Goal: Task Accomplishment & Management: Manage account settings

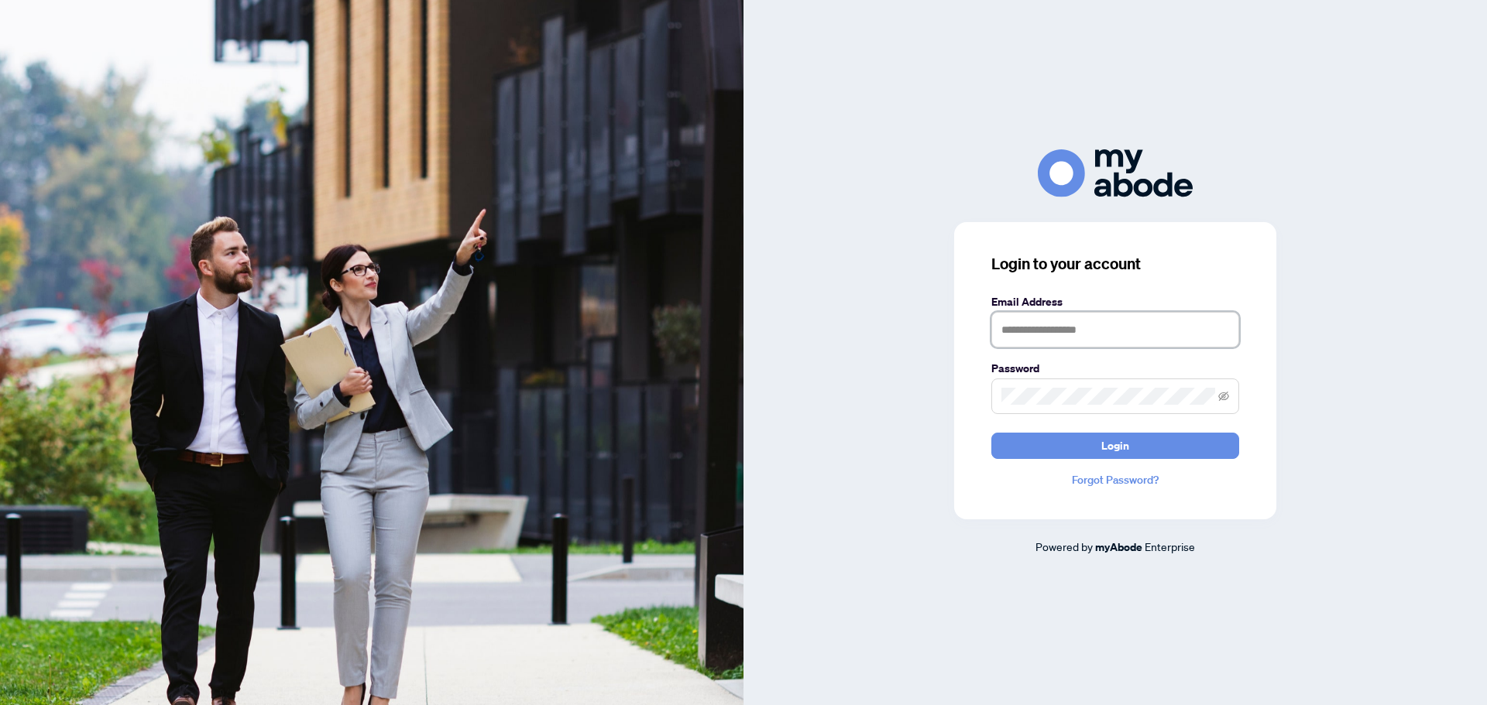
click at [1038, 328] on input "text" at bounding box center [1115, 330] width 248 height 36
type input "**********"
click at [1114, 449] on span "Login" at bounding box center [1115, 446] width 28 height 25
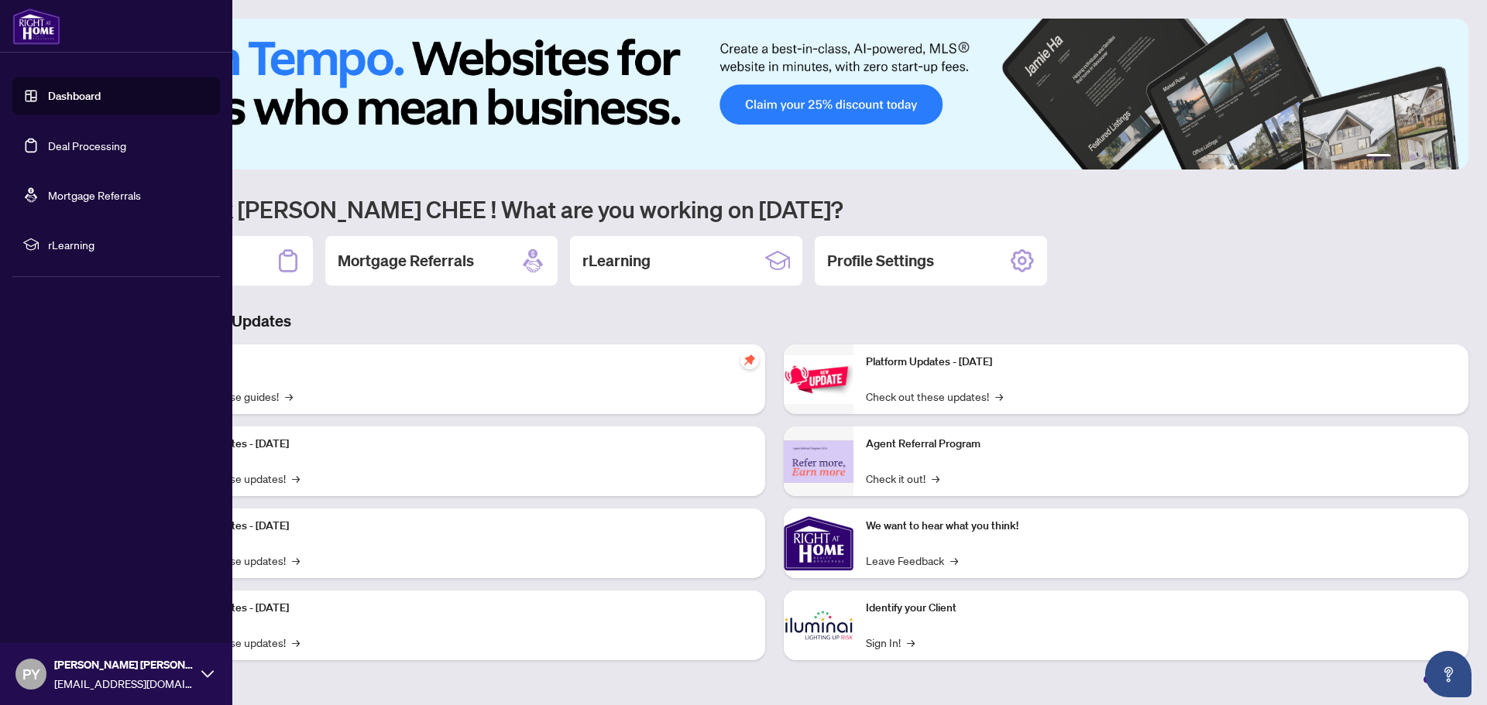
click at [67, 143] on link "Deal Processing" at bounding box center [87, 146] width 78 height 14
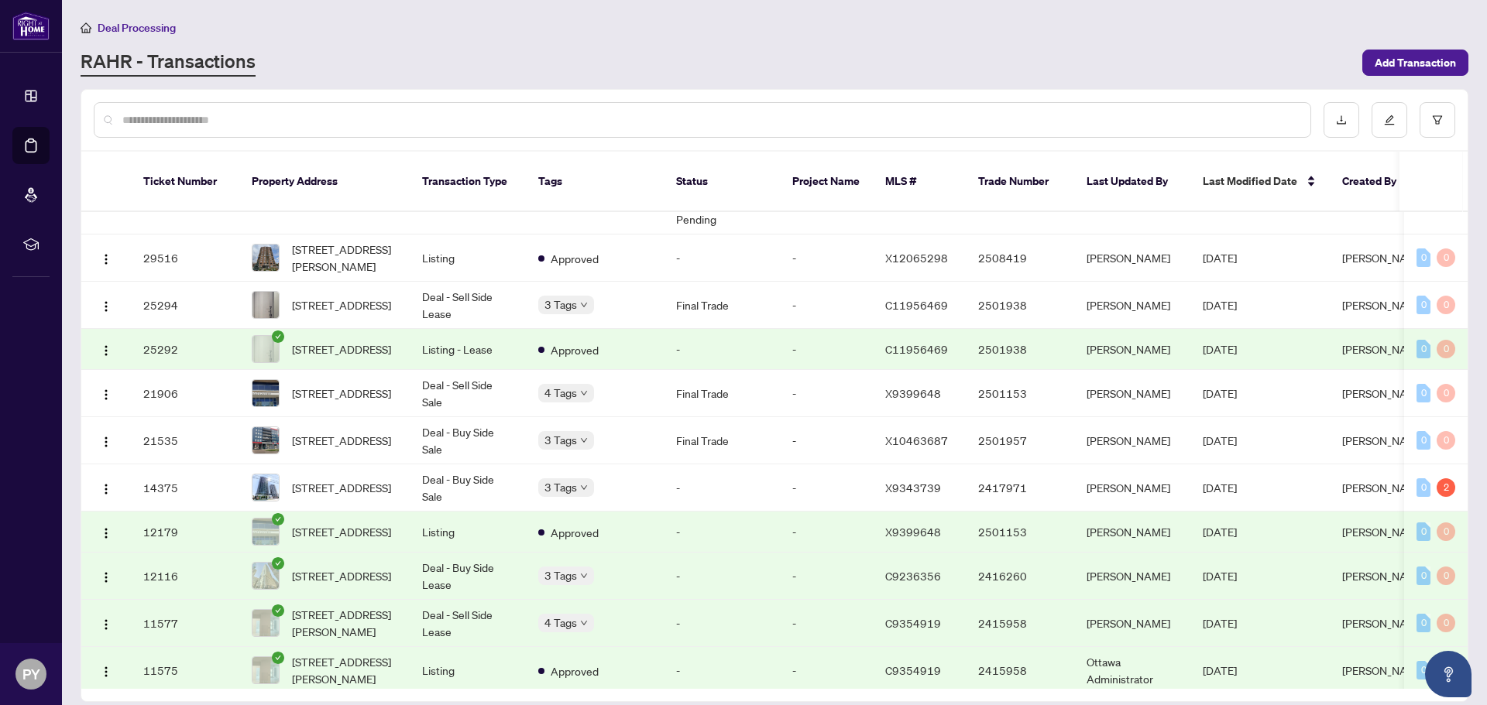
scroll to position [336, 0]
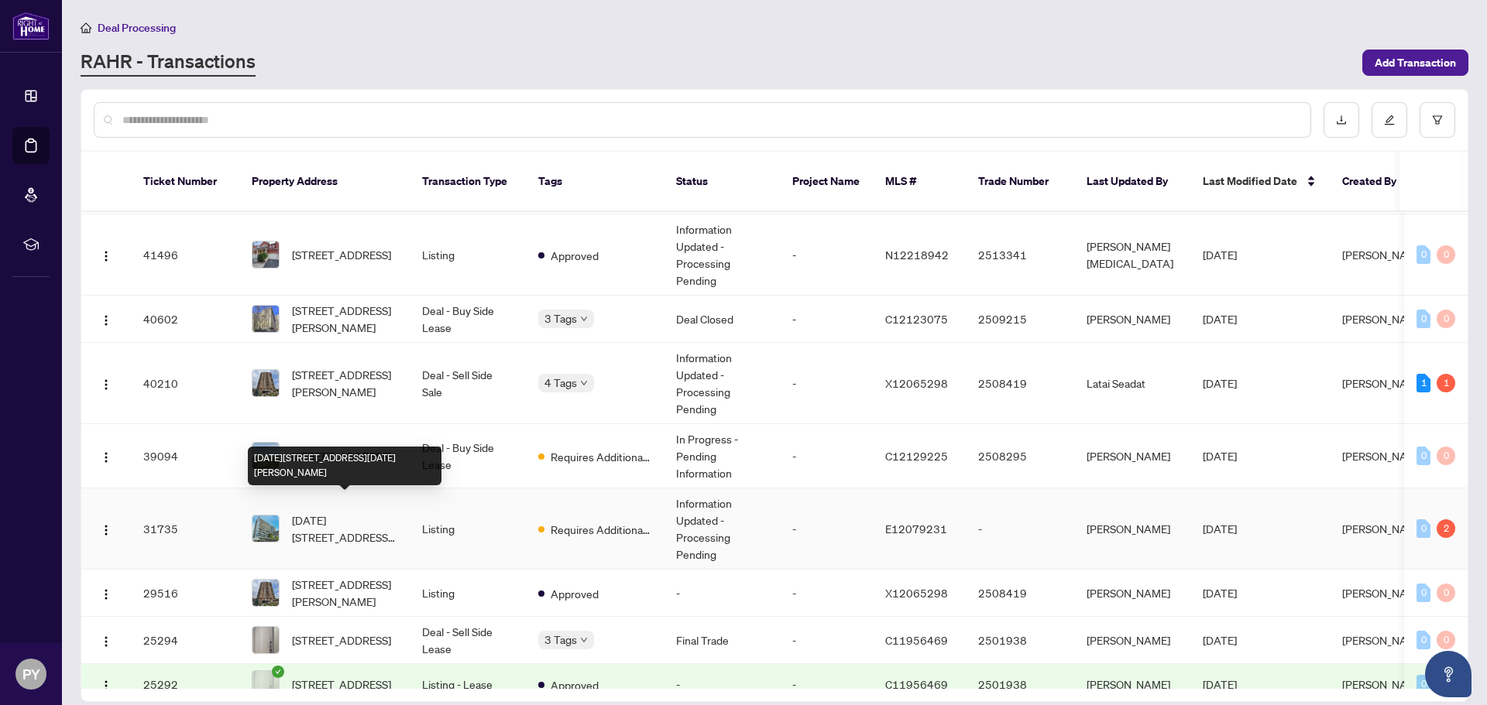
click at [355, 512] on span "[DATE][STREET_ADDRESS][DATE][PERSON_NAME]" at bounding box center [344, 529] width 105 height 34
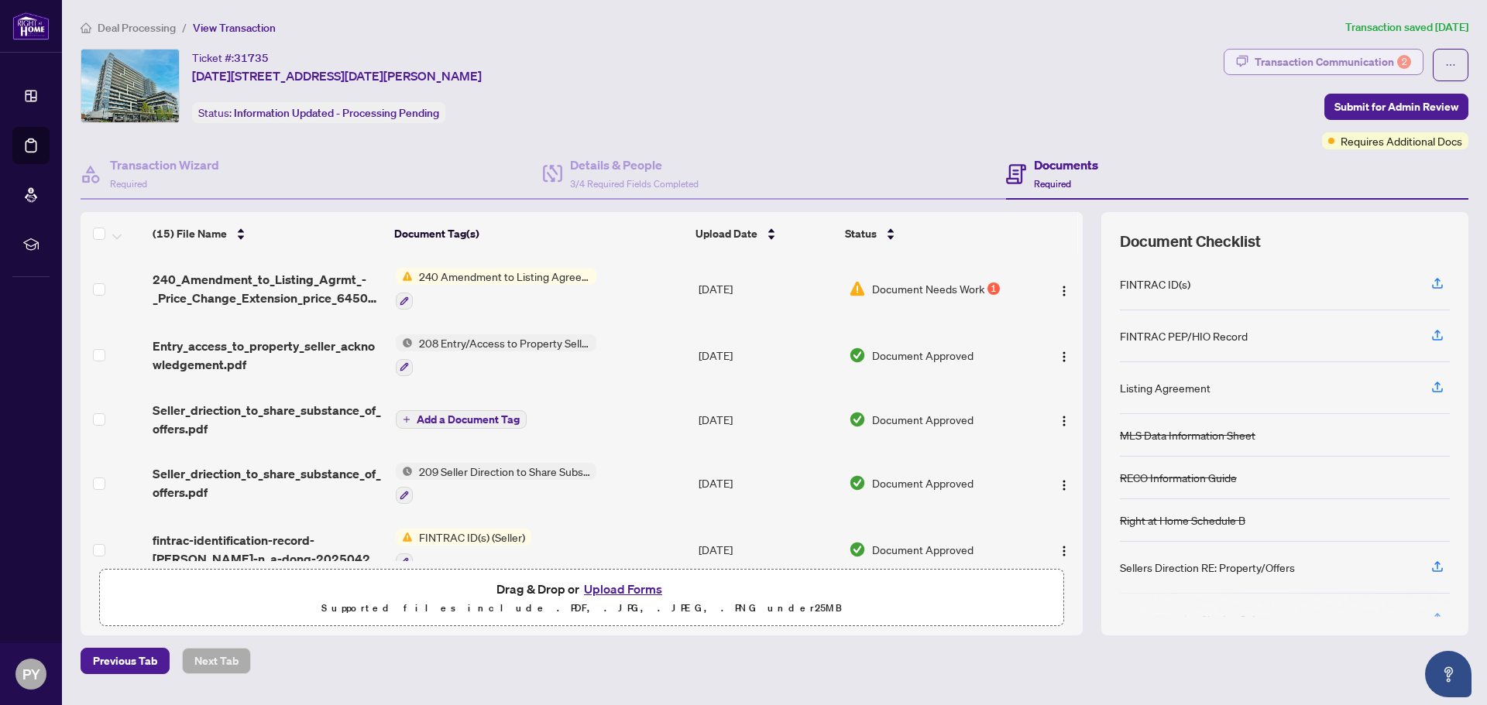
click at [1273, 68] on div "Transaction Communication 2" at bounding box center [1332, 62] width 156 height 25
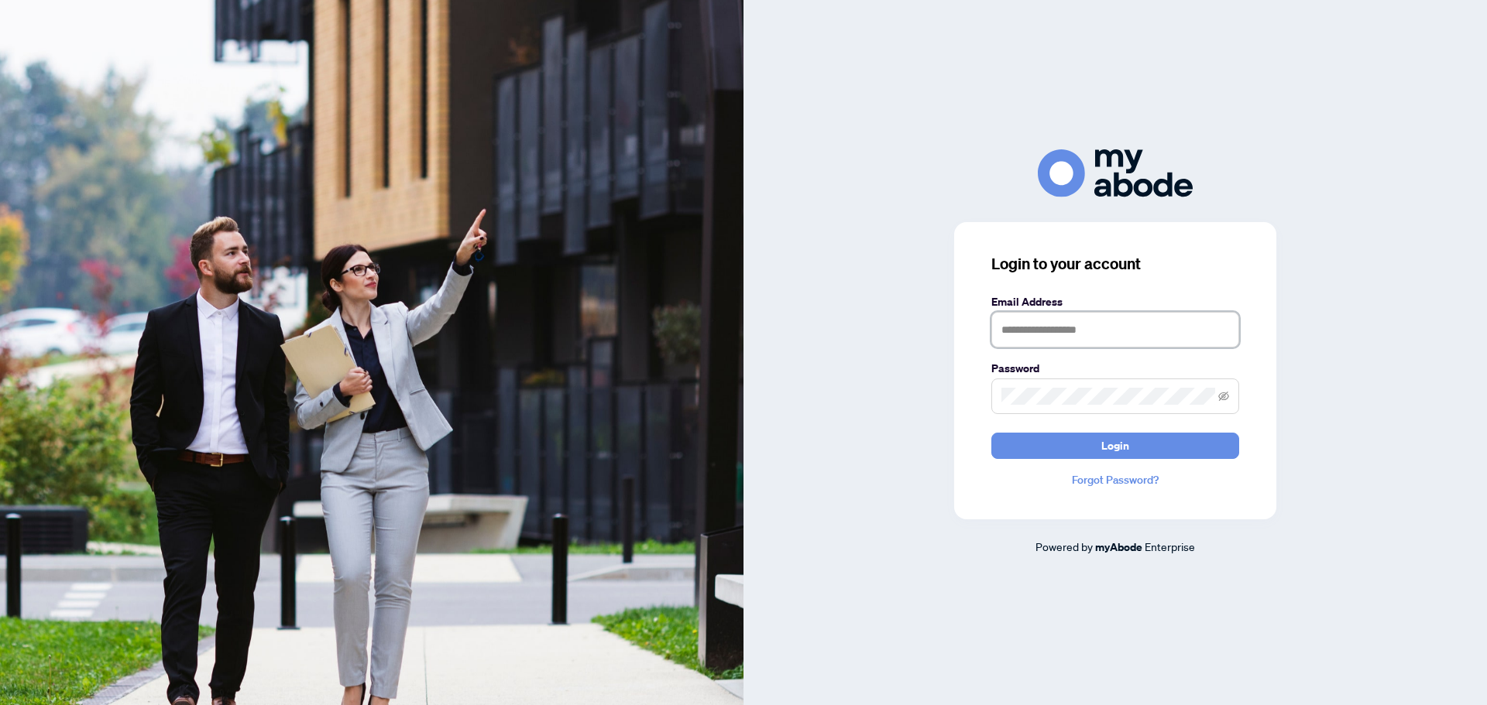
click at [1118, 330] on input "text" at bounding box center [1115, 330] width 248 height 36
type input "**********"
click at [1134, 454] on button "Login" at bounding box center [1115, 446] width 248 height 26
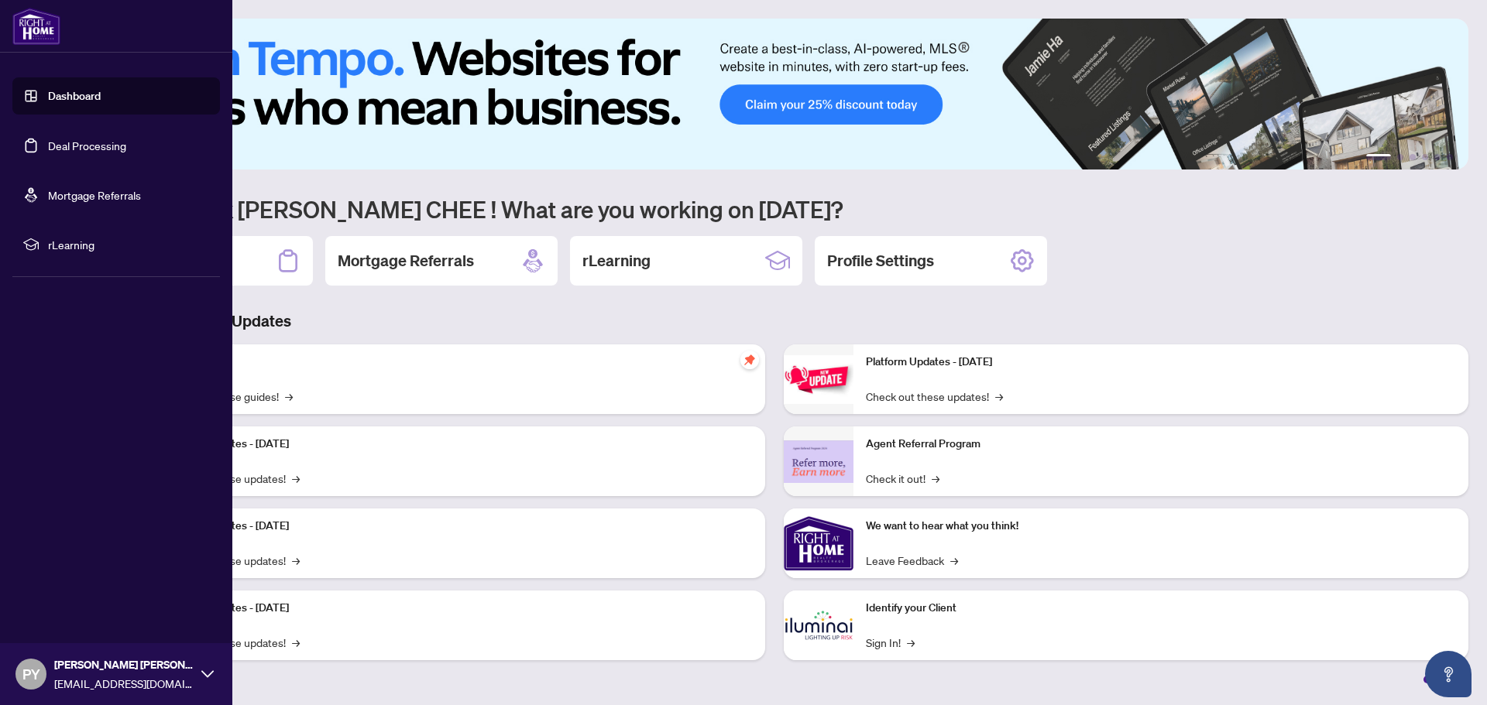
click at [67, 140] on link "Deal Processing" at bounding box center [87, 146] width 78 height 14
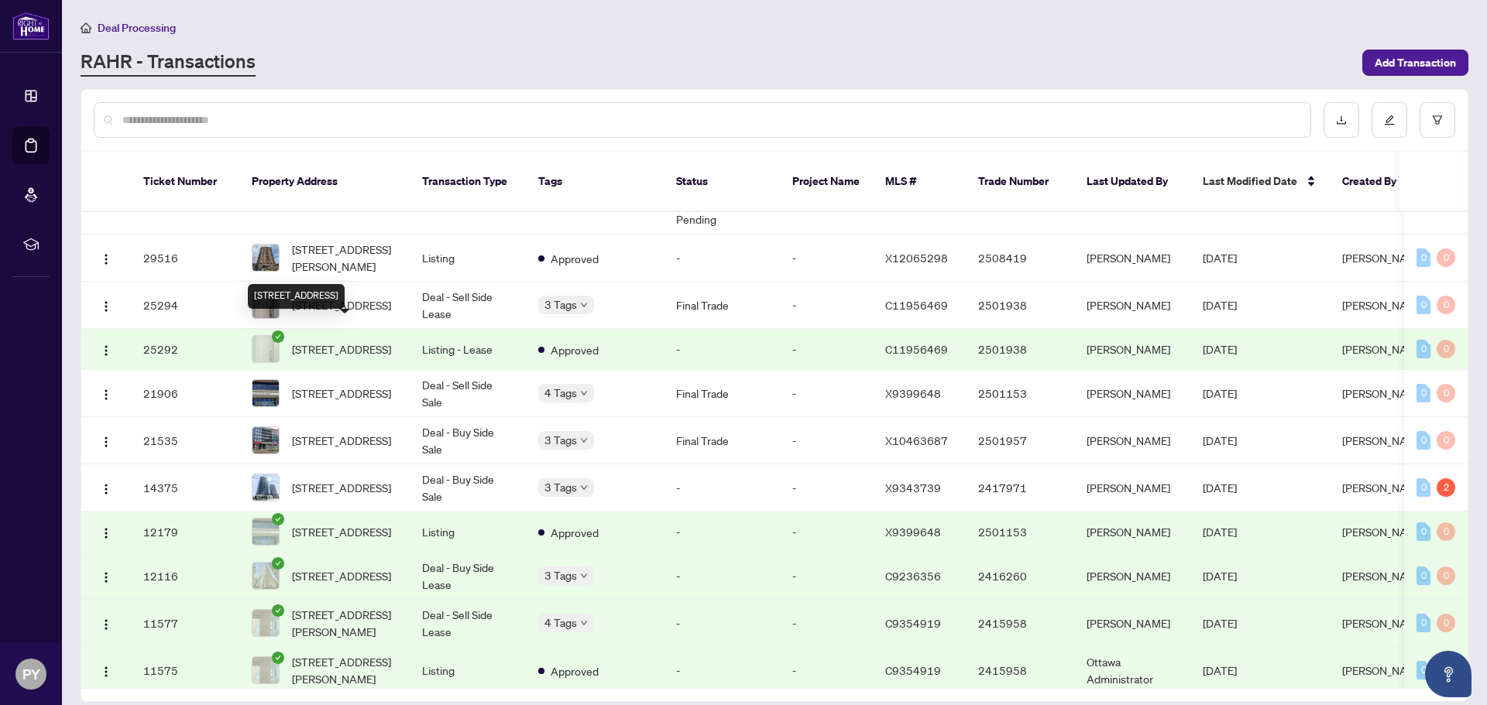
scroll to position [335, 0]
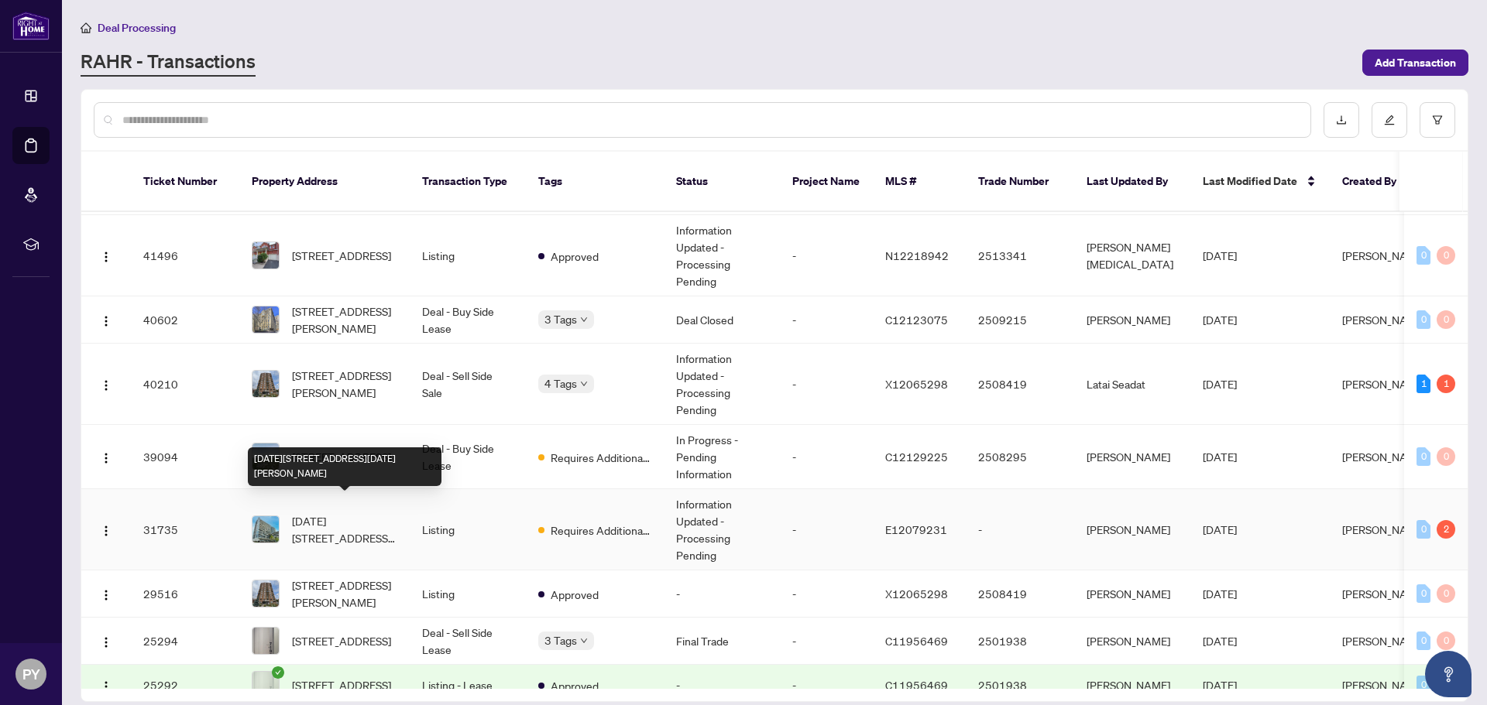
click at [358, 513] on span "[DATE][STREET_ADDRESS][DATE][PERSON_NAME]" at bounding box center [344, 530] width 105 height 34
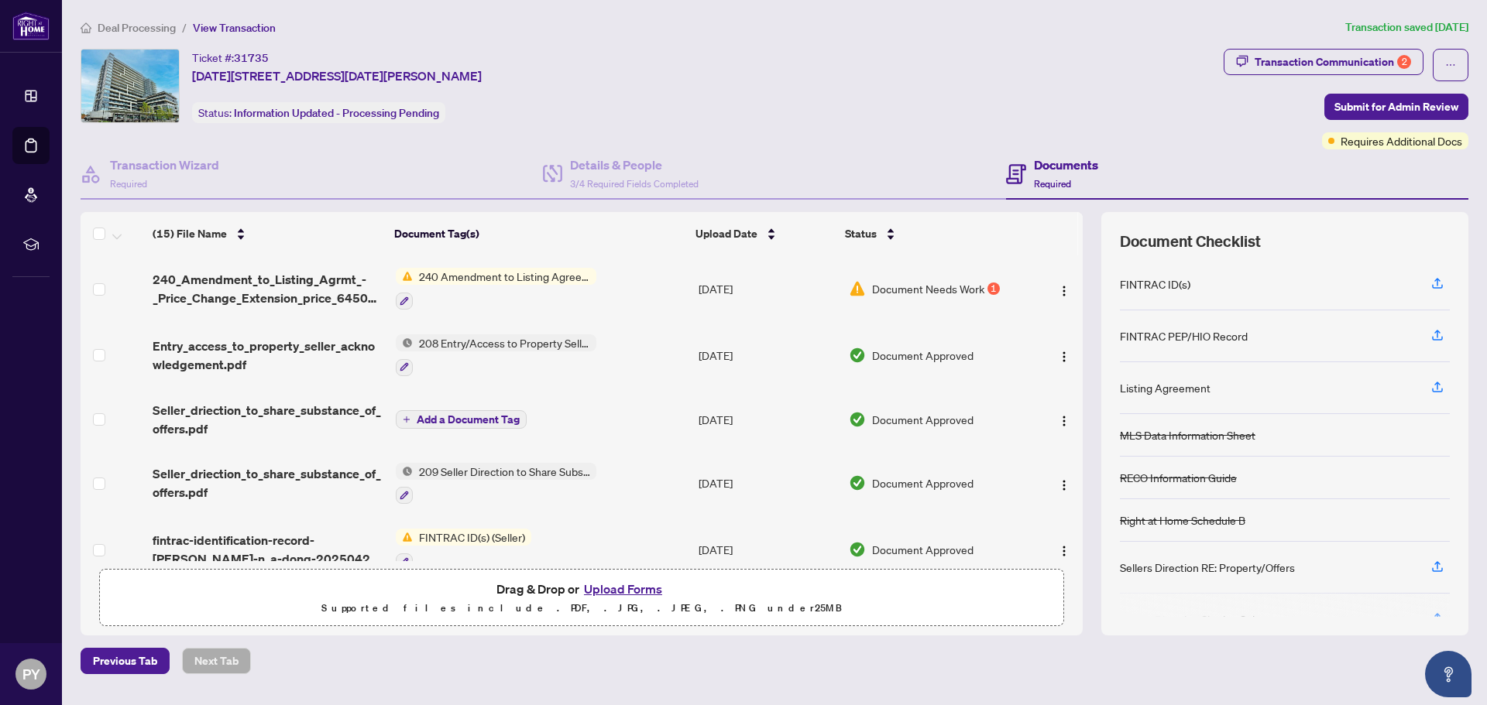
click at [515, 276] on span "240 Amendment to Listing Agreement - Authority to Offer for Sale Price Change/E…" at bounding box center [505, 276] width 184 height 17
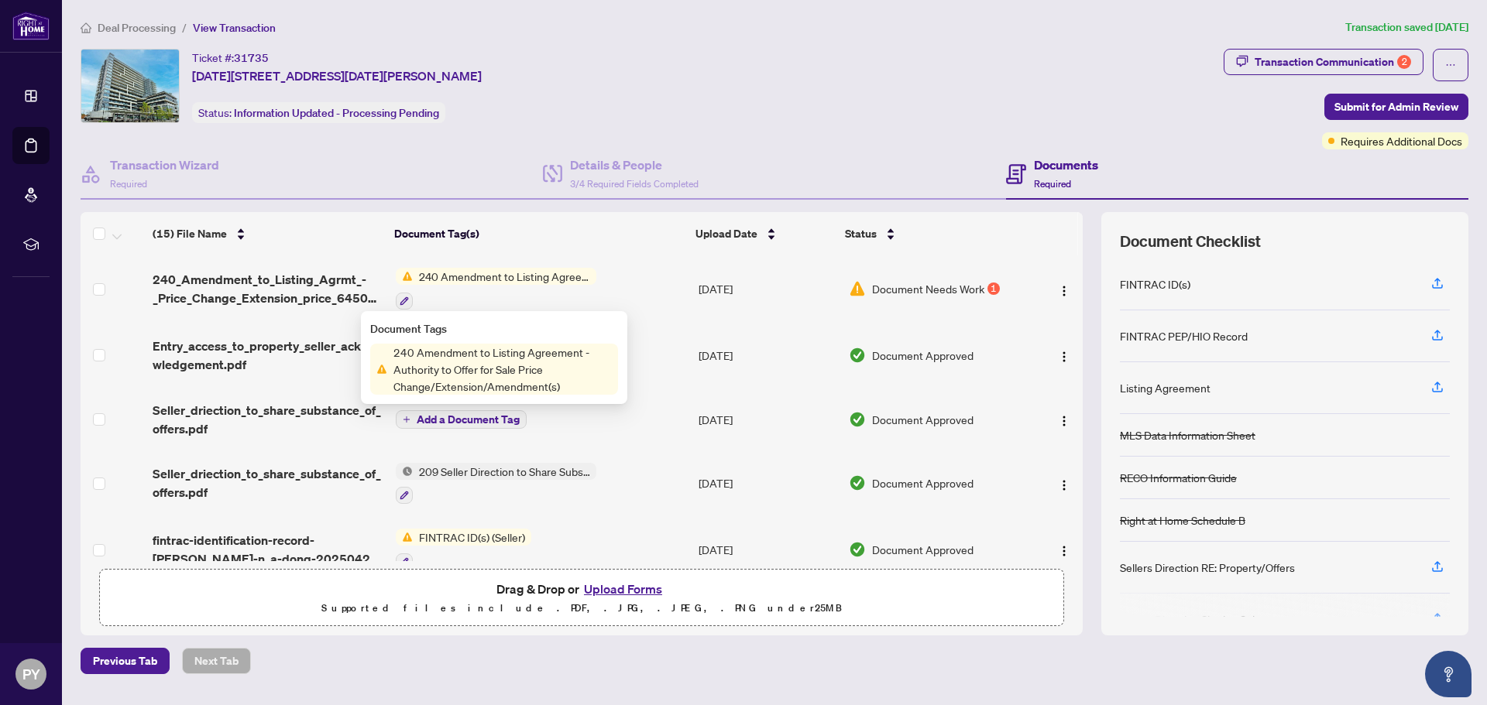
click at [918, 287] on span "Document Needs Work" at bounding box center [928, 288] width 112 height 17
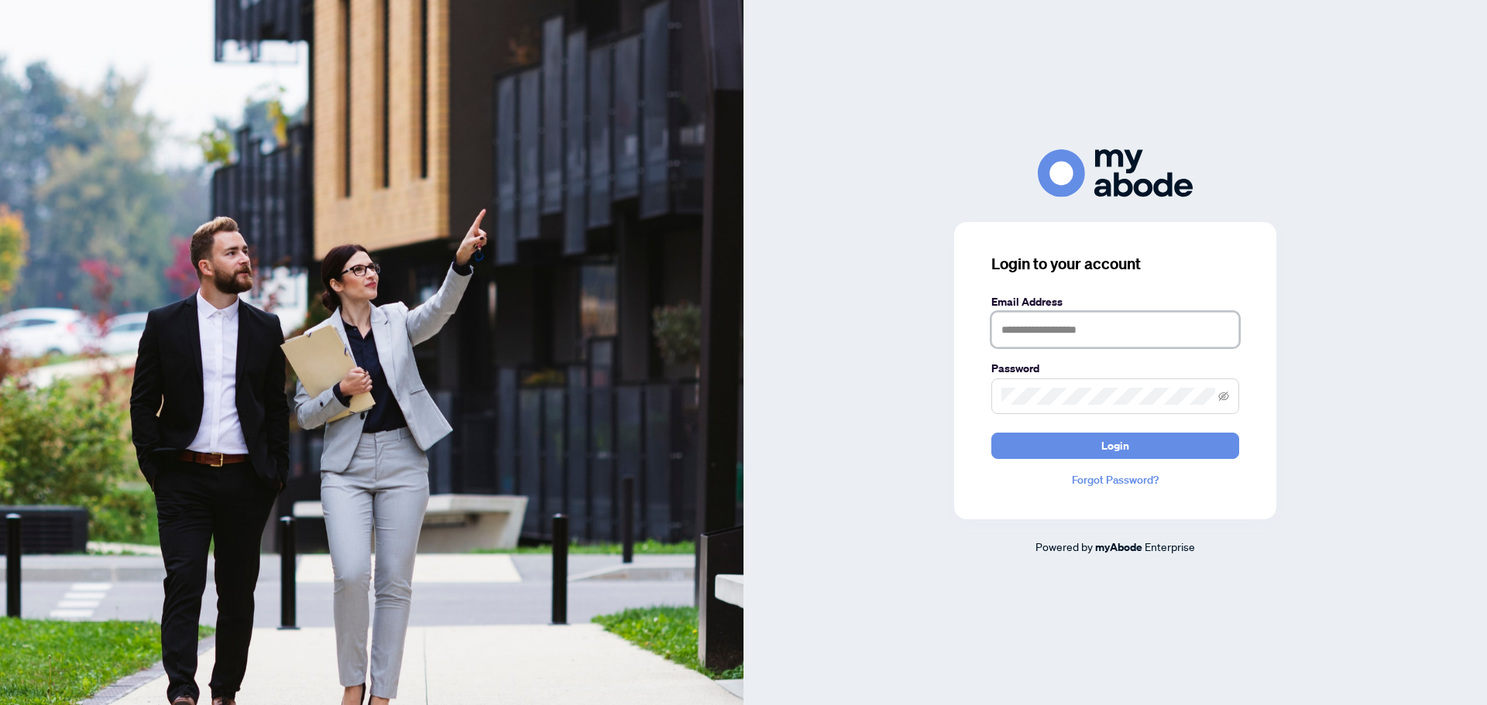
click at [1070, 336] on input "text" at bounding box center [1115, 330] width 248 height 36
type input "**********"
click at [1084, 452] on button "Login" at bounding box center [1115, 446] width 248 height 26
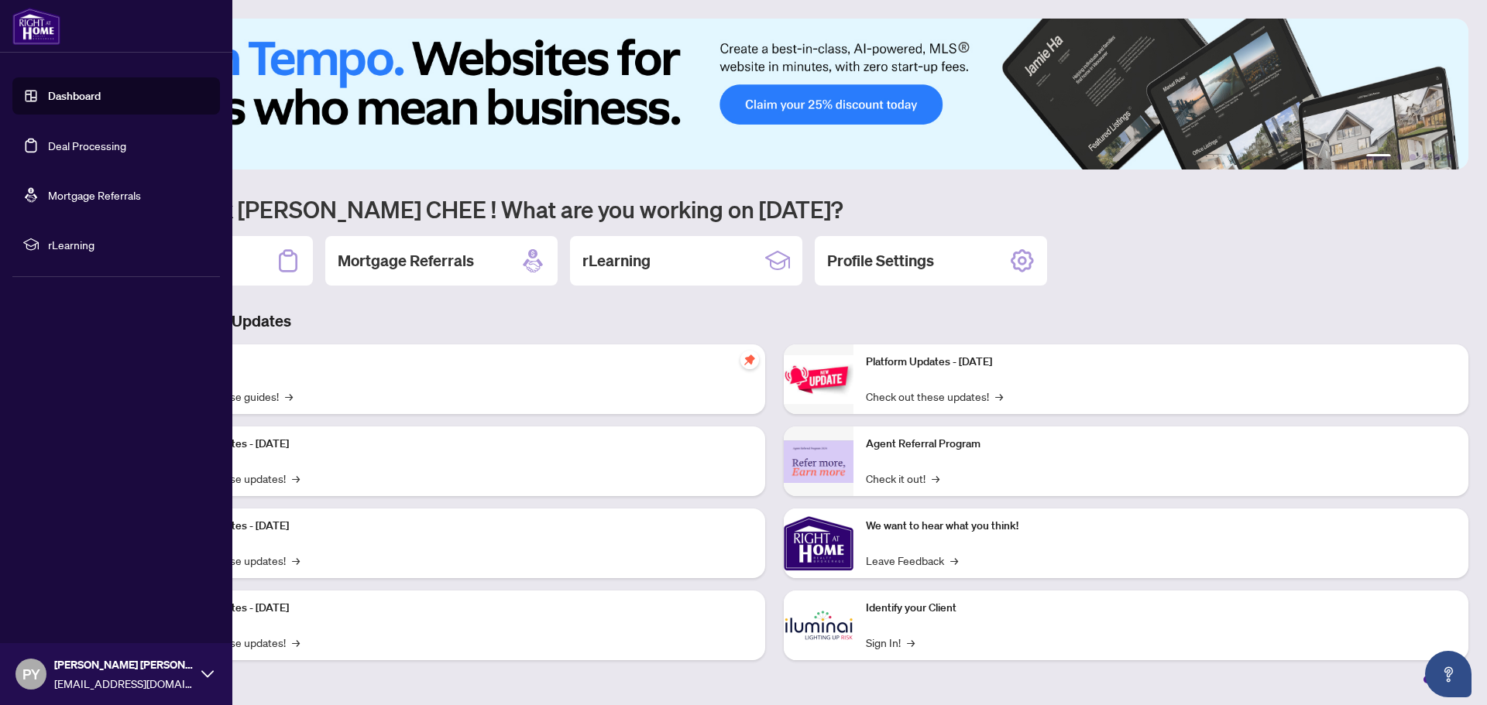
click at [62, 144] on link "Deal Processing" at bounding box center [87, 146] width 78 height 14
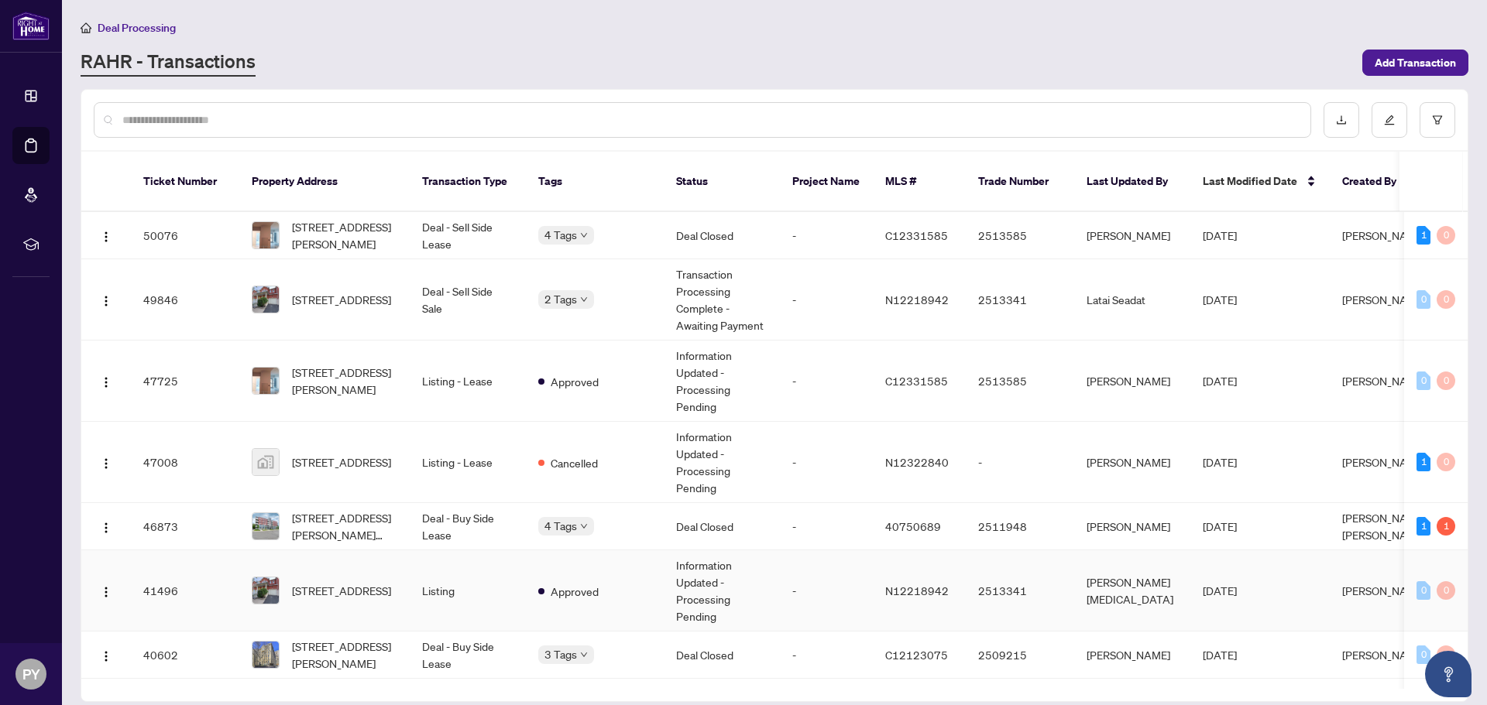
scroll to position [335, 0]
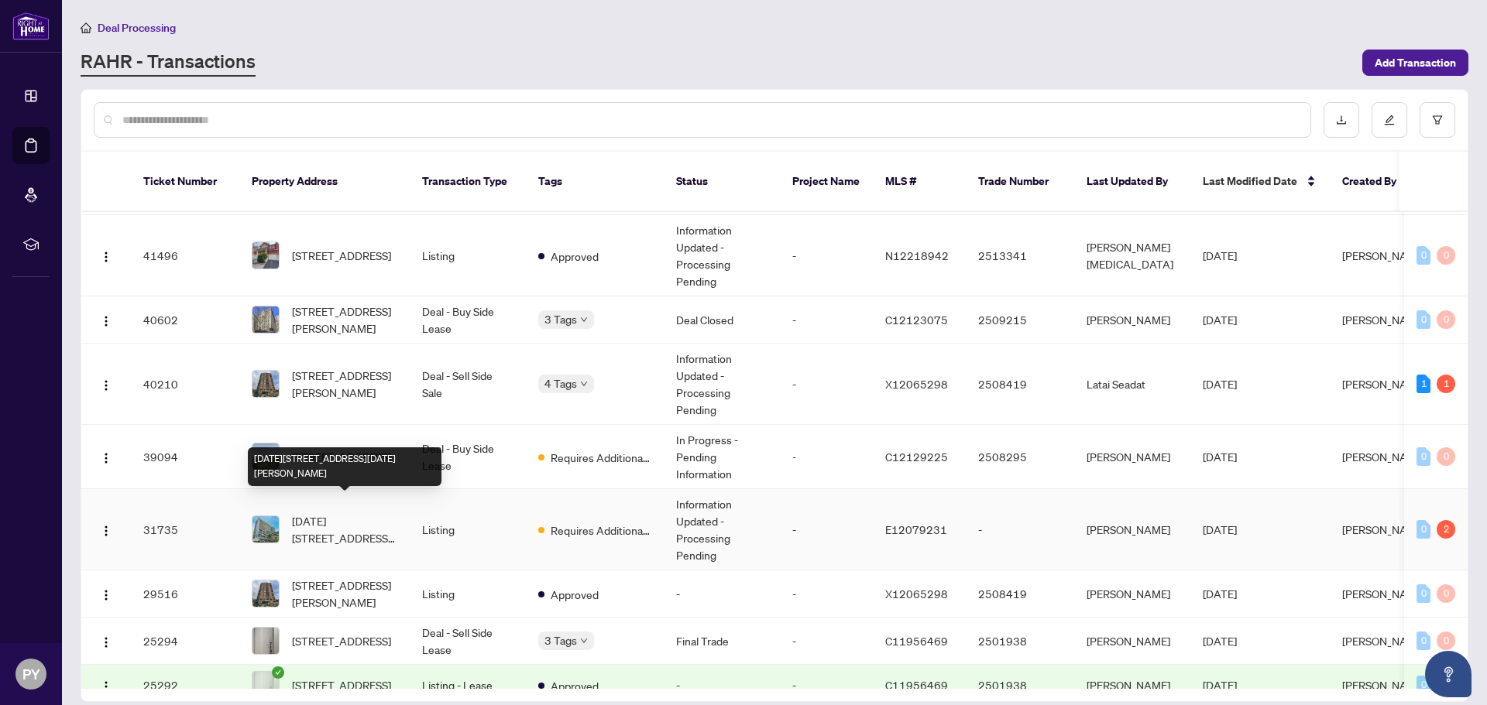
click at [335, 513] on span "[DATE][STREET_ADDRESS][DATE][PERSON_NAME]" at bounding box center [344, 530] width 105 height 34
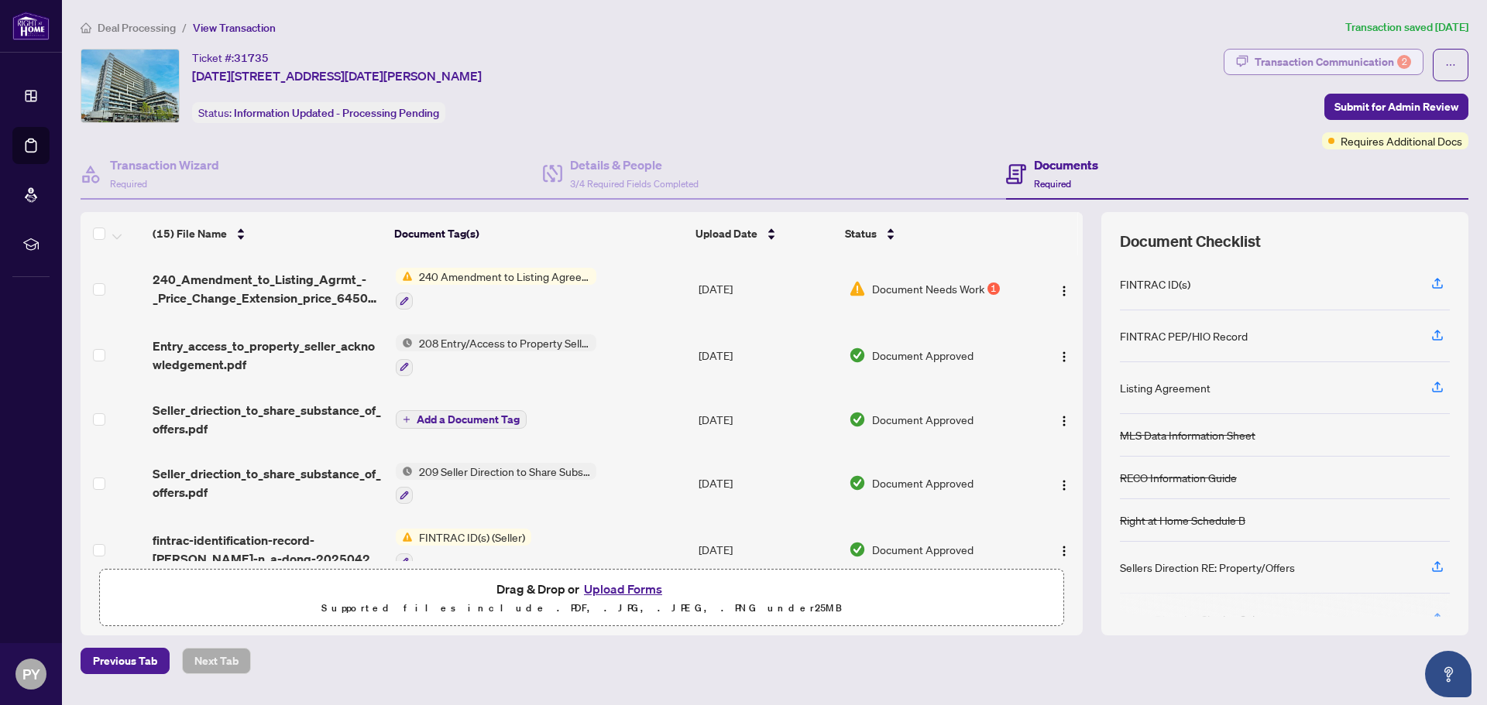
click at [1334, 54] on div "Transaction Communication 2" at bounding box center [1332, 62] width 156 height 25
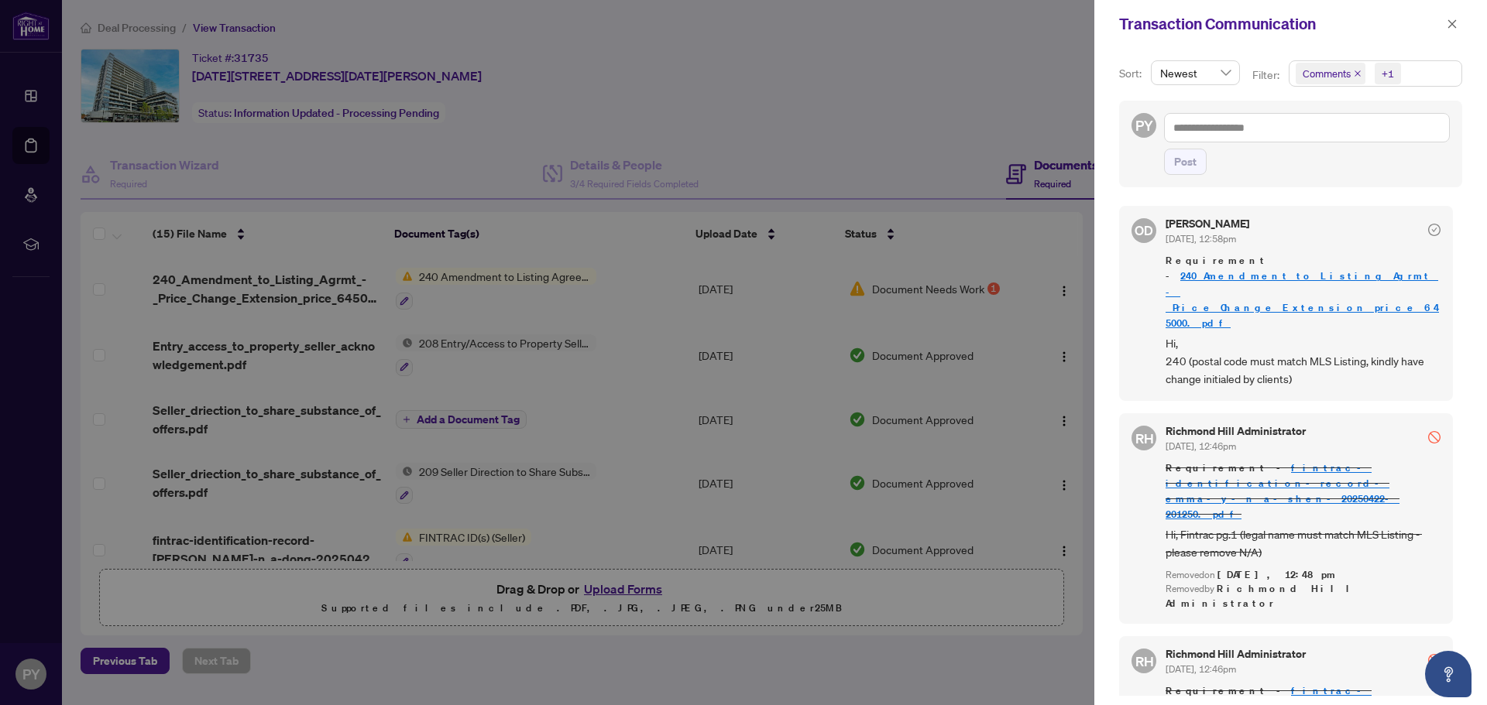
click at [1012, 80] on div at bounding box center [743, 352] width 1487 height 705
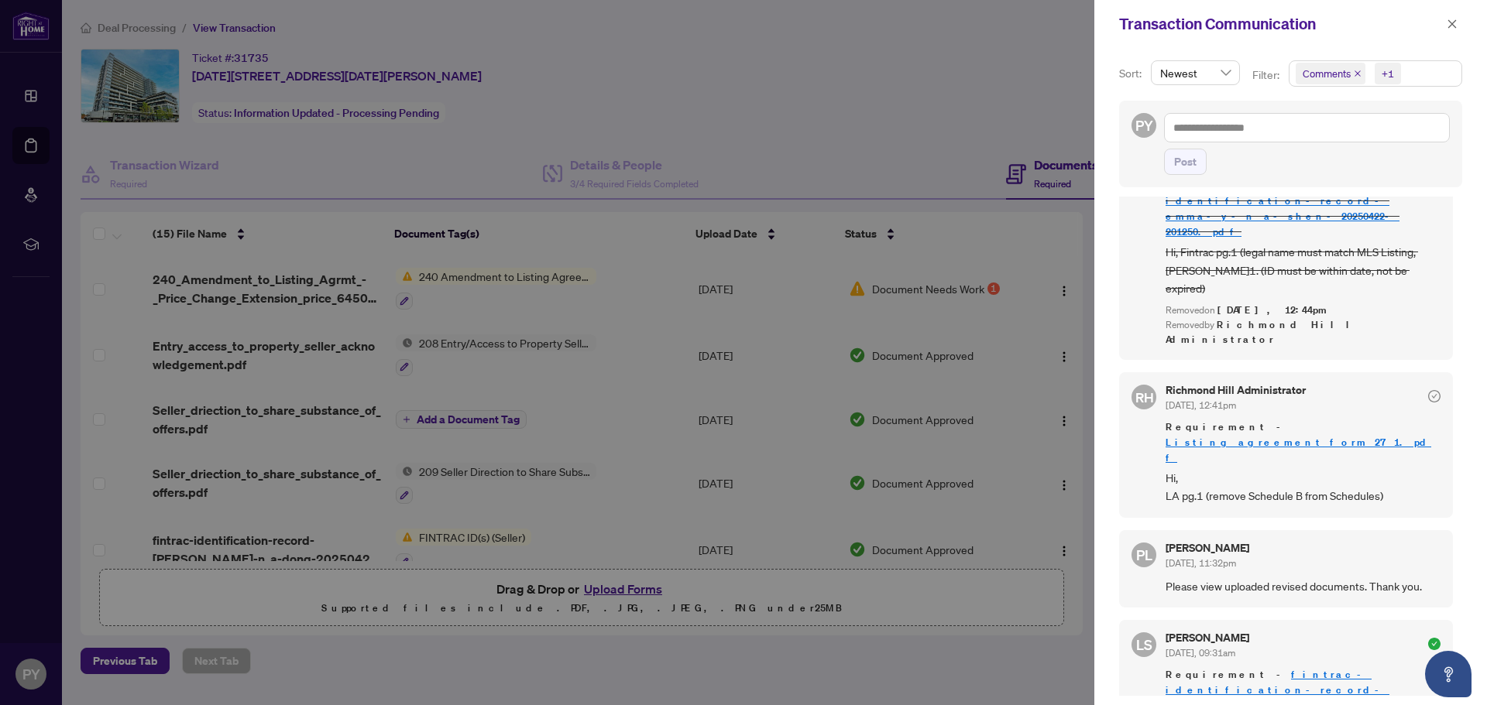
scroll to position [1342, 0]
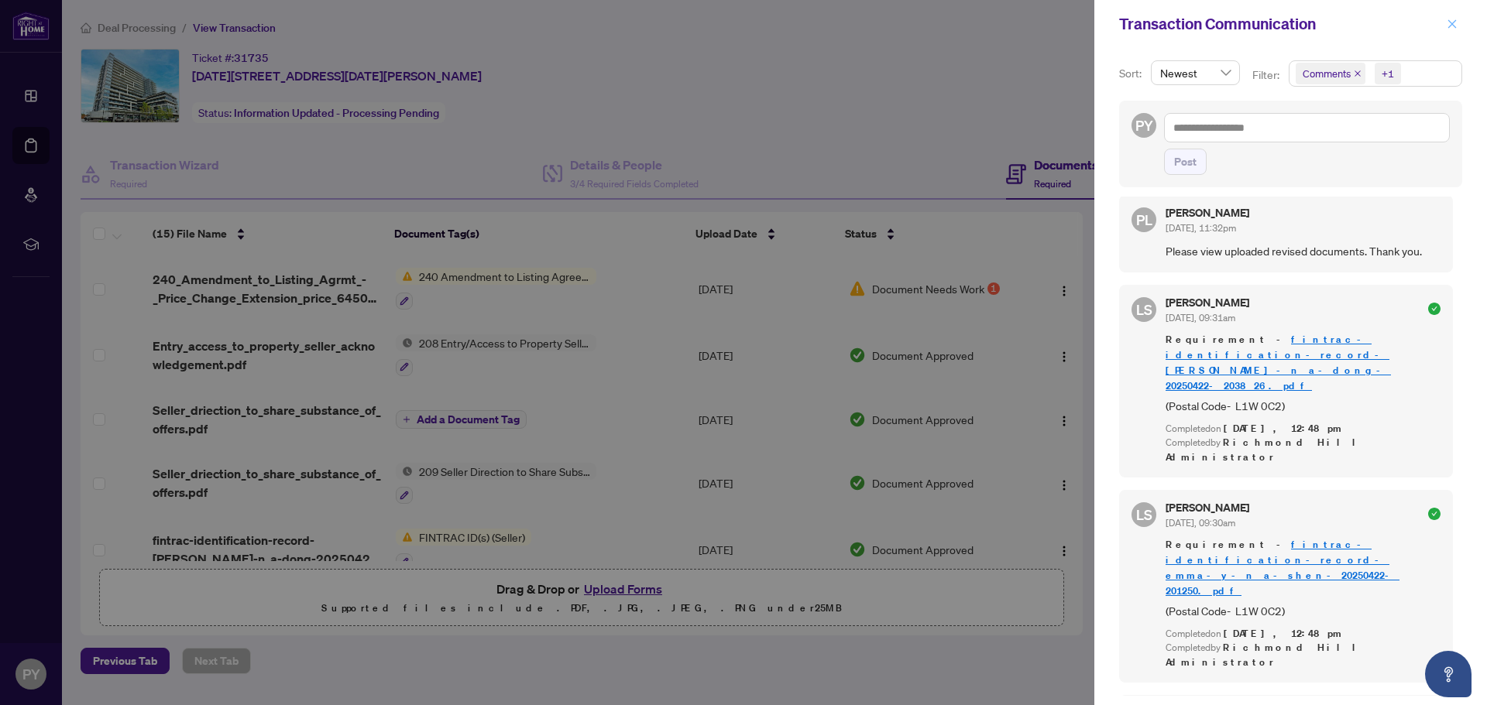
click at [1453, 21] on icon "close" at bounding box center [1451, 24] width 11 height 11
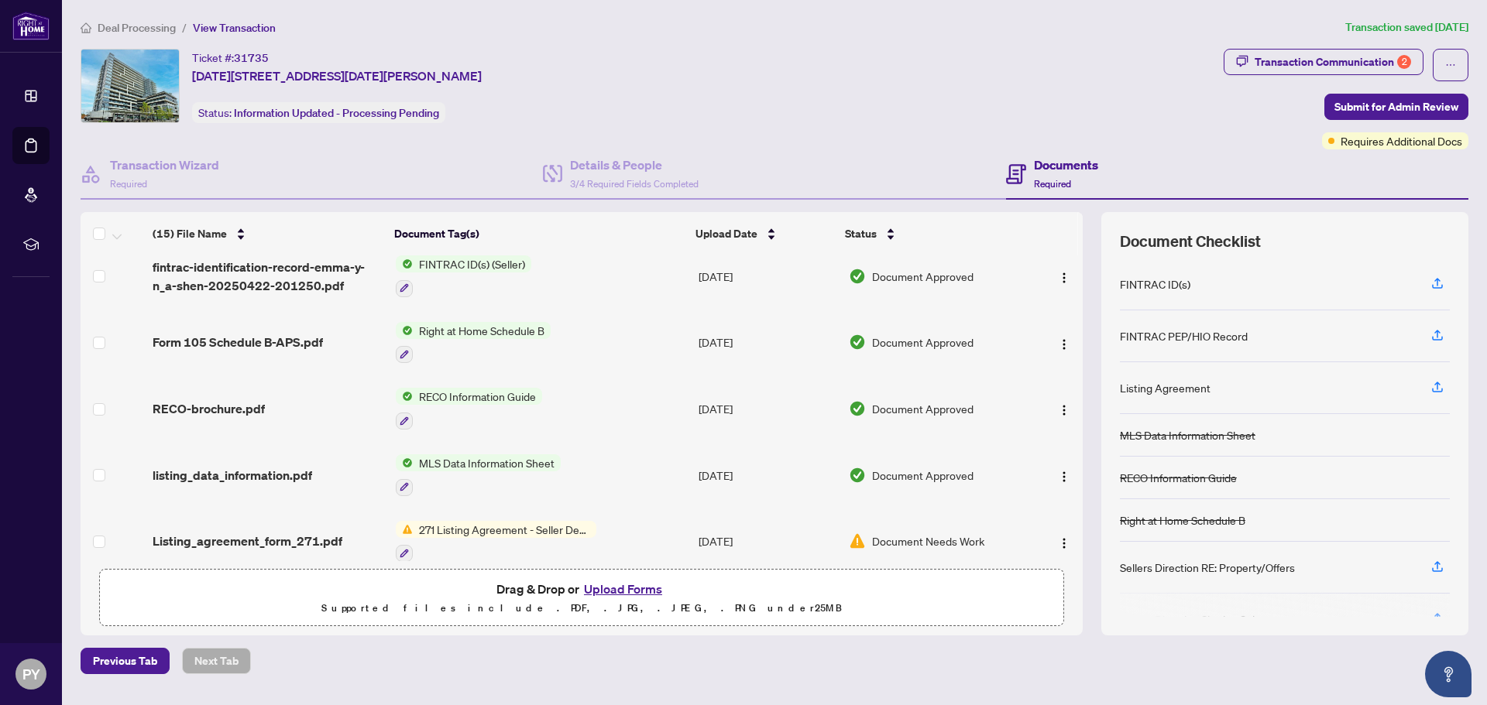
scroll to position [675, 0]
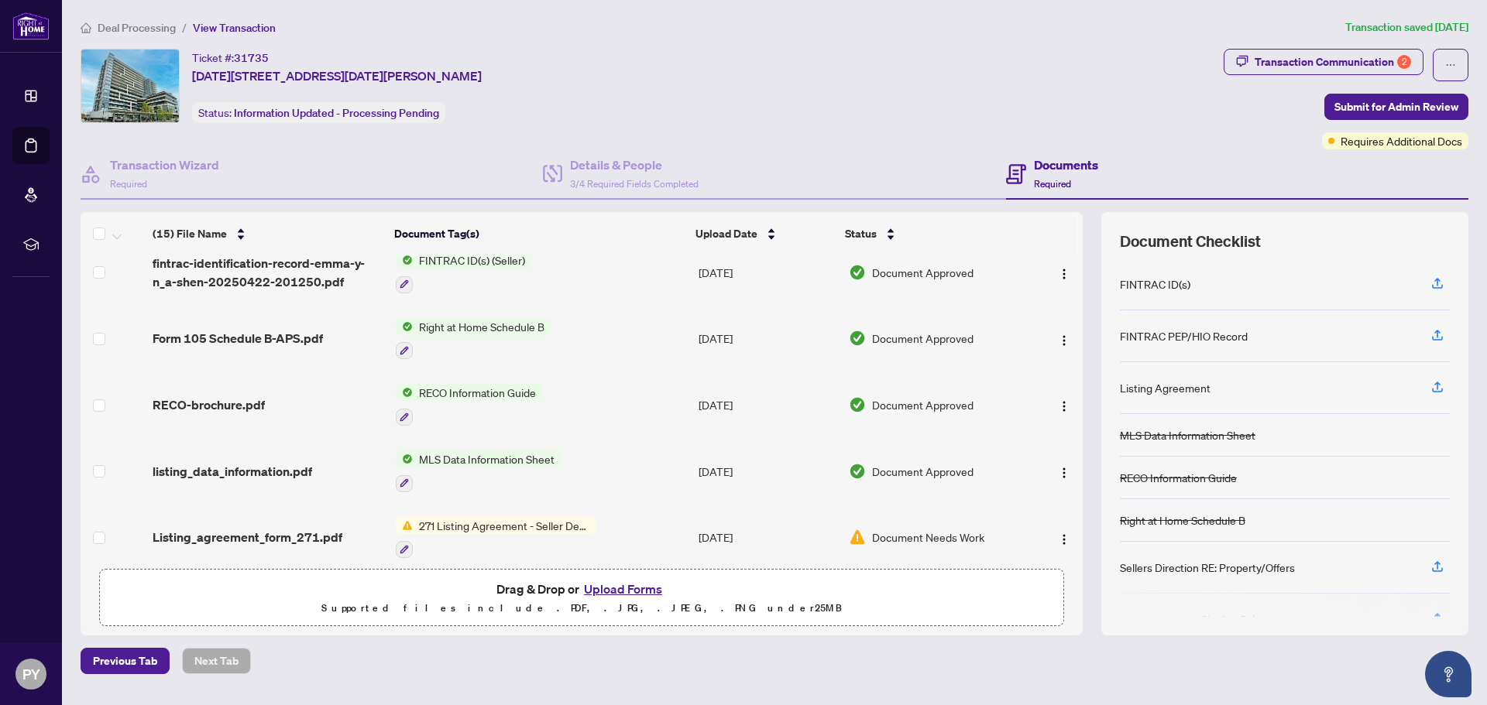
click at [906, 529] on span "Document Needs Work" at bounding box center [928, 537] width 112 height 17
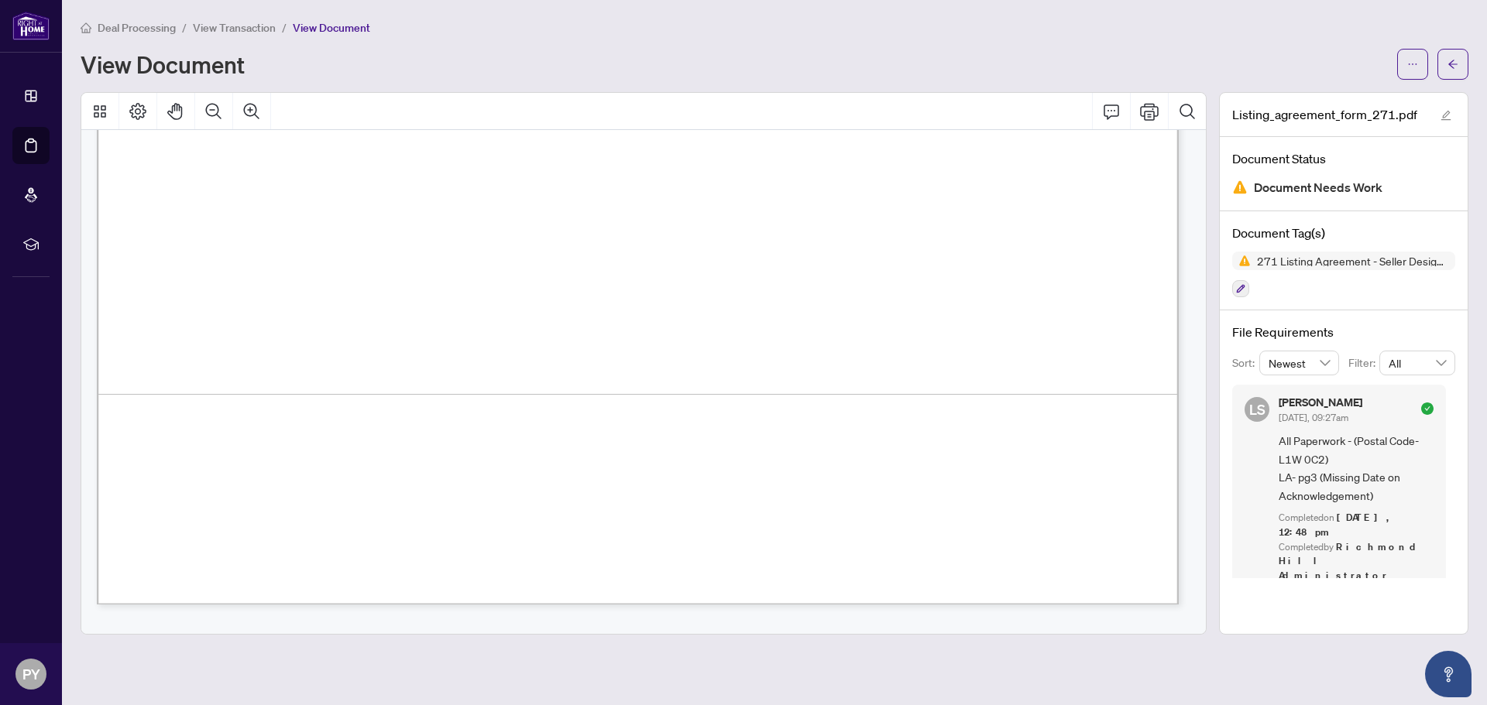
scroll to position [5704, 0]
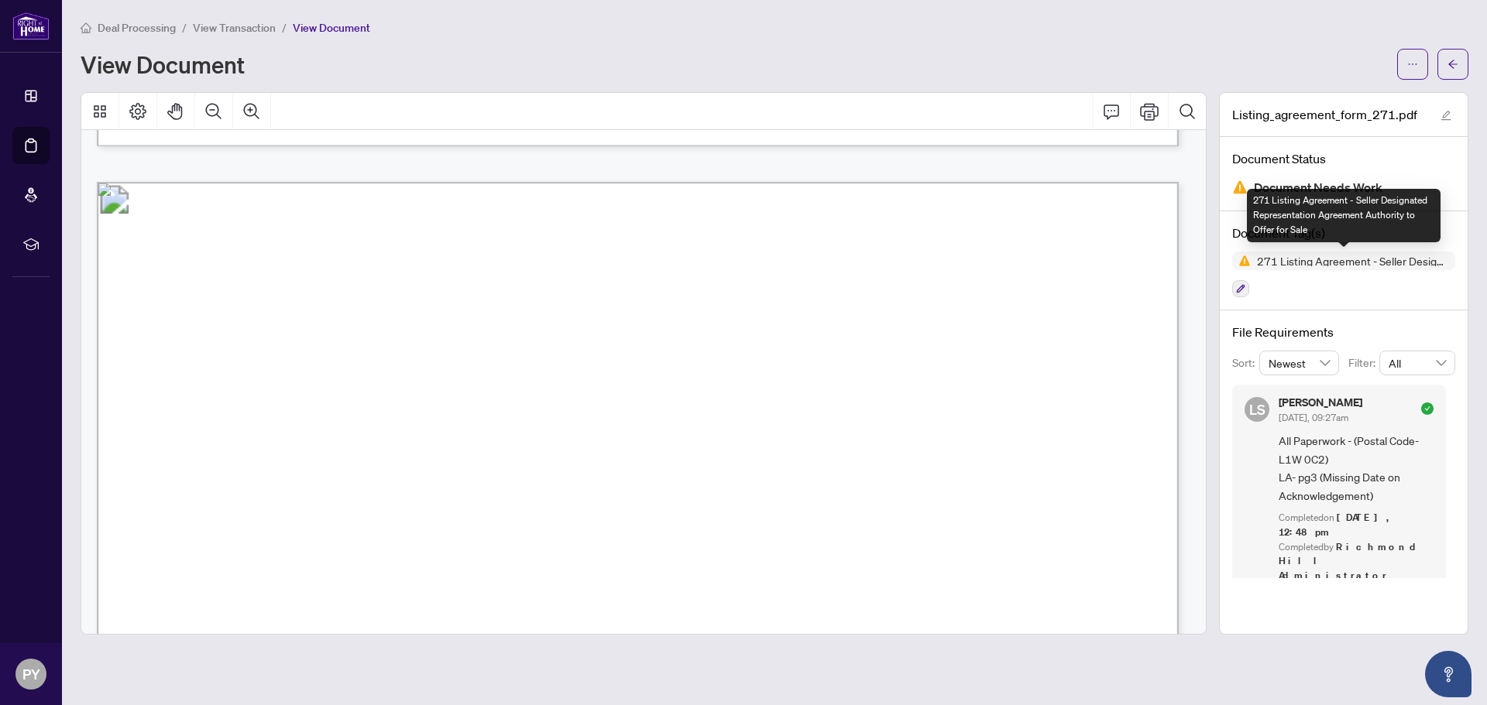
click at [1336, 266] on span "271 Listing Agreement - Seller Designated Representation Agreement Authority to…" at bounding box center [1343, 261] width 223 height 19
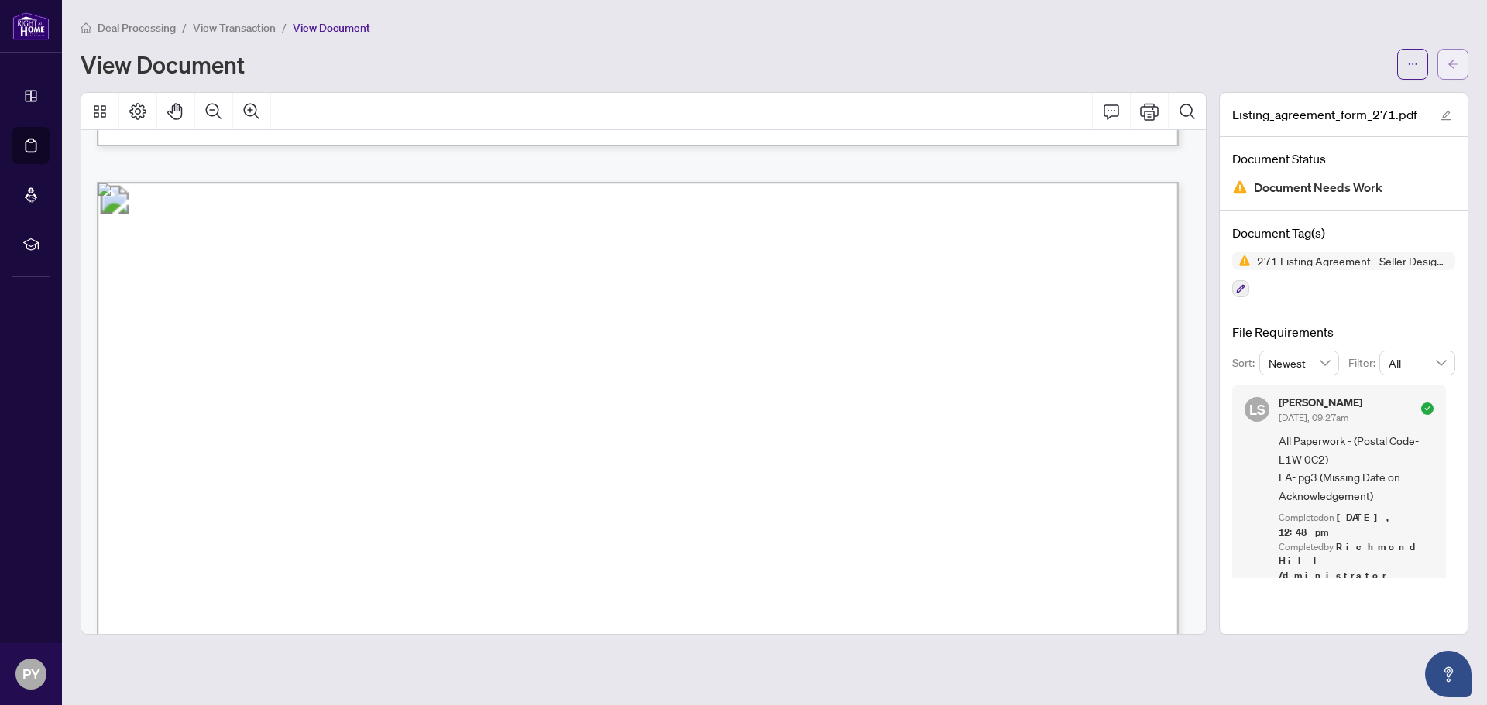
click at [1446, 63] on button "button" at bounding box center [1452, 64] width 31 height 31
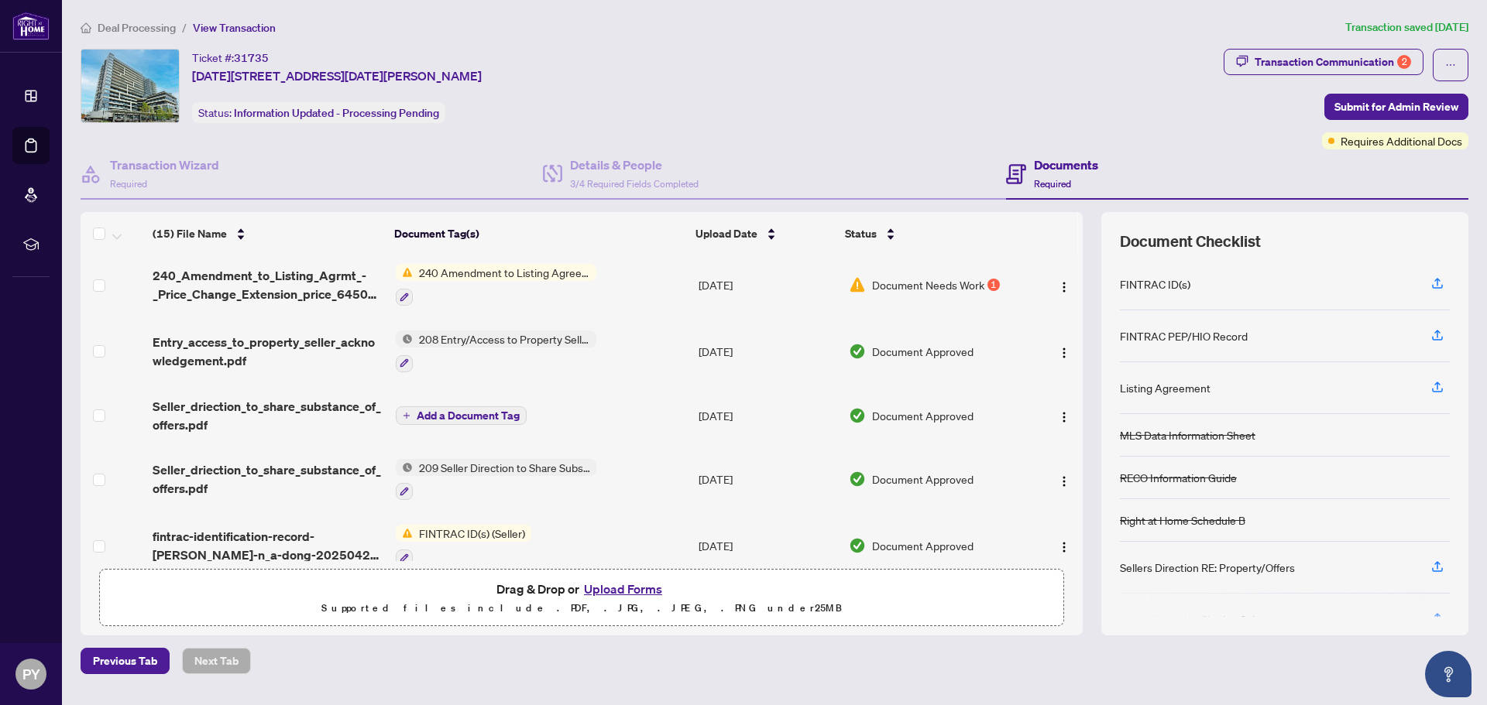
scroll to position [340, 0]
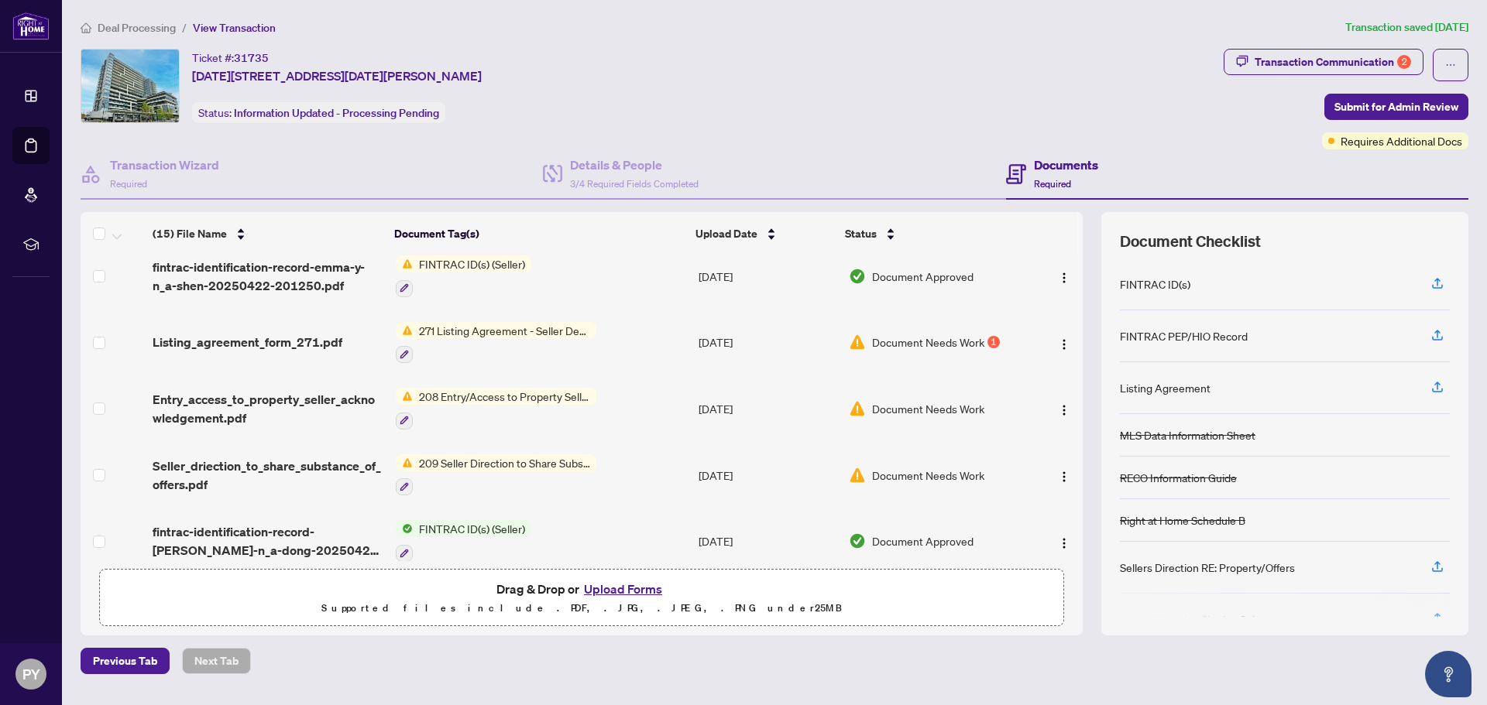
click at [897, 341] on span "Document Needs Work" at bounding box center [928, 342] width 112 height 17
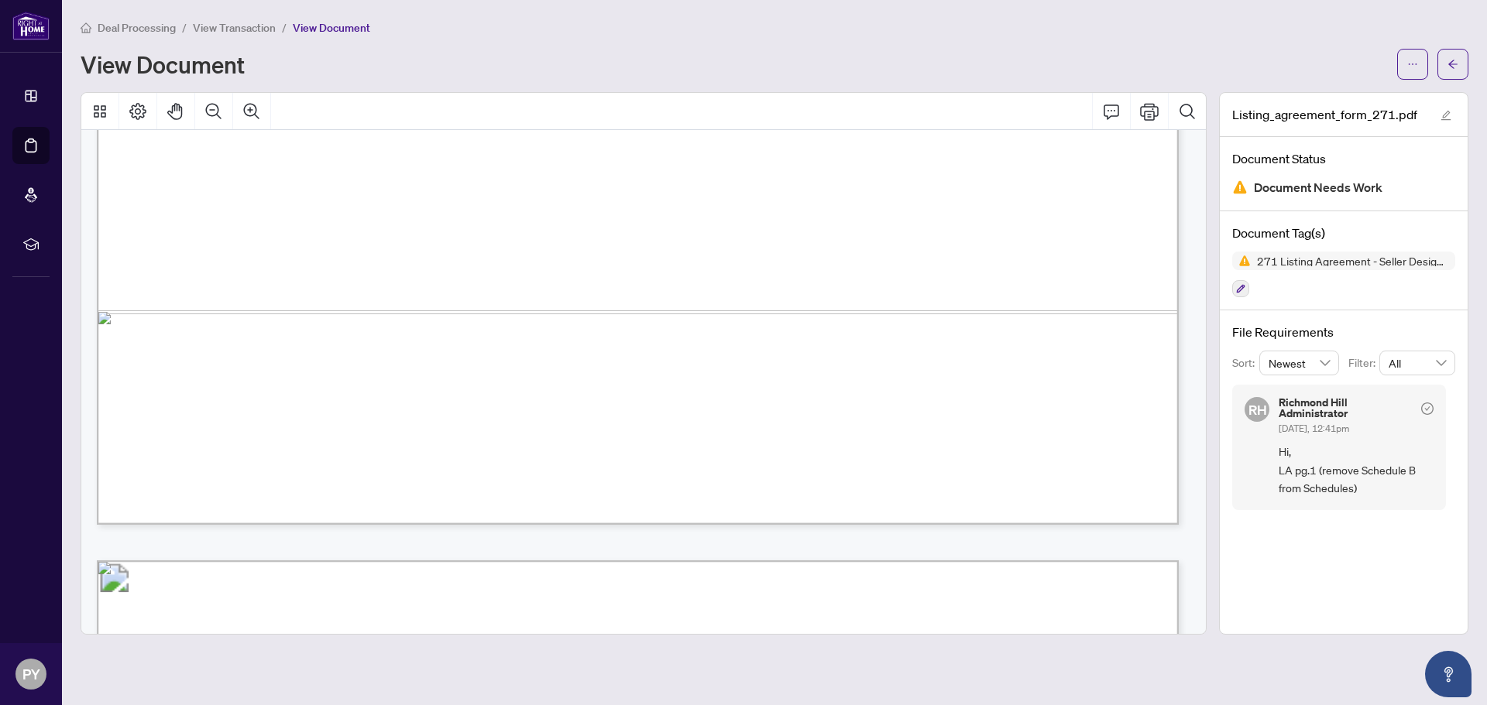
scroll to position [7097, 0]
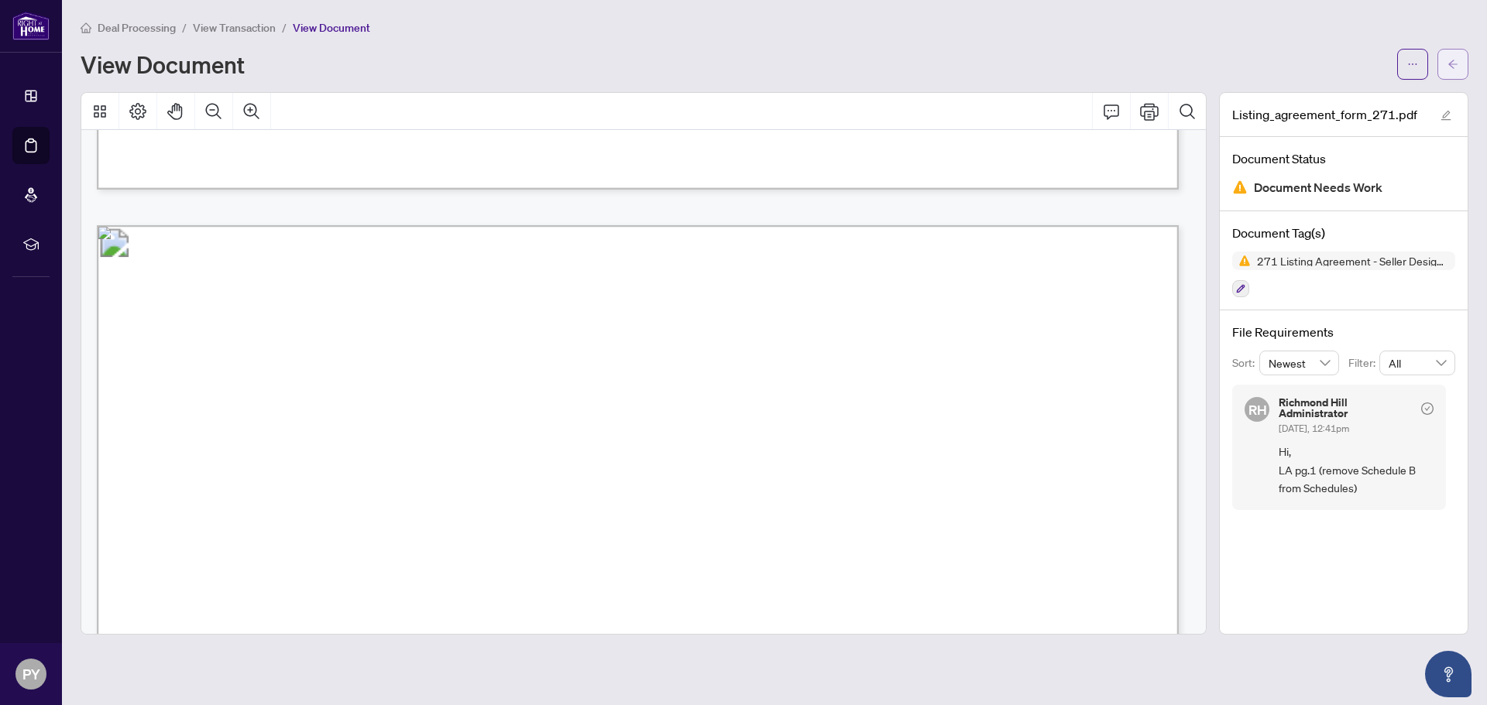
click at [1448, 77] on button "button" at bounding box center [1452, 64] width 31 height 31
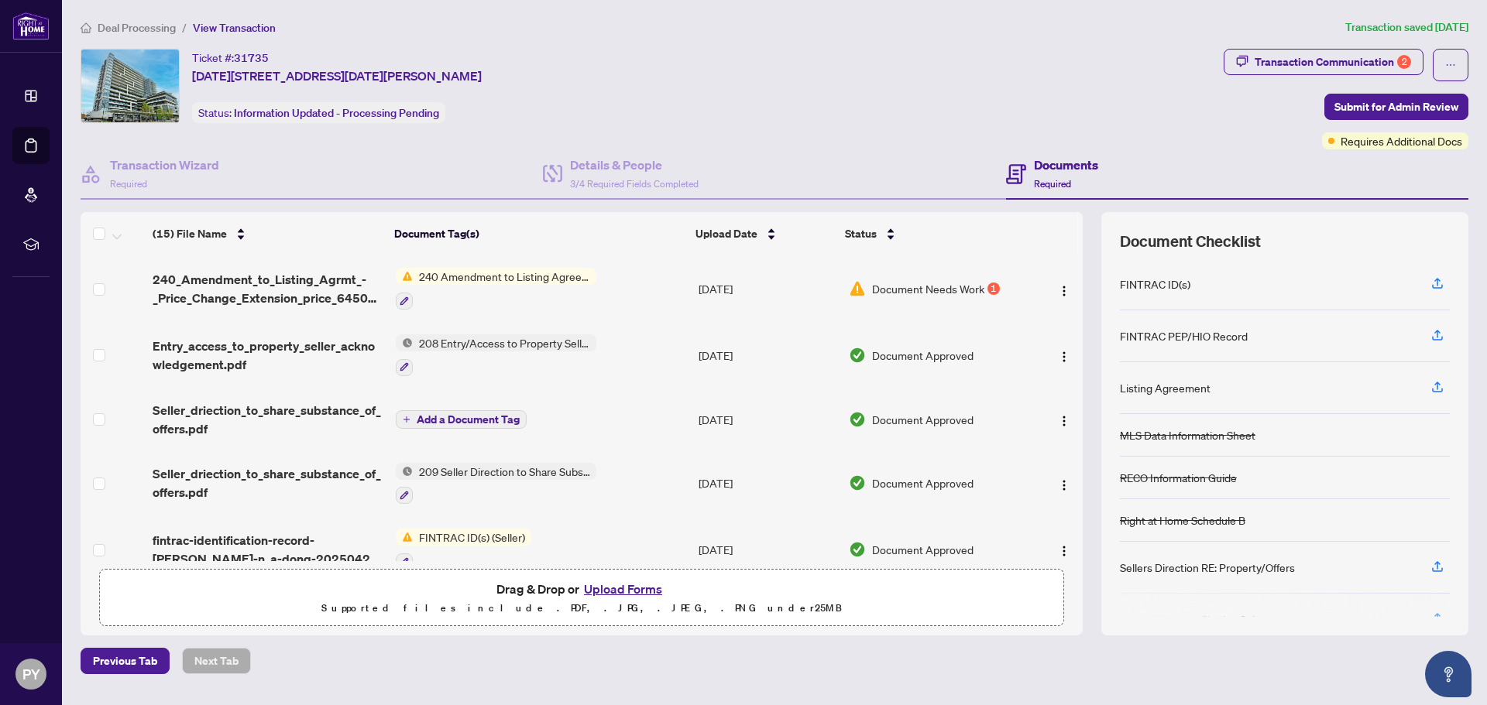
click at [609, 273] on td "240 Amendment to Listing Agreement - Authority to Offer for Sale Price Change/E…" at bounding box center [540, 289] width 303 height 67
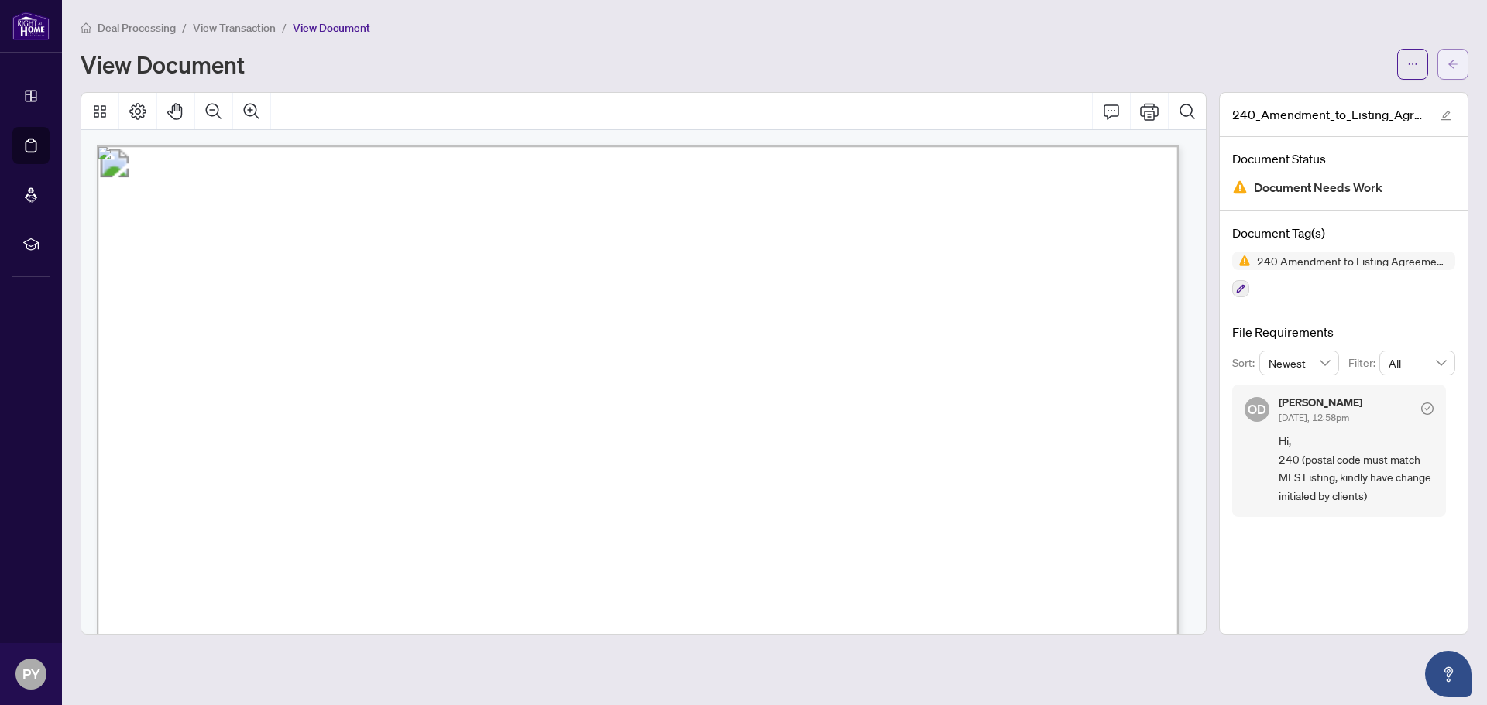
click at [1446, 57] on button "button" at bounding box center [1452, 64] width 31 height 31
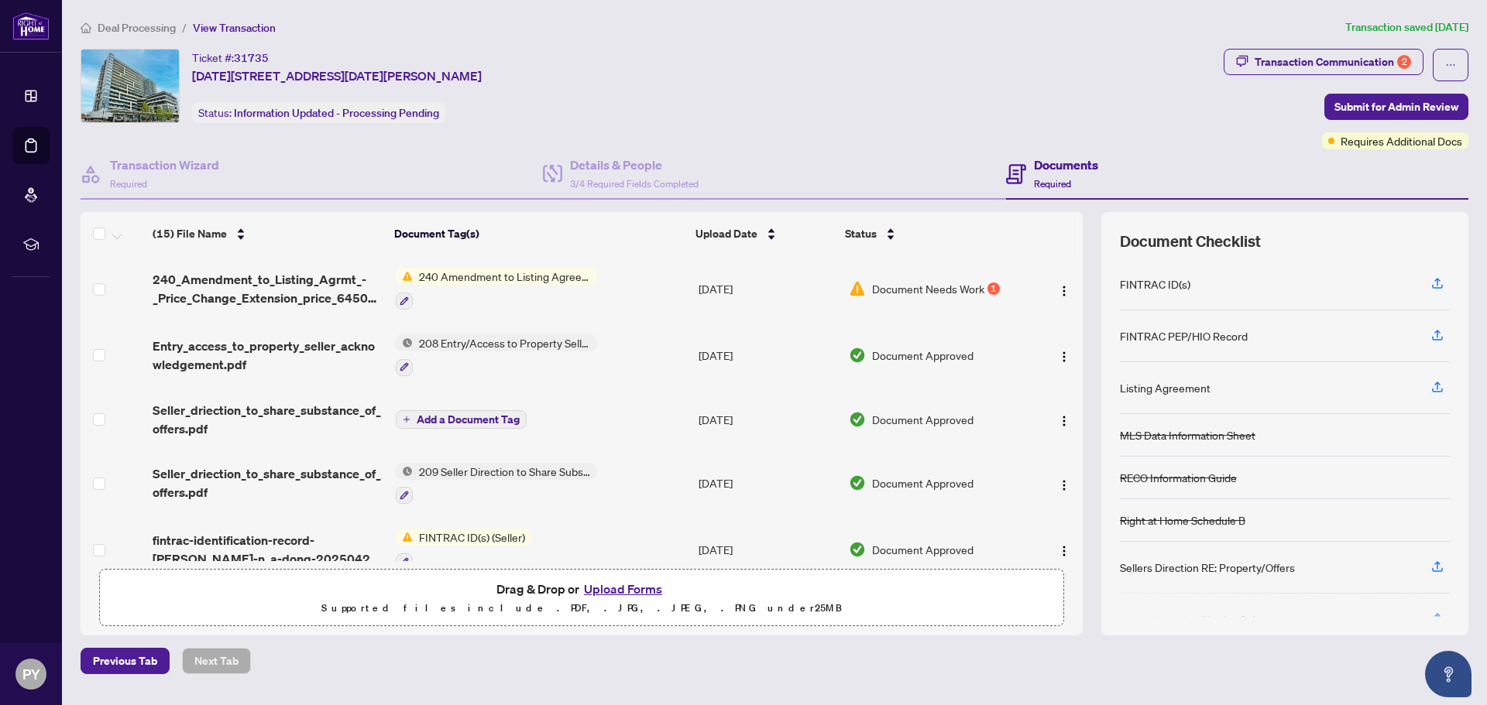
scroll to position [335, 0]
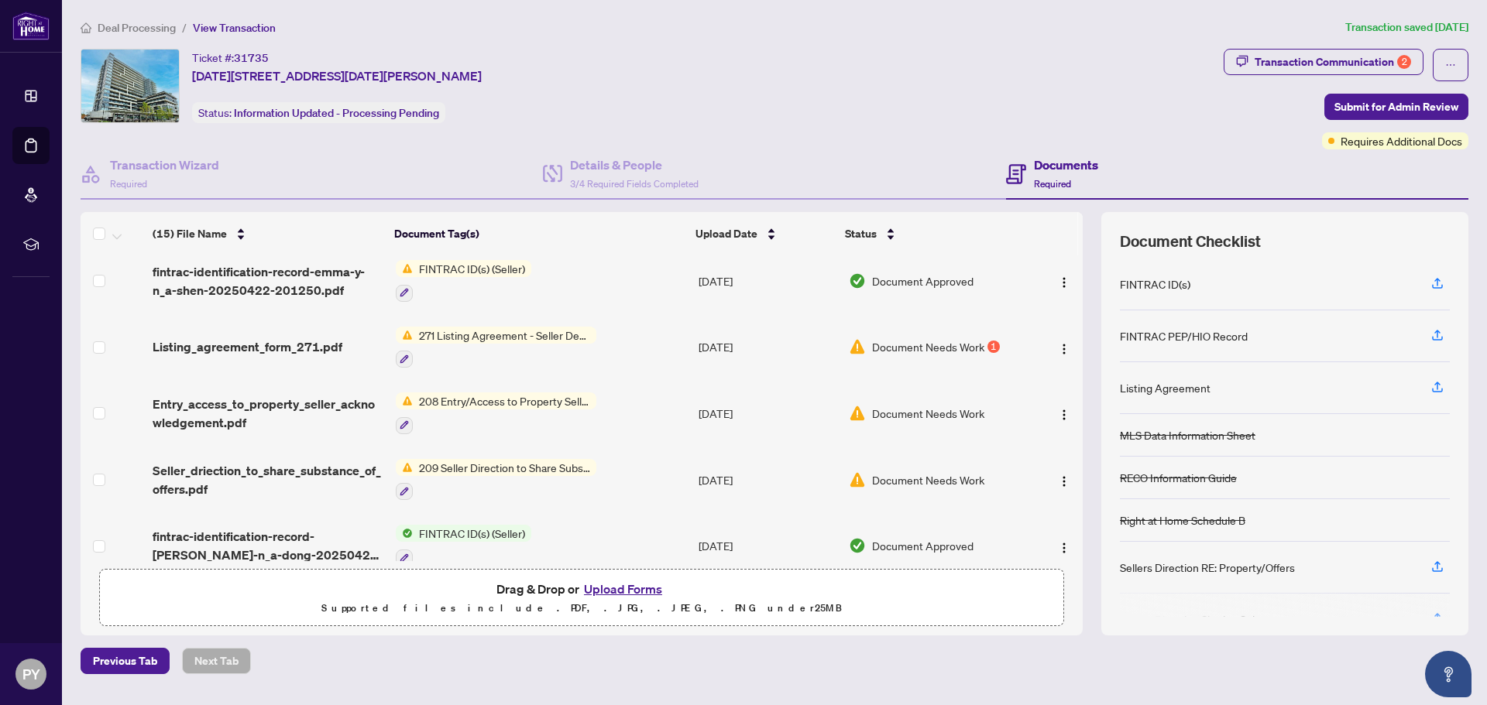
click at [883, 338] on span "Document Needs Work" at bounding box center [928, 346] width 112 height 17
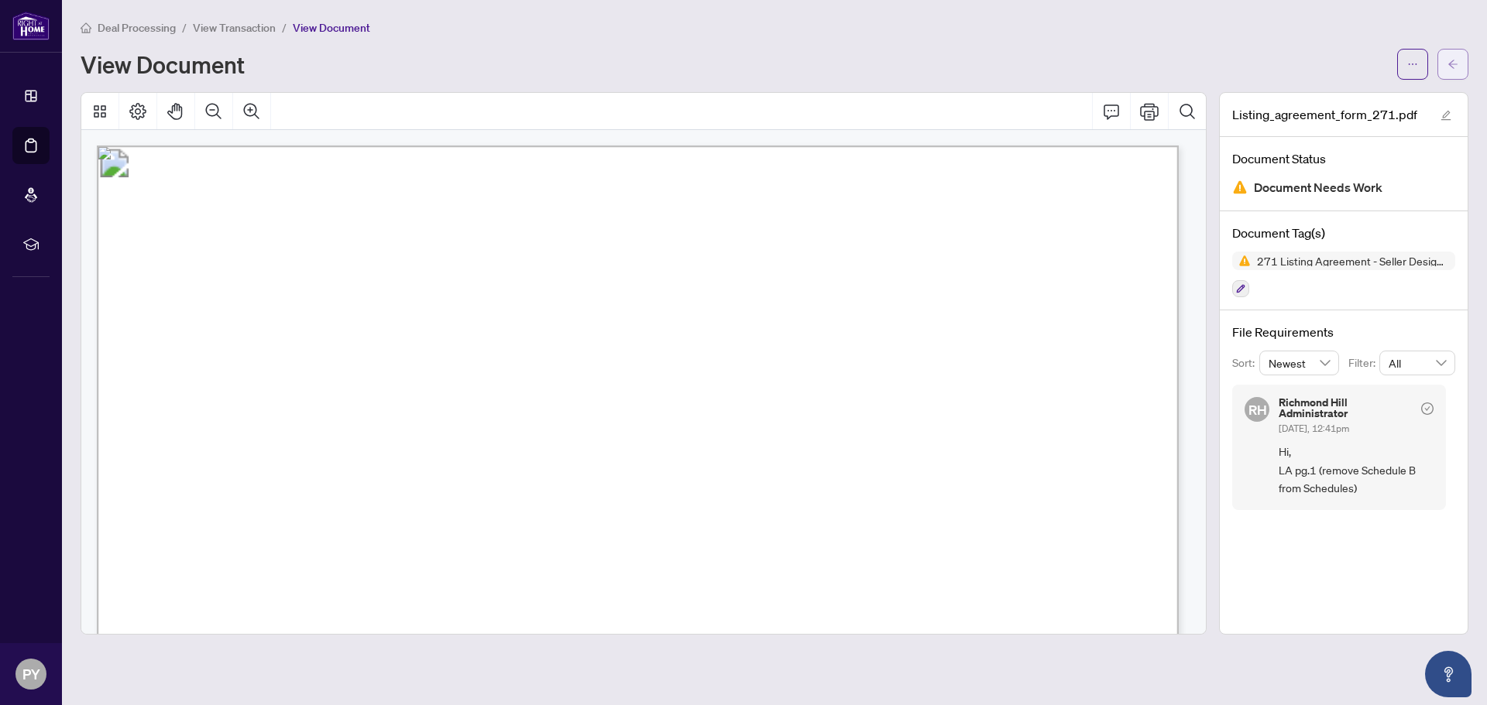
click at [1453, 60] on icon "arrow-left" at bounding box center [1452, 64] width 11 height 11
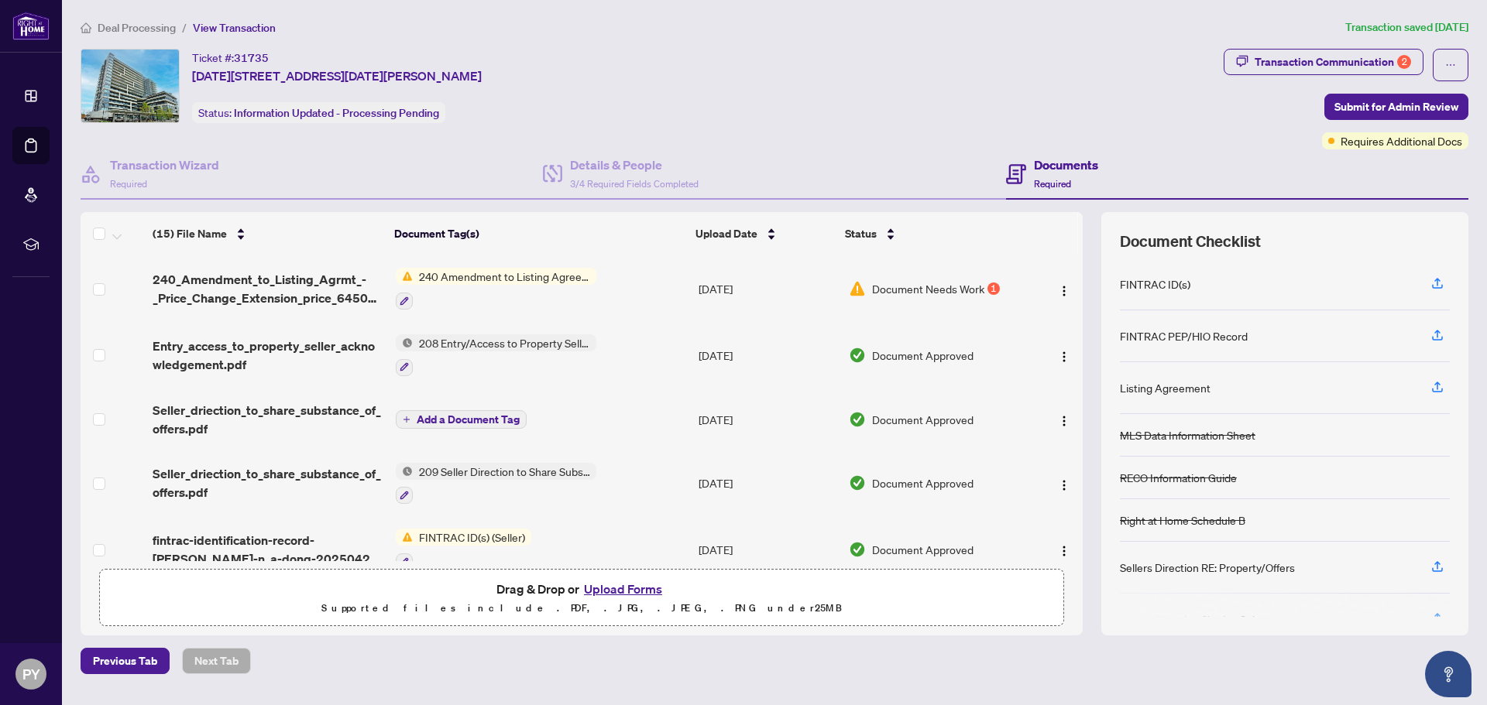
scroll to position [335, 0]
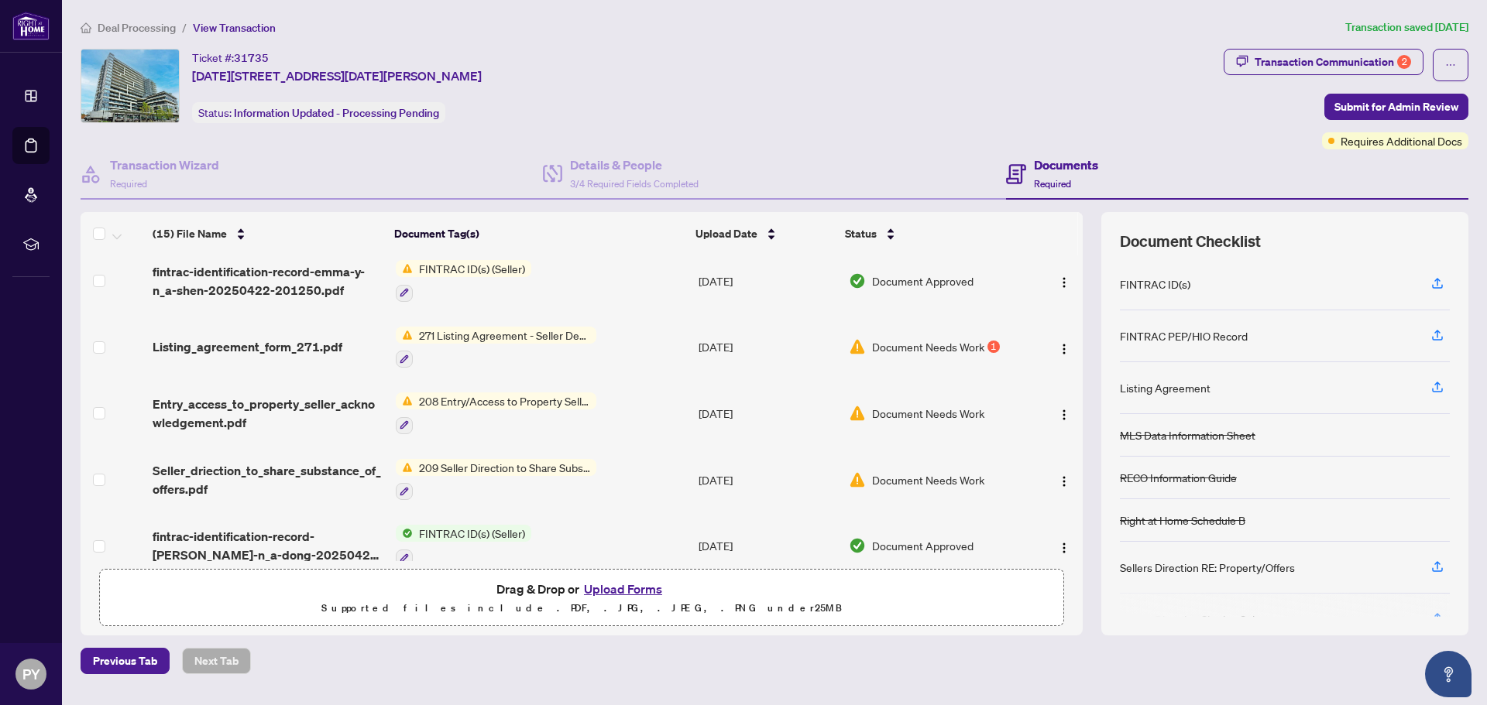
click at [935, 472] on span "Document Needs Work" at bounding box center [928, 480] width 112 height 17
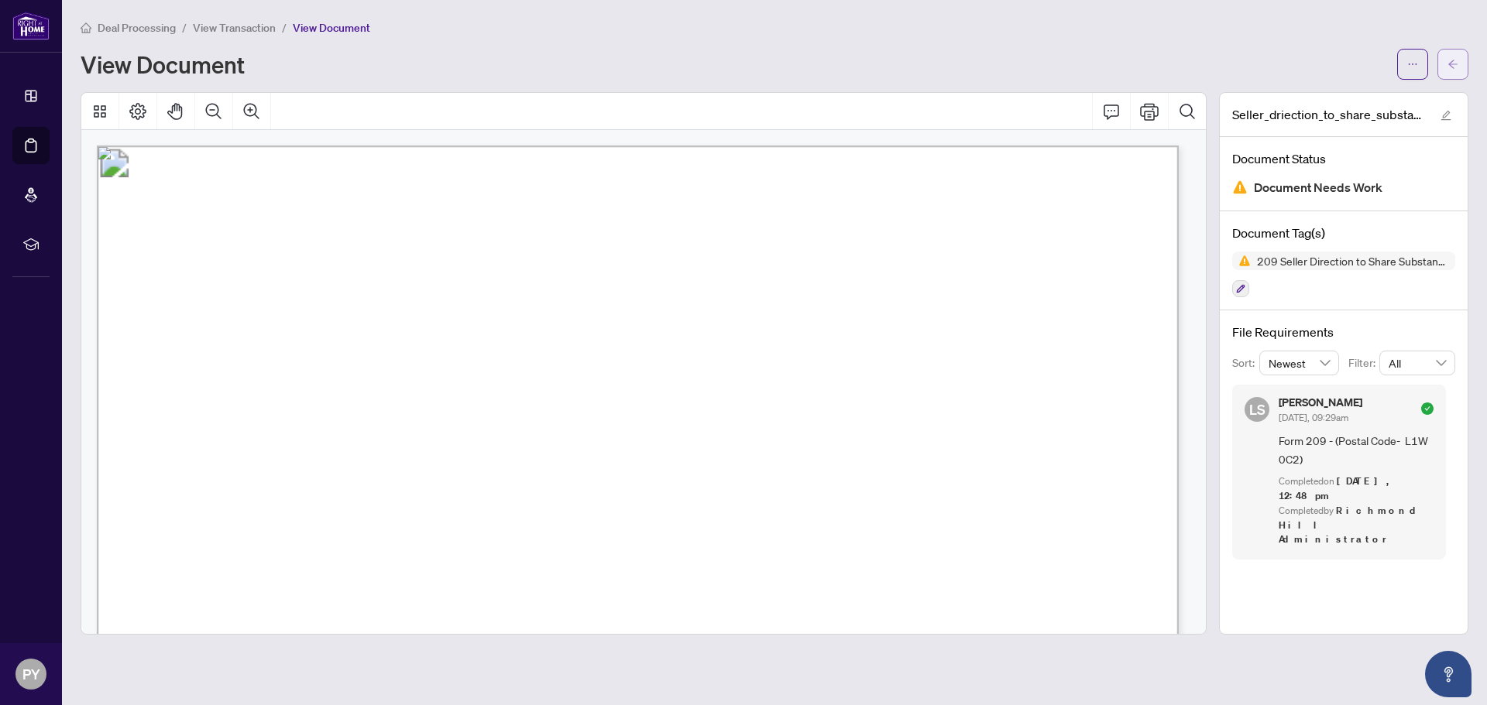
click at [1443, 60] on button "button" at bounding box center [1452, 64] width 31 height 31
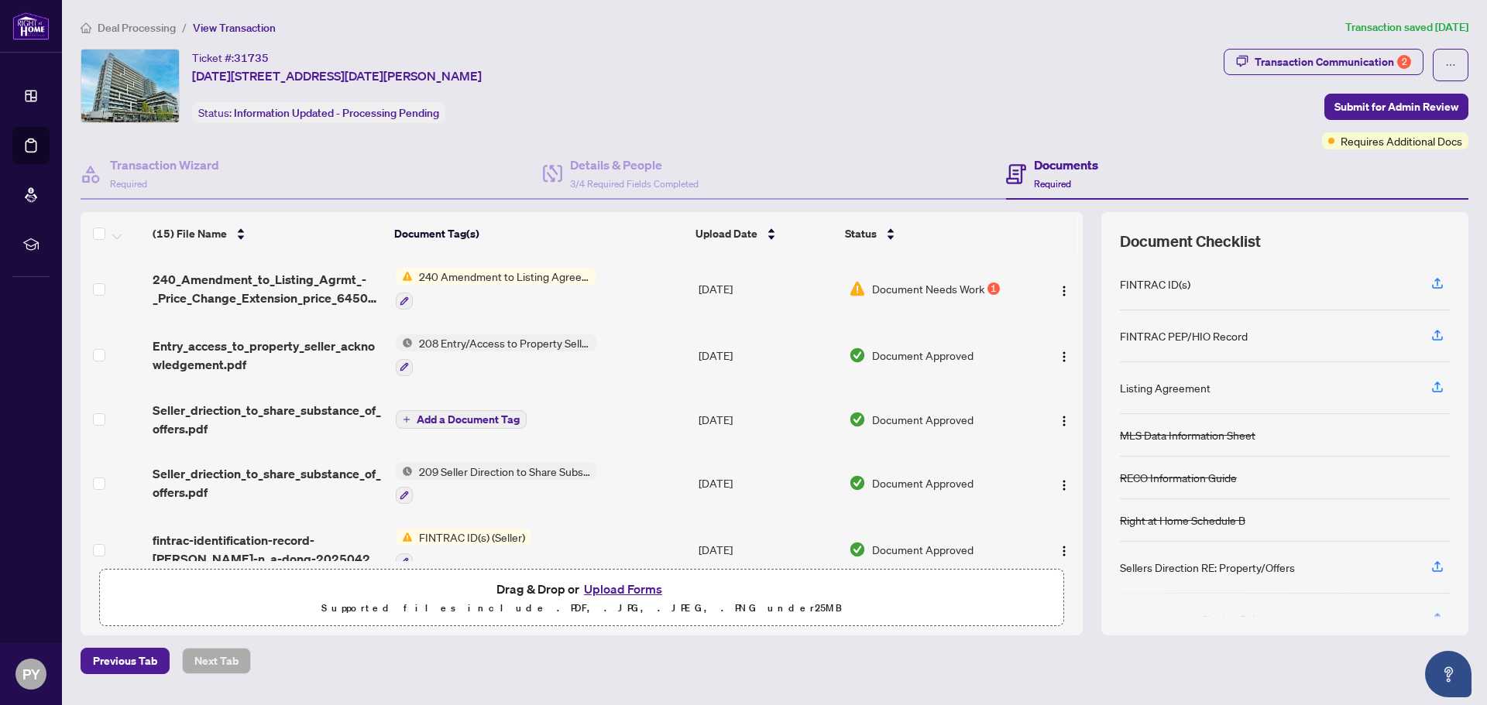
click at [894, 288] on span "Document Needs Work" at bounding box center [928, 288] width 112 height 17
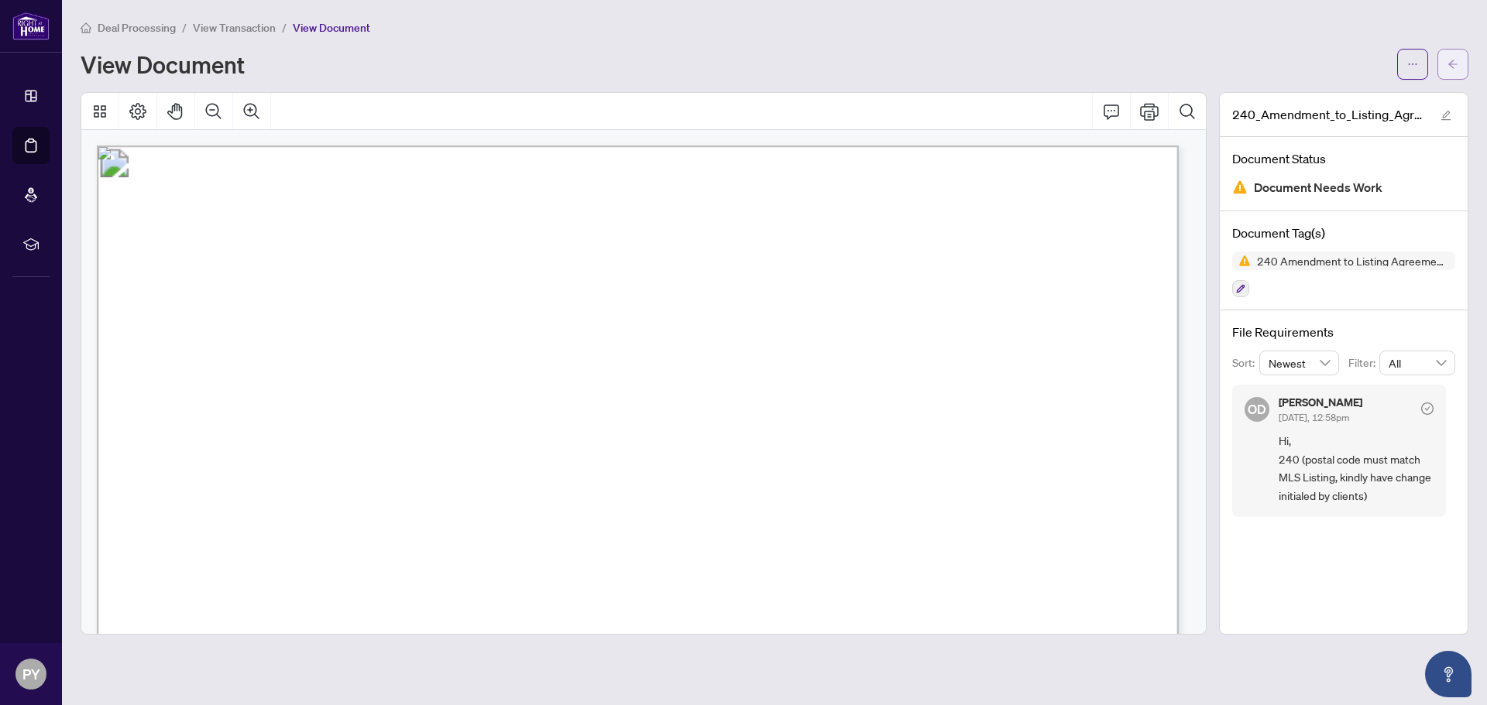
click at [1458, 68] on button "button" at bounding box center [1452, 64] width 31 height 31
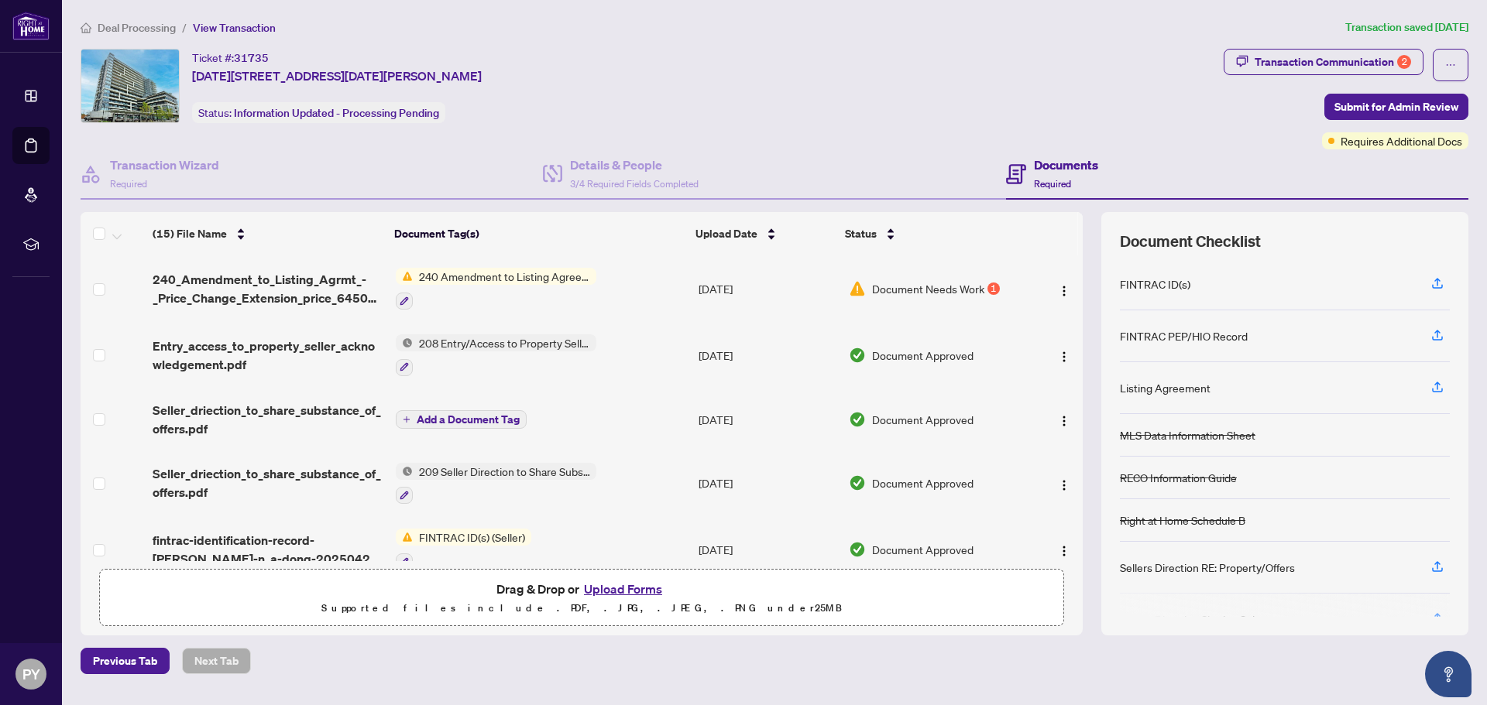
click at [608, 588] on button "Upload Forms" at bounding box center [622, 589] width 87 height 20
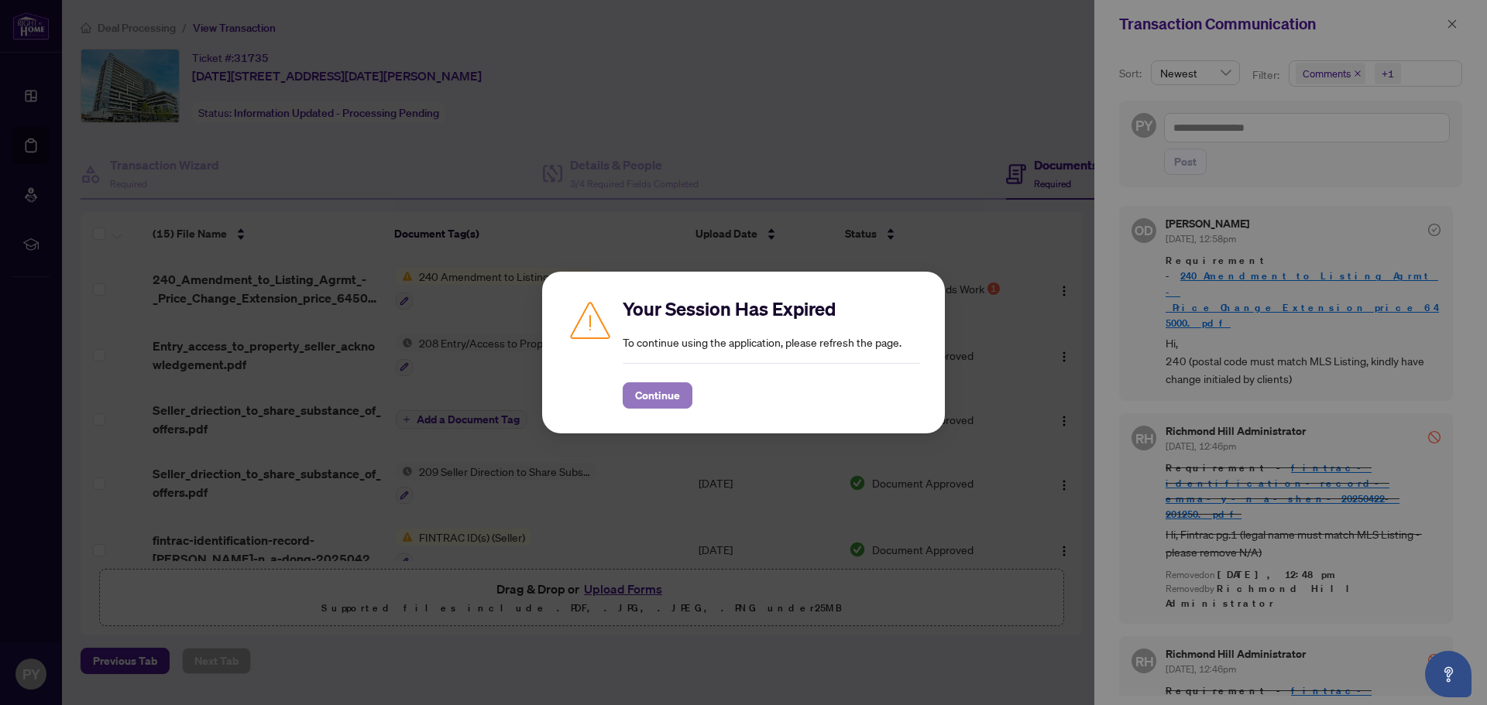
click at [683, 395] on button "Continue" at bounding box center [658, 396] width 70 height 26
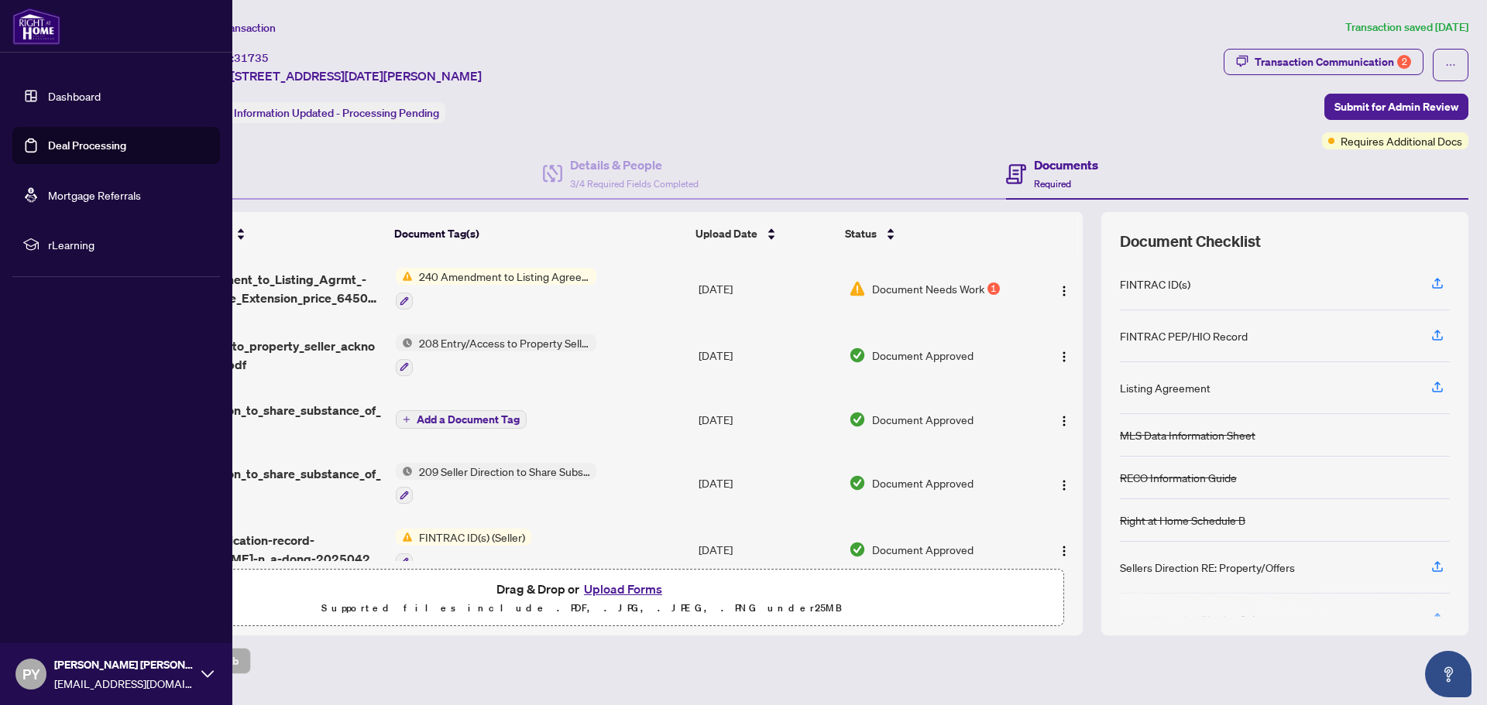
click at [62, 140] on link "Deal Processing" at bounding box center [87, 146] width 78 height 14
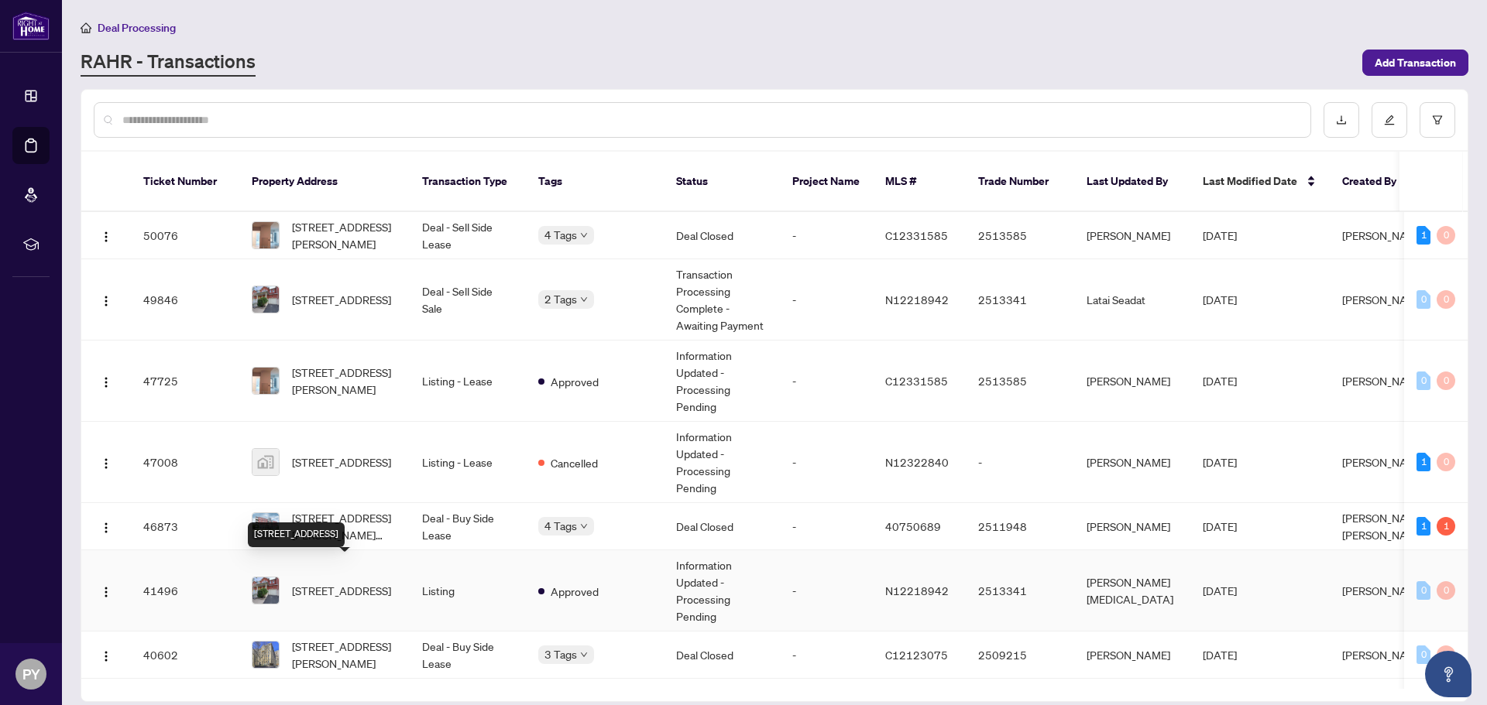
scroll to position [335, 0]
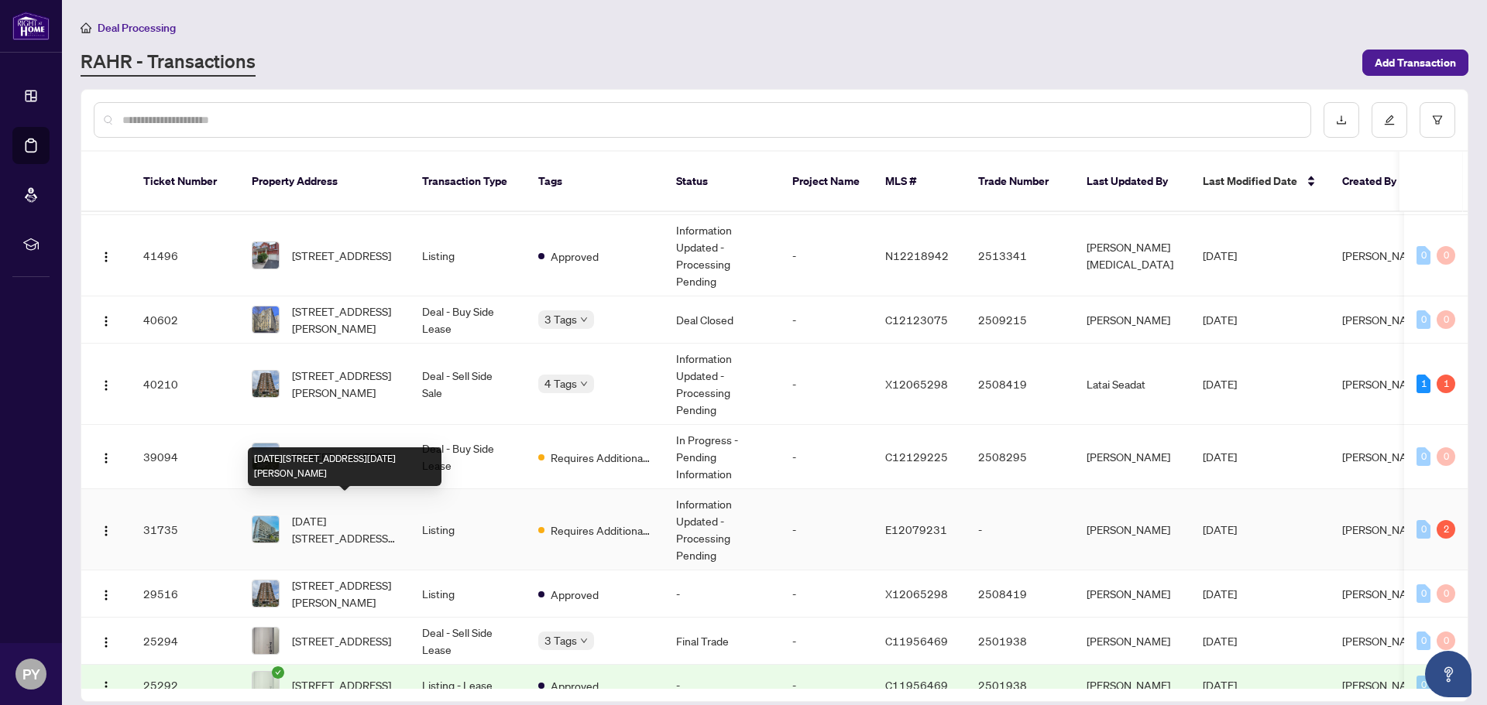
click at [379, 513] on span "[DATE][STREET_ADDRESS][DATE][PERSON_NAME]" at bounding box center [344, 530] width 105 height 34
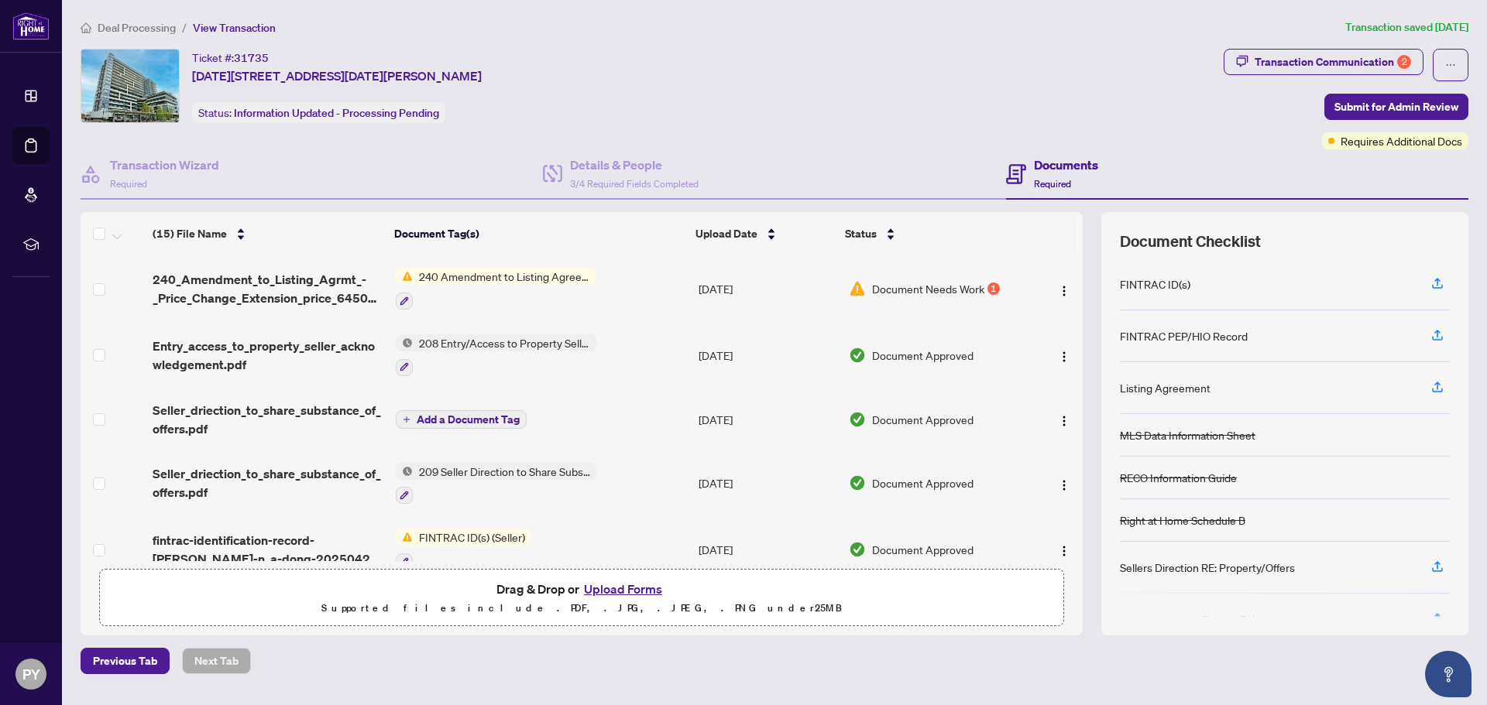
click at [623, 589] on button "Upload Forms" at bounding box center [622, 589] width 87 height 20
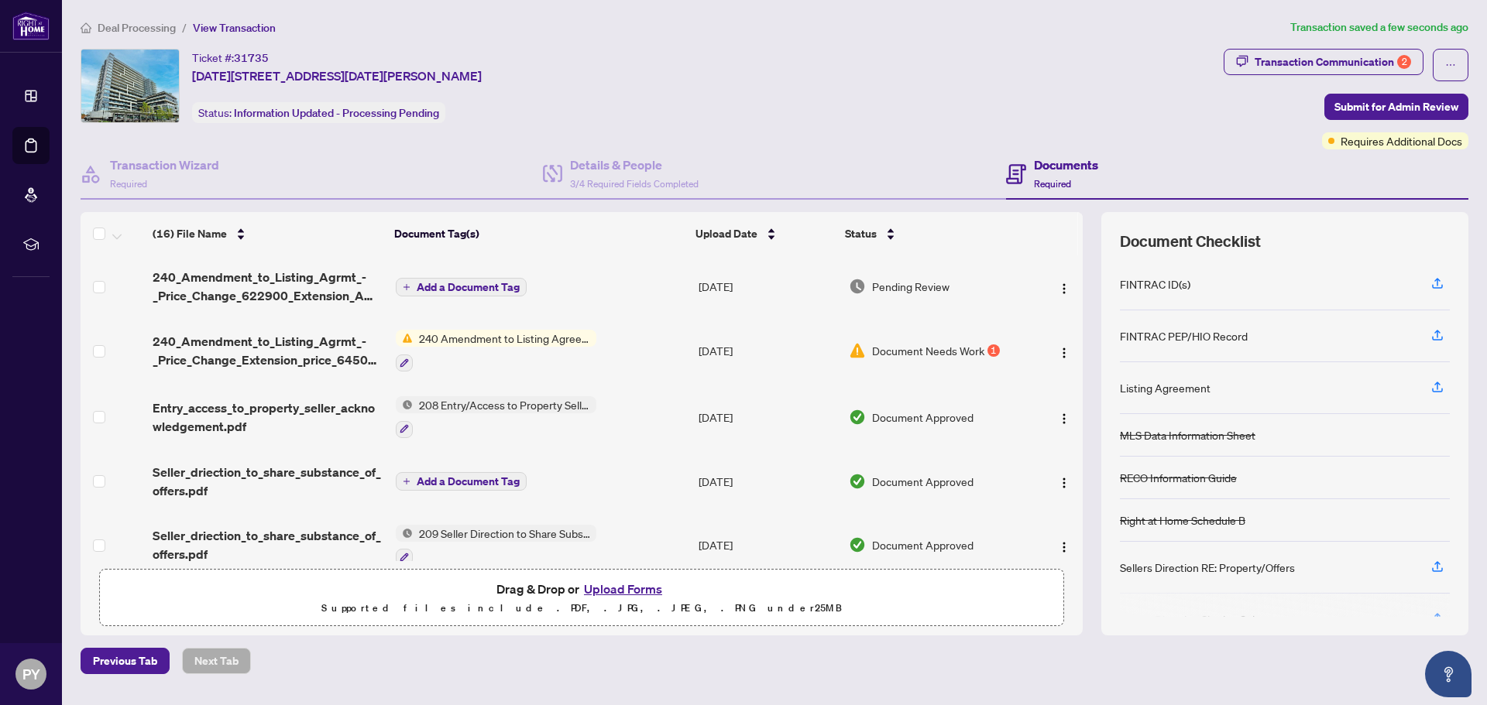
click at [503, 284] on span "Add a Document Tag" at bounding box center [468, 287] width 103 height 11
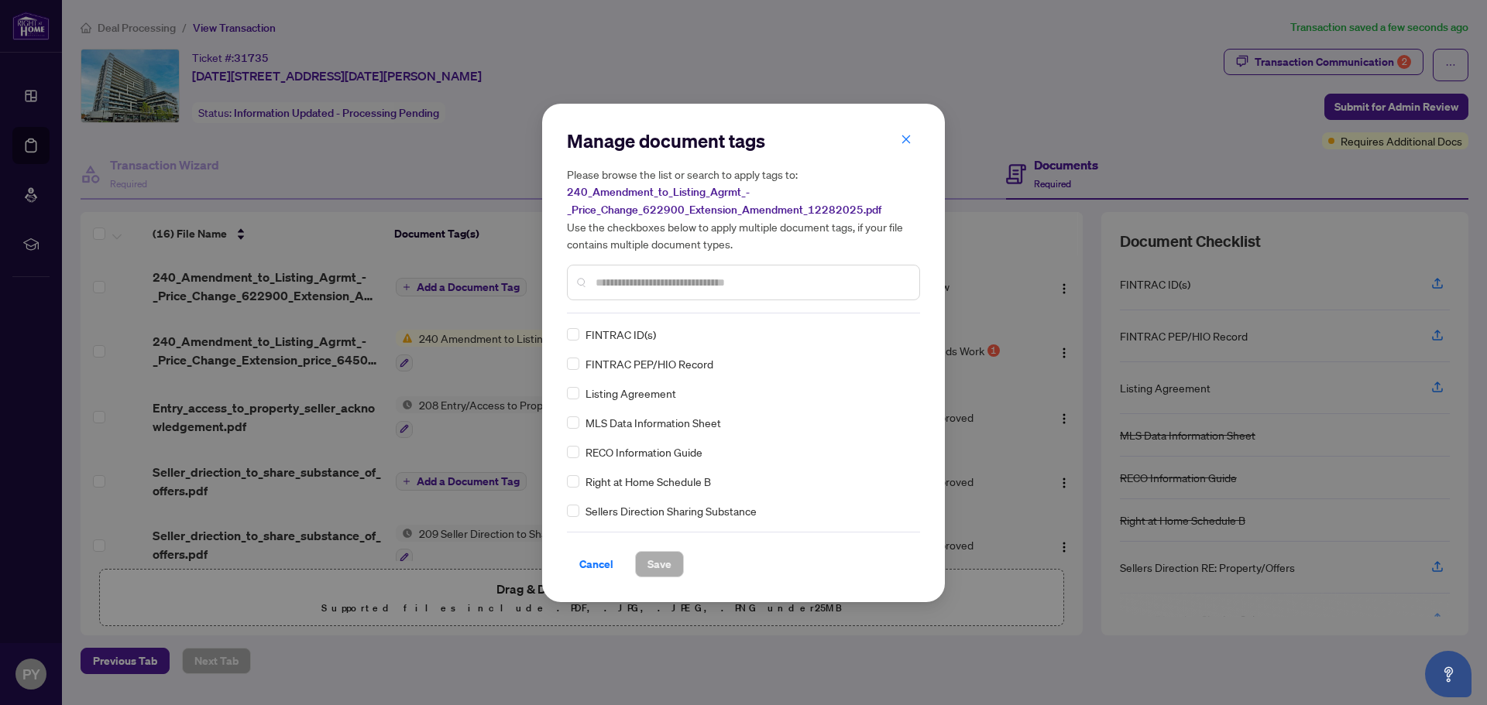
click at [633, 313] on div "Manage document tags Please browse the list or search to apply tags to: 240_Ame…" at bounding box center [743, 221] width 353 height 185
click at [714, 278] on input "text" at bounding box center [750, 282] width 311 height 17
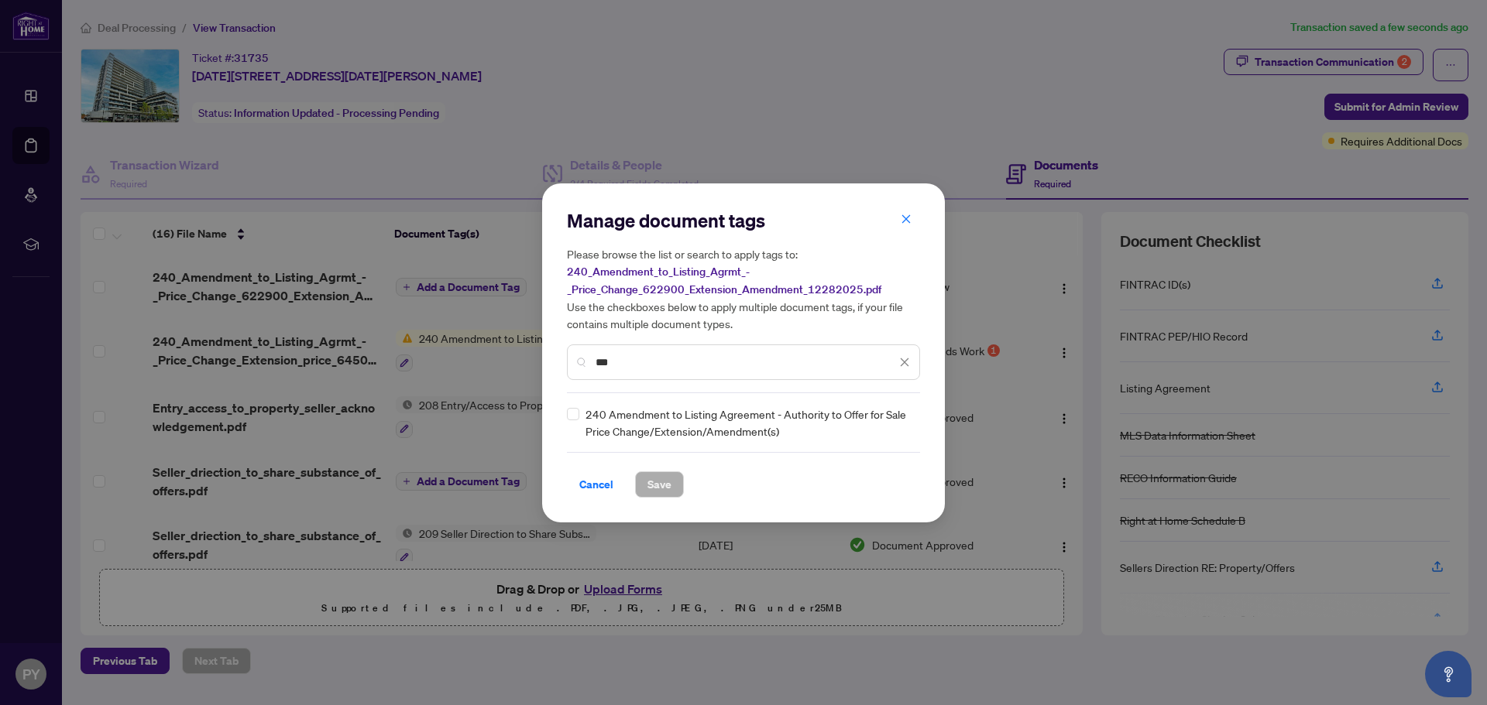
type input "***"
click at [659, 489] on span "Save" at bounding box center [659, 484] width 24 height 25
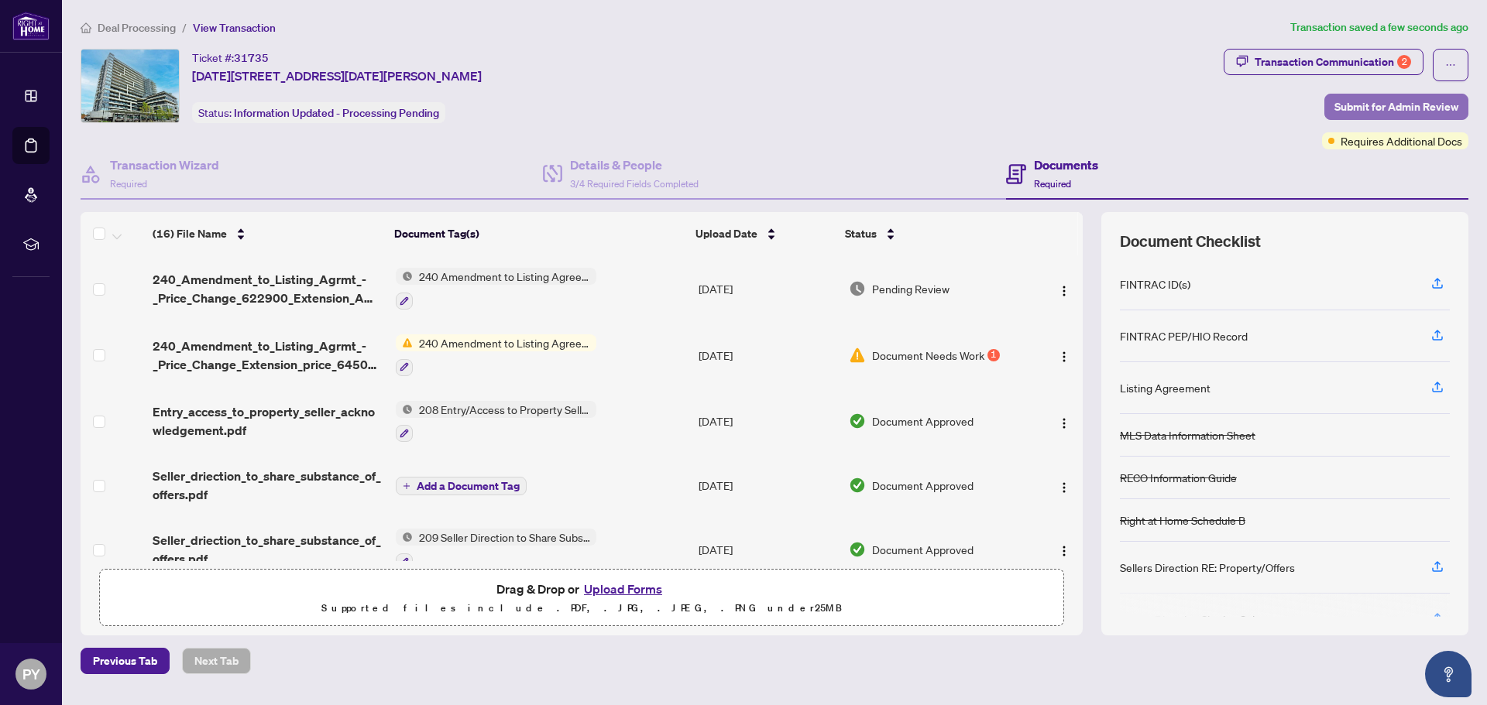
click at [1420, 105] on span "Submit for Admin Review" at bounding box center [1396, 106] width 124 height 25
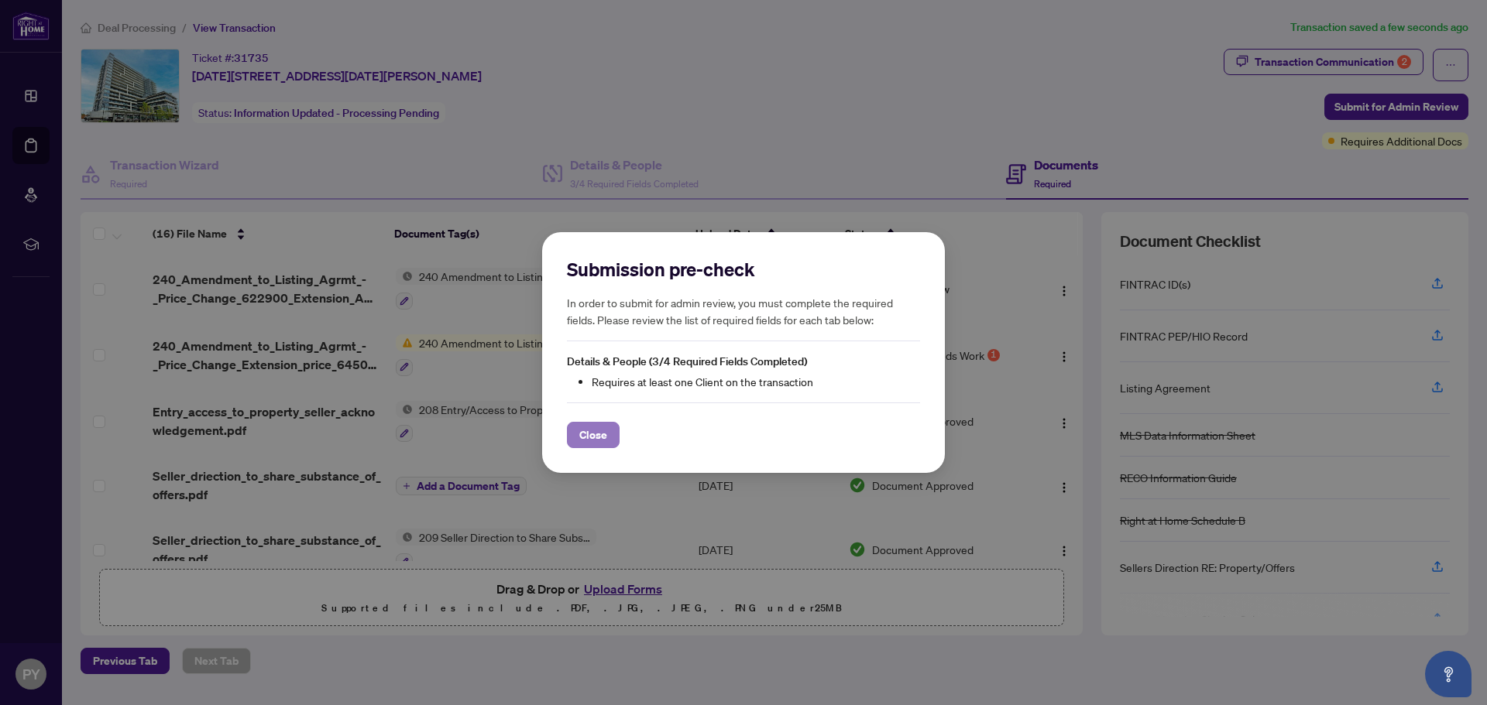
click at [597, 431] on span "Close" at bounding box center [593, 435] width 28 height 25
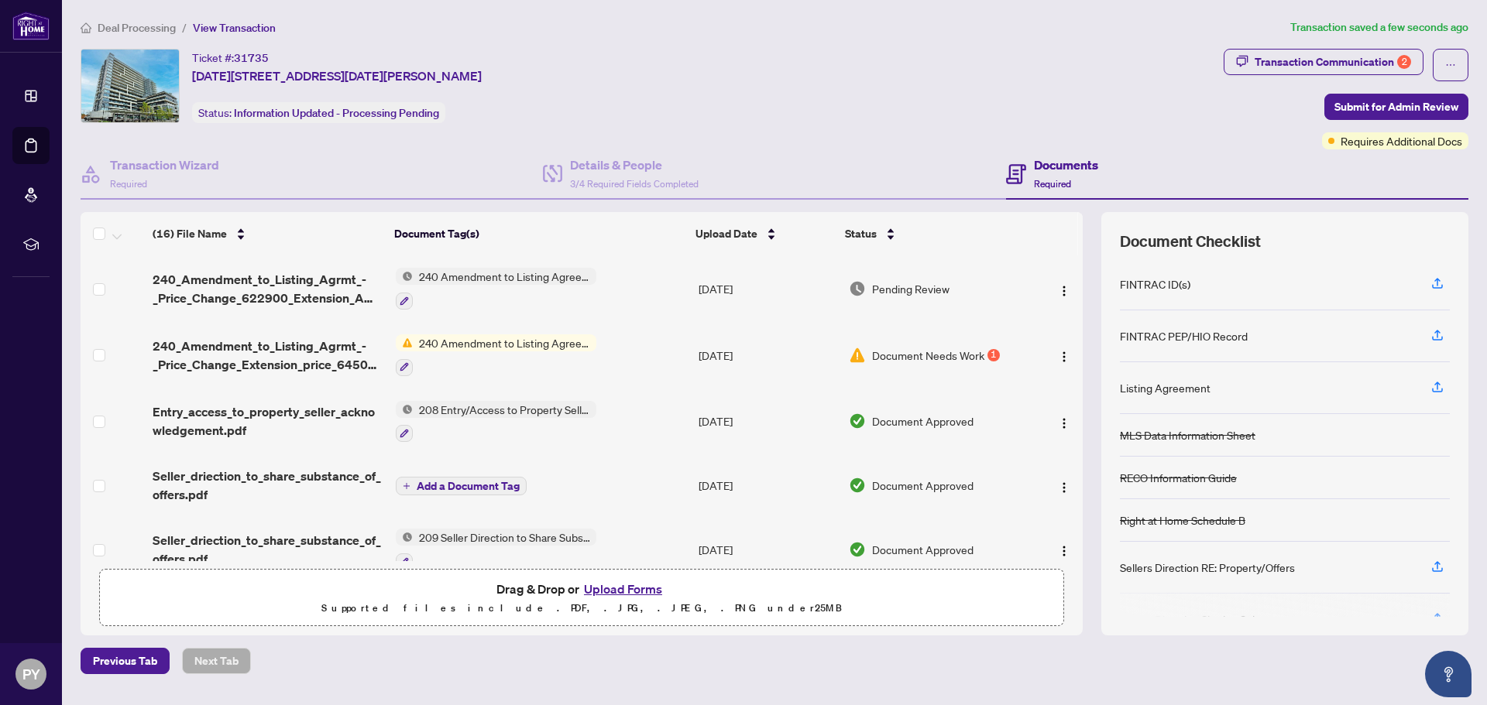
click at [597, 431] on td "208 Entry/Access to Property Seller Acknowledgement" at bounding box center [540, 422] width 303 height 67
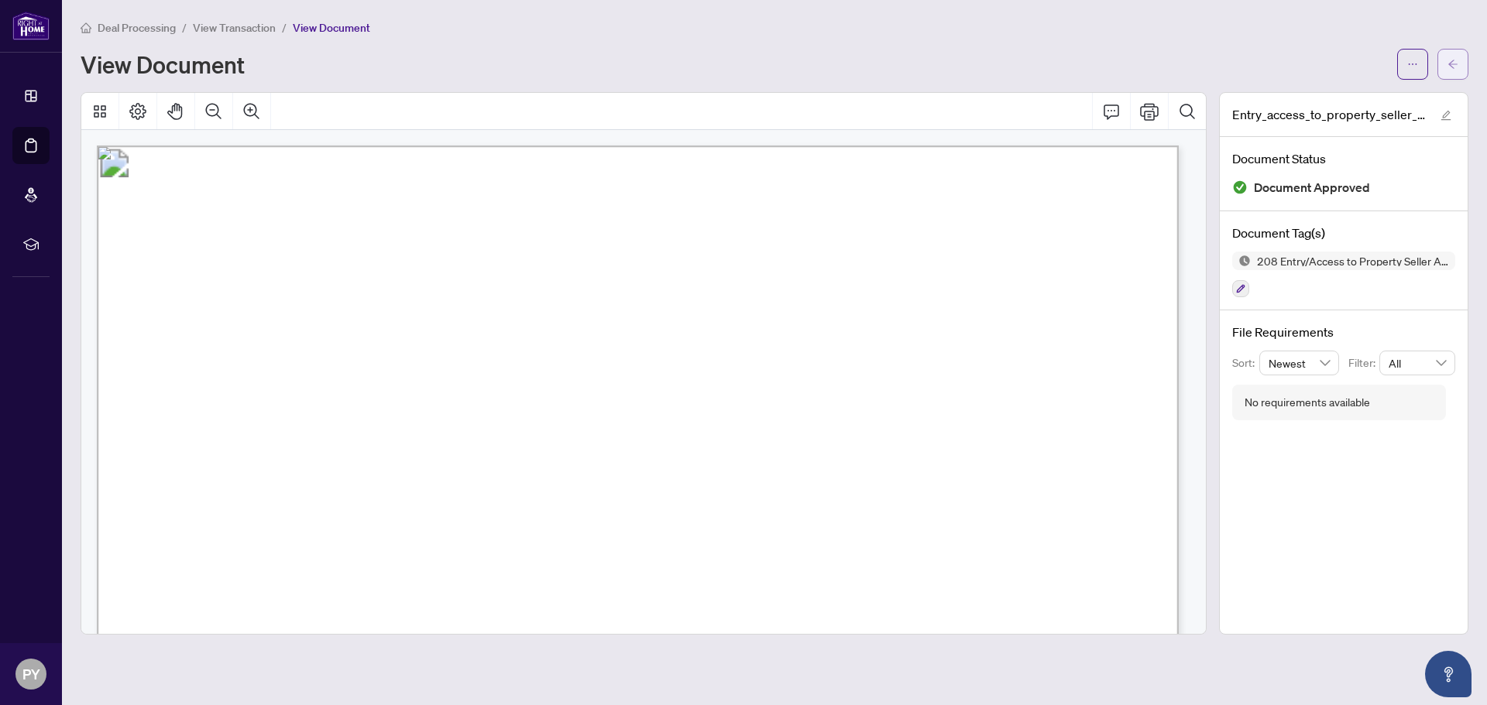
click at [1447, 70] on span "button" at bounding box center [1452, 64] width 11 height 25
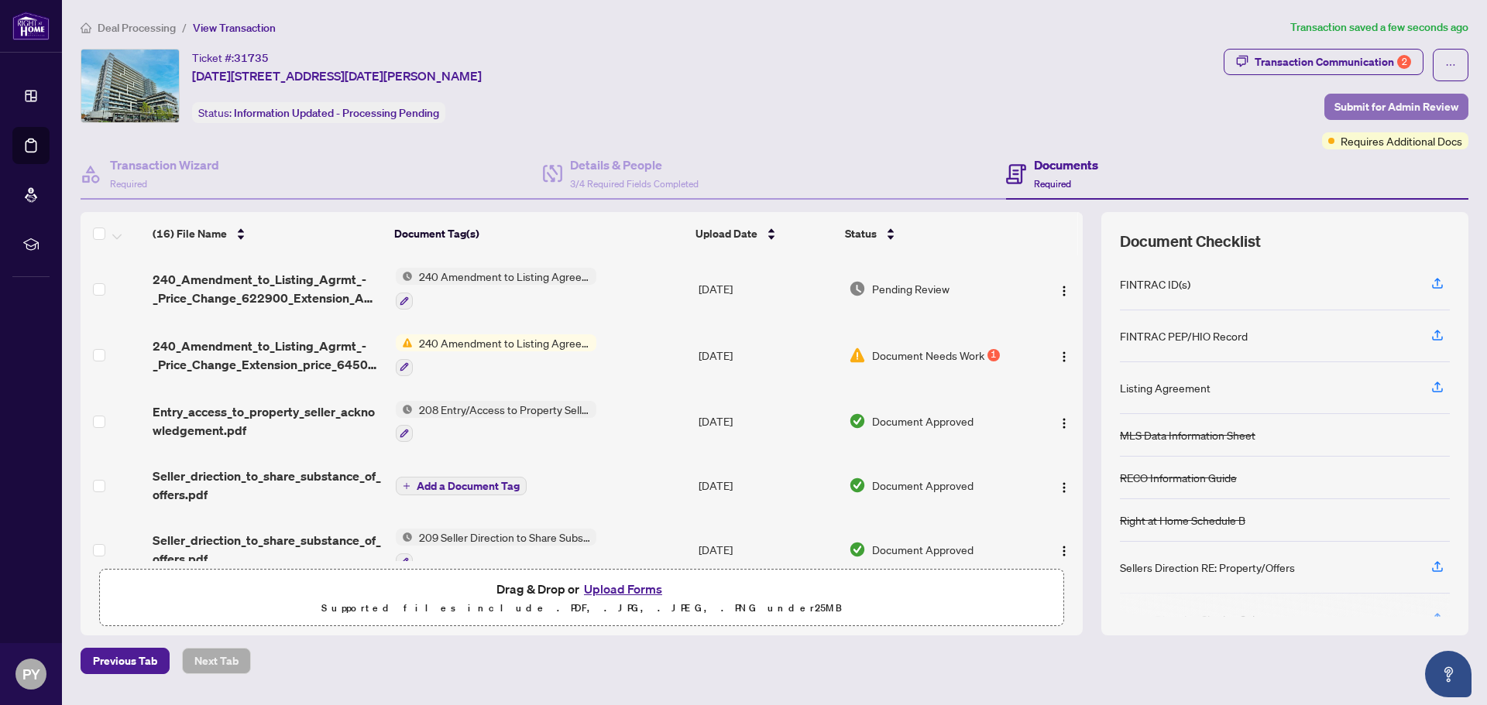
click at [1409, 98] on span "Submit for Admin Review" at bounding box center [1396, 106] width 124 height 25
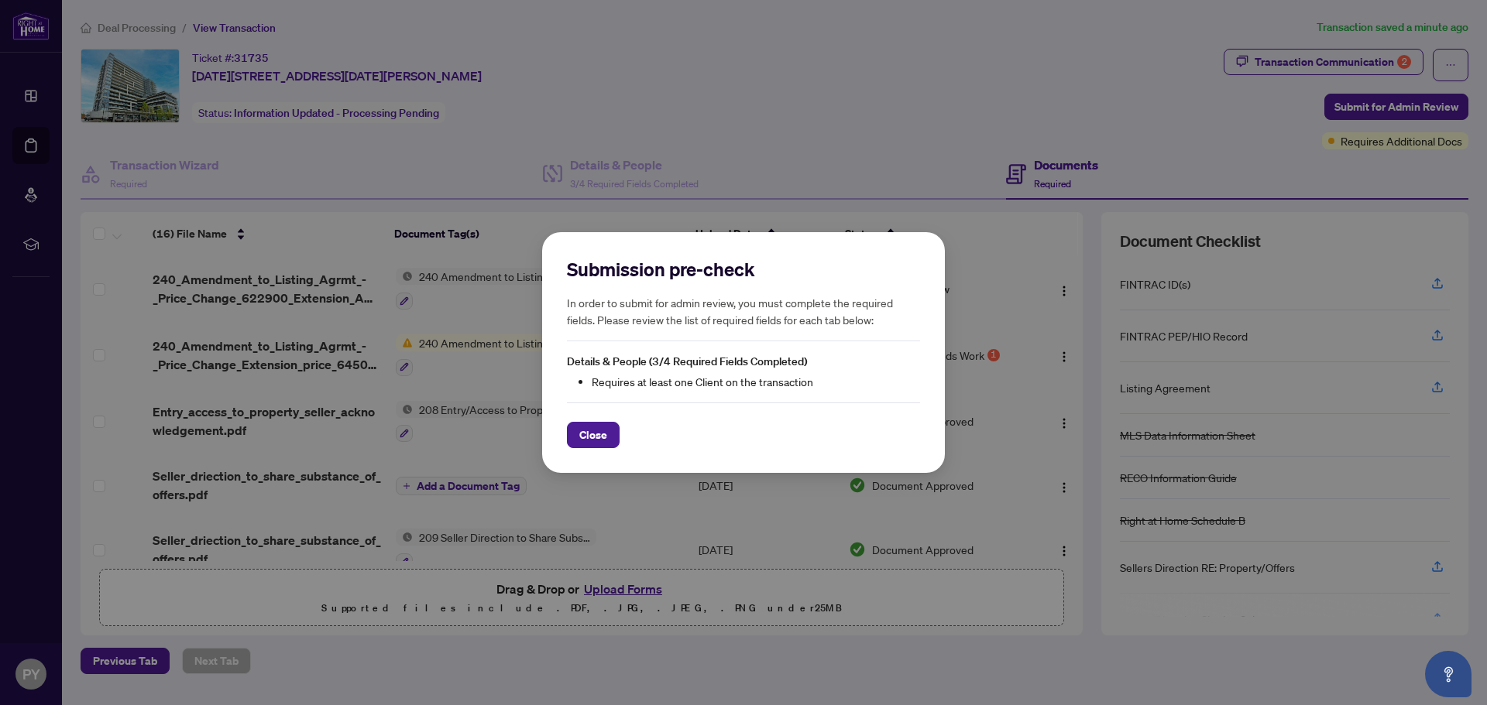
click at [753, 381] on li "Requires at least one Client on the transaction" at bounding box center [756, 381] width 328 height 17
click at [581, 439] on span "Close" at bounding box center [593, 435] width 28 height 25
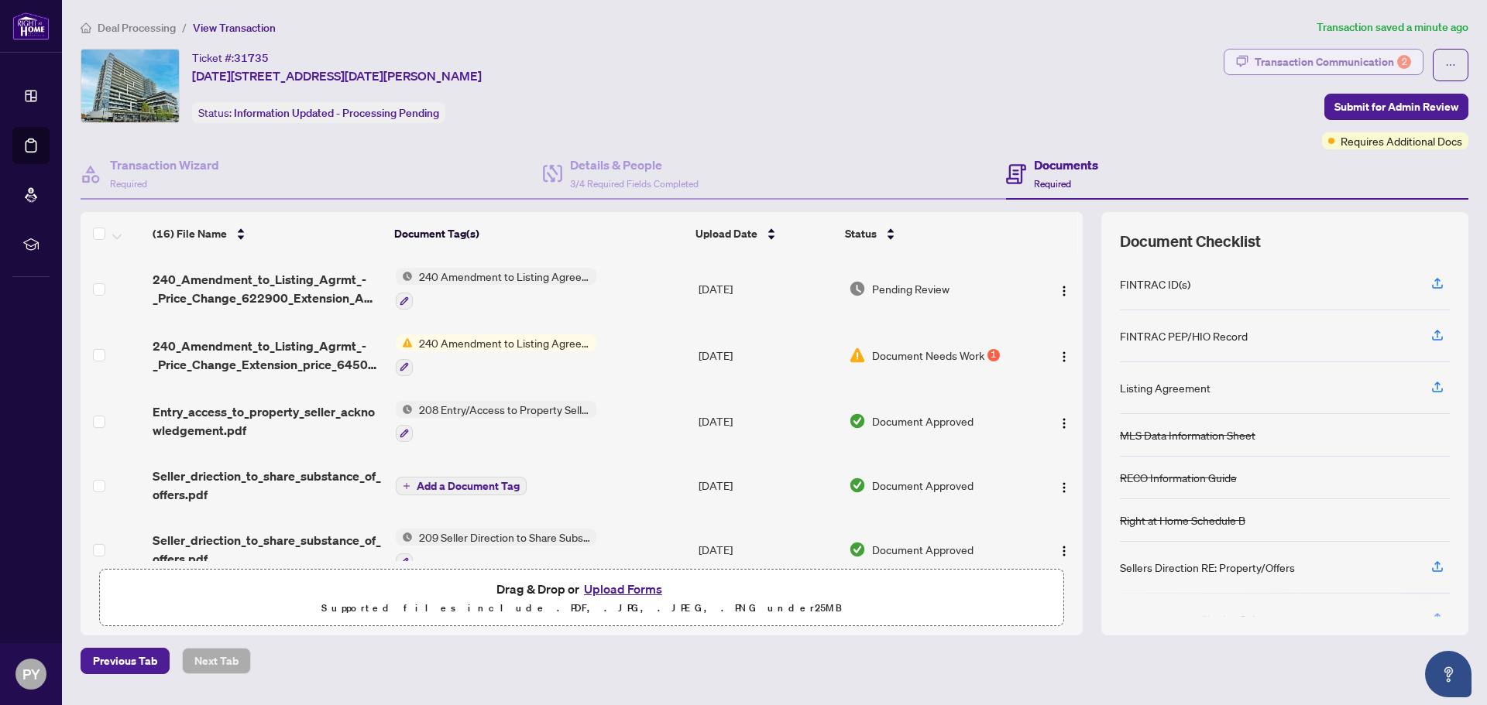
click at [1286, 57] on div "Transaction Communication 2" at bounding box center [1332, 62] width 156 height 25
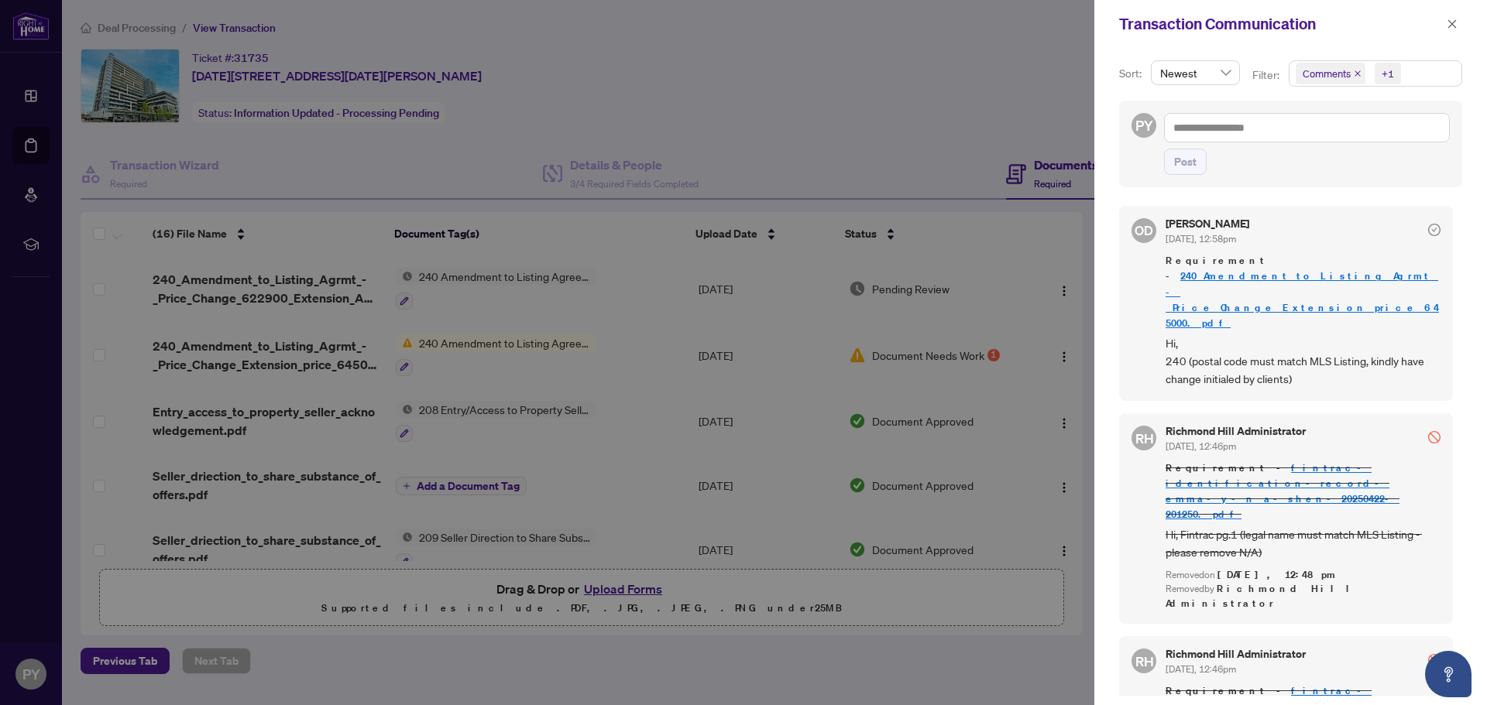
click at [921, 137] on div at bounding box center [743, 352] width 1487 height 705
click at [1451, 23] on icon "close" at bounding box center [1452, 23] width 9 height 9
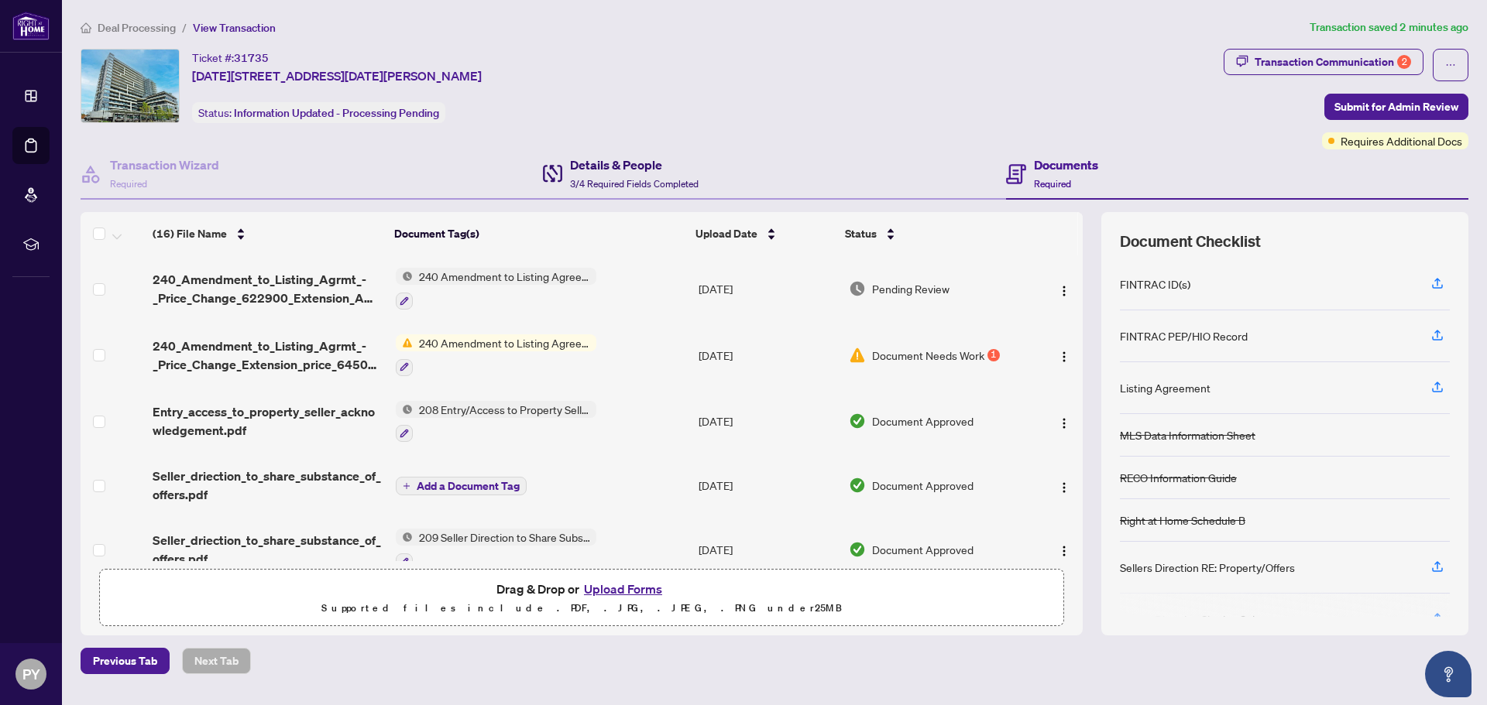
click at [627, 163] on h4 "Details & People" at bounding box center [634, 165] width 129 height 19
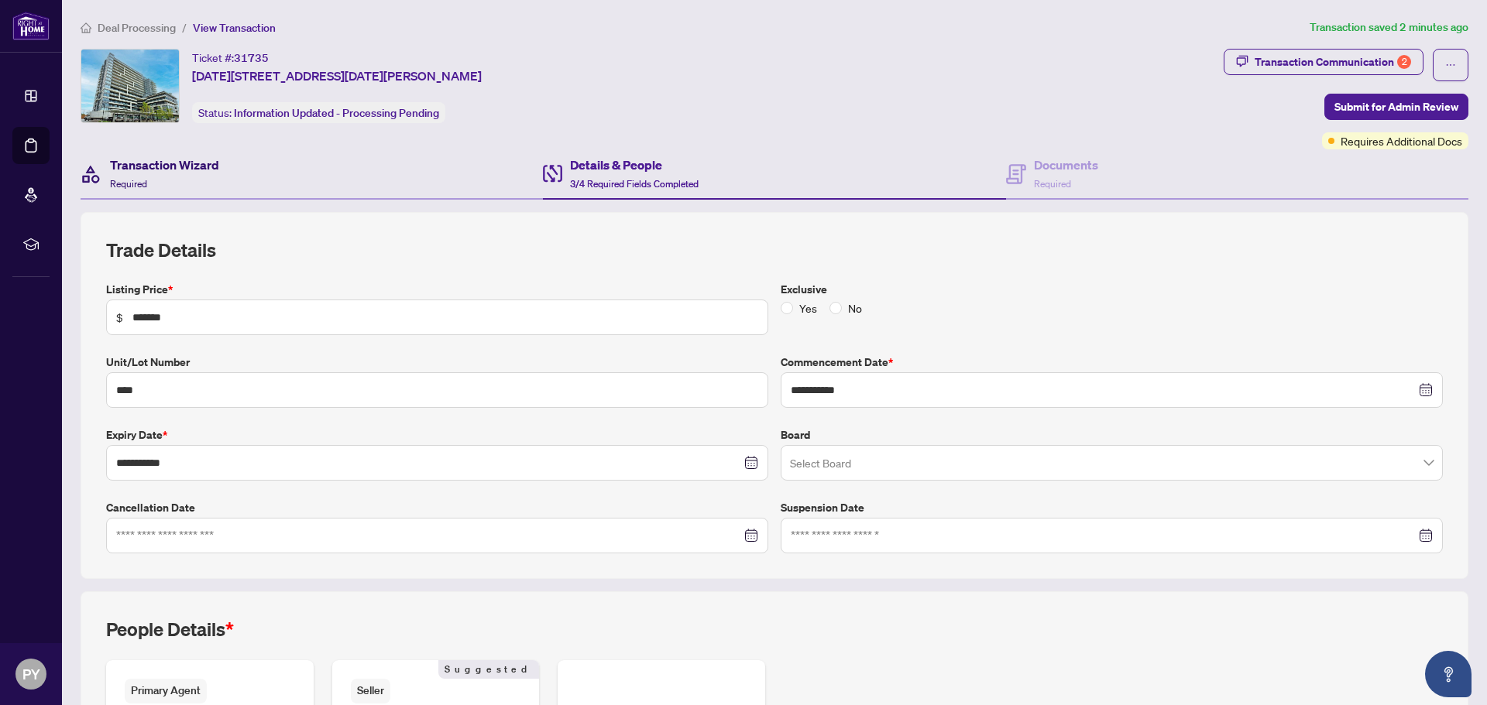
click at [211, 157] on h4 "Transaction Wizard" at bounding box center [164, 165] width 109 height 19
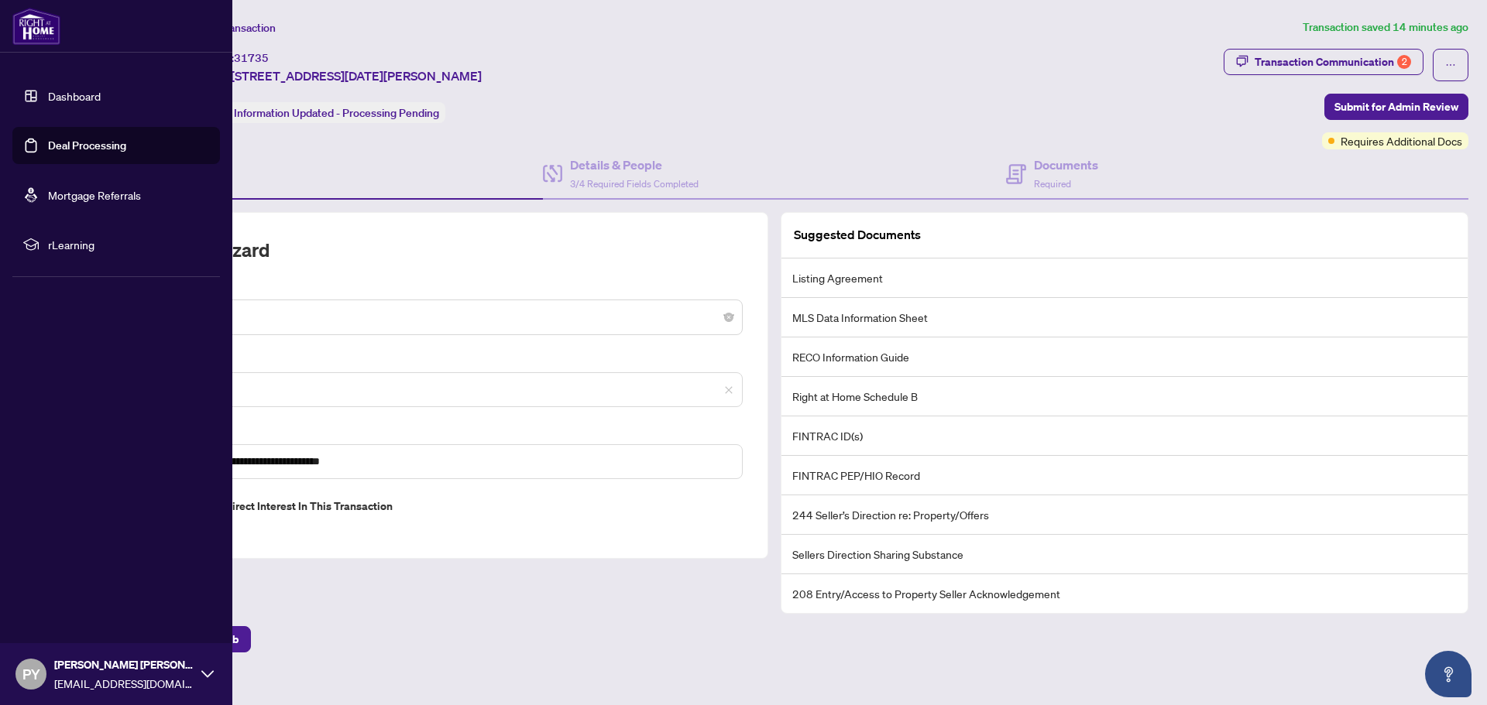
click at [60, 143] on link "Deal Processing" at bounding box center [87, 146] width 78 height 14
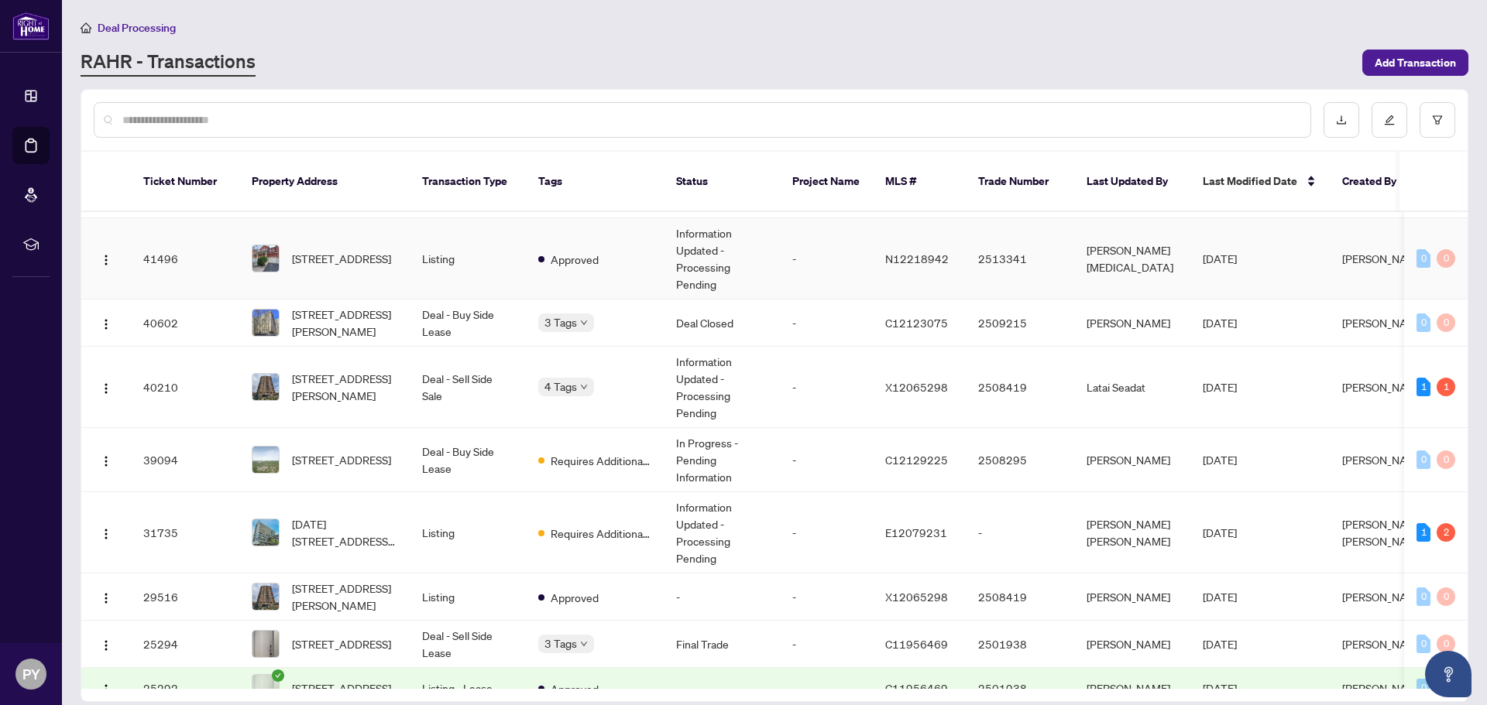
scroll to position [335, 0]
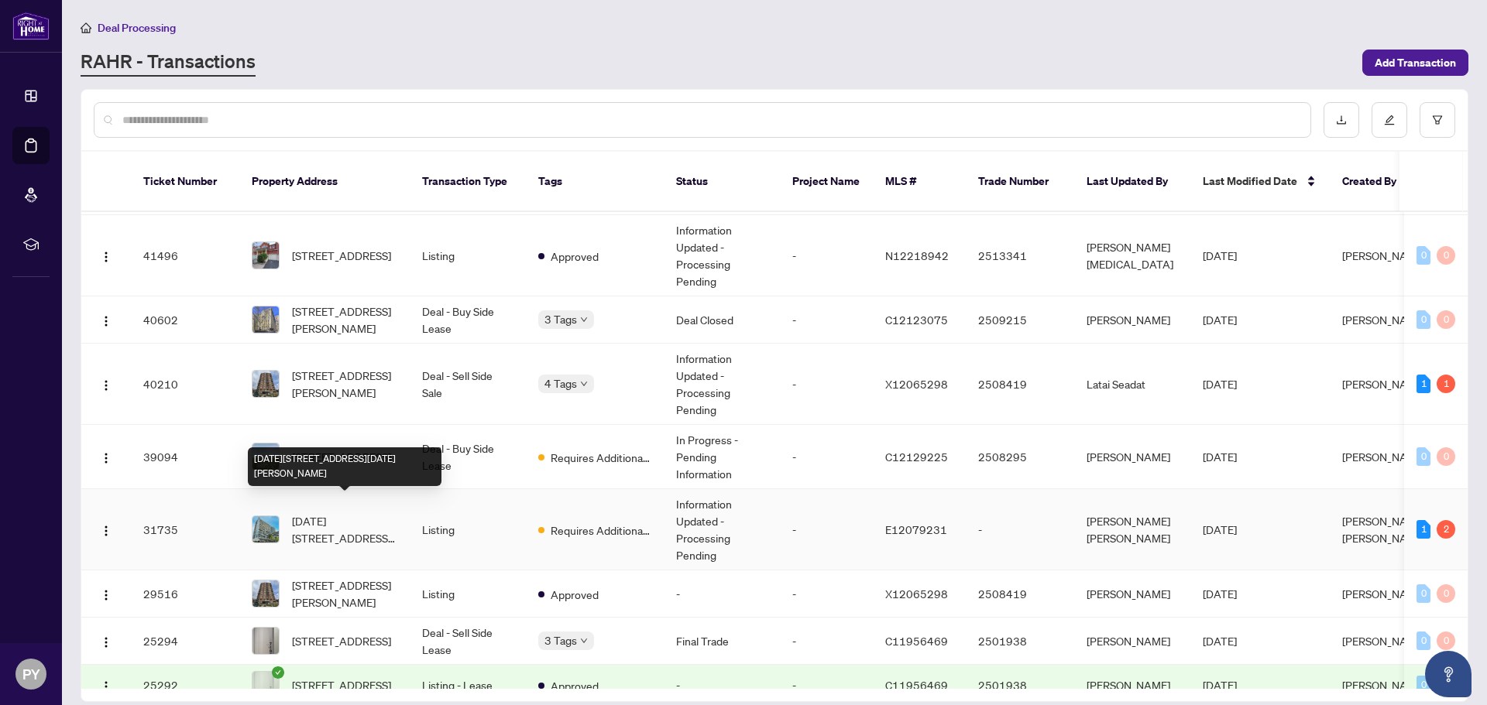
click at [333, 518] on span "[DATE][STREET_ADDRESS][DATE][PERSON_NAME]" at bounding box center [344, 530] width 105 height 34
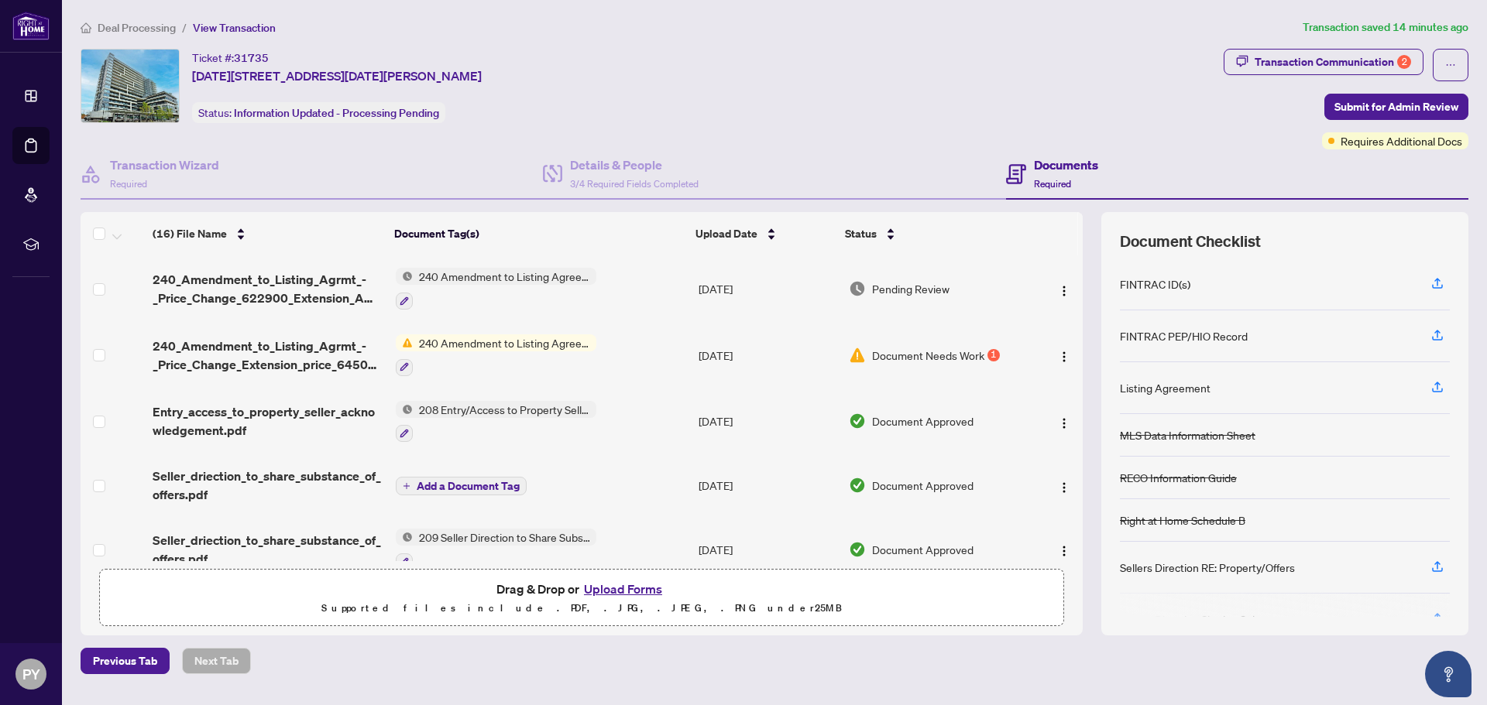
click at [957, 354] on span "Document Needs Work" at bounding box center [928, 355] width 112 height 17
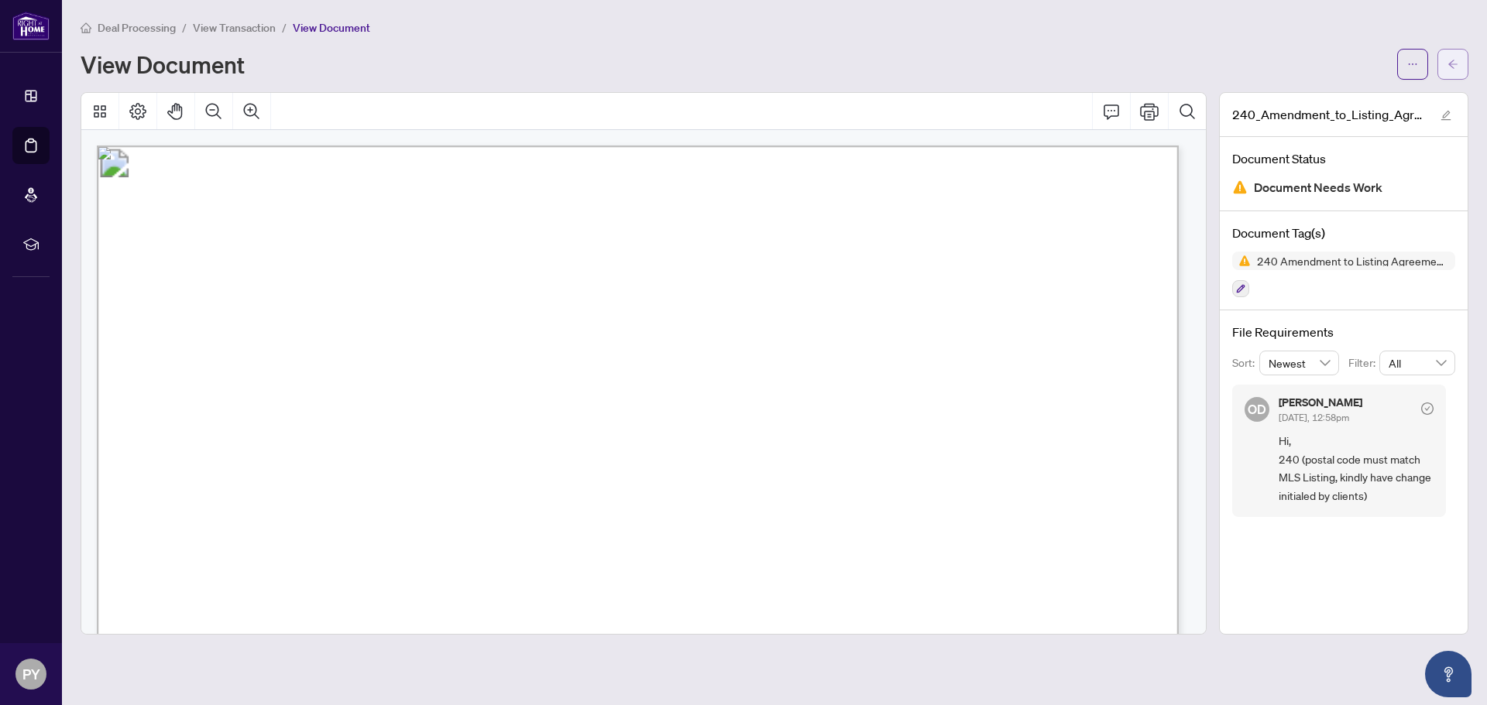
click at [1449, 53] on span "button" at bounding box center [1452, 64] width 11 height 25
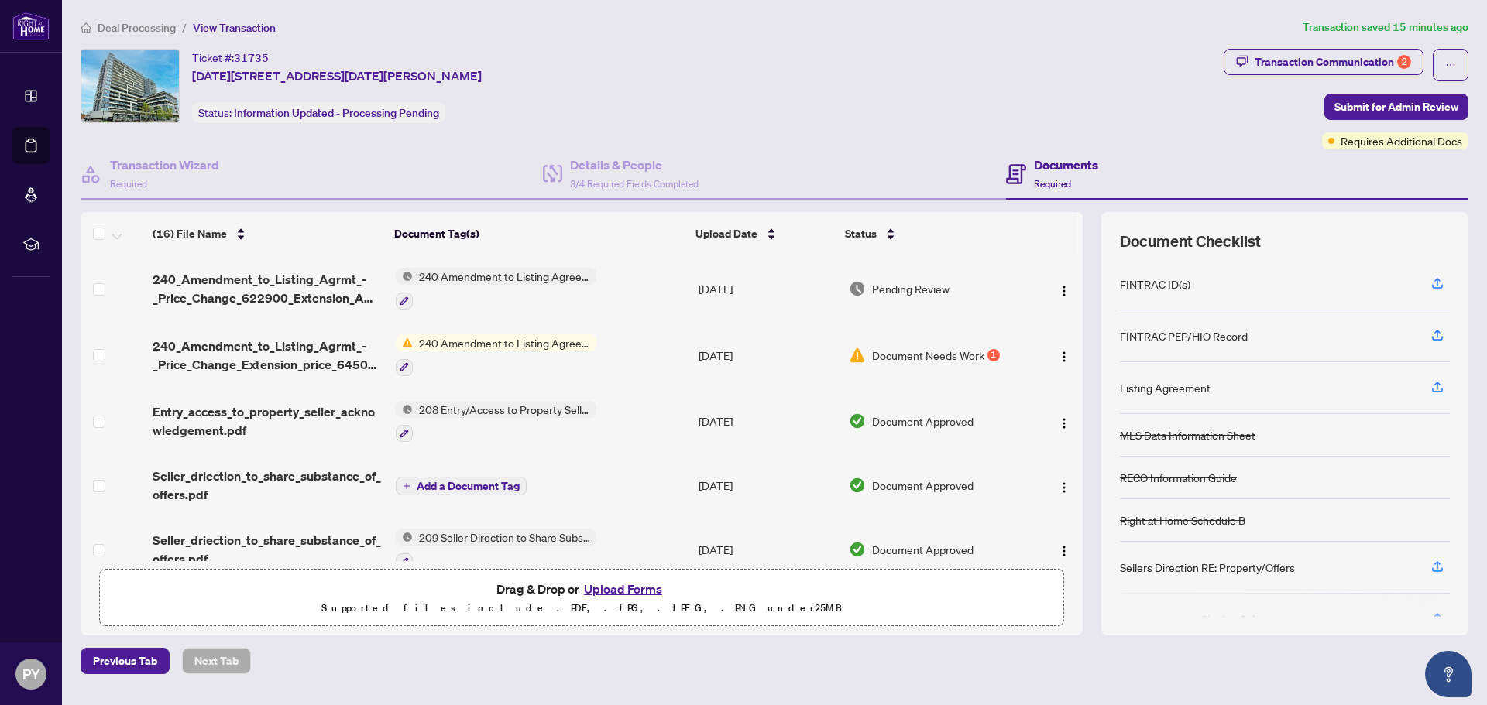
scroll to position [335, 0]
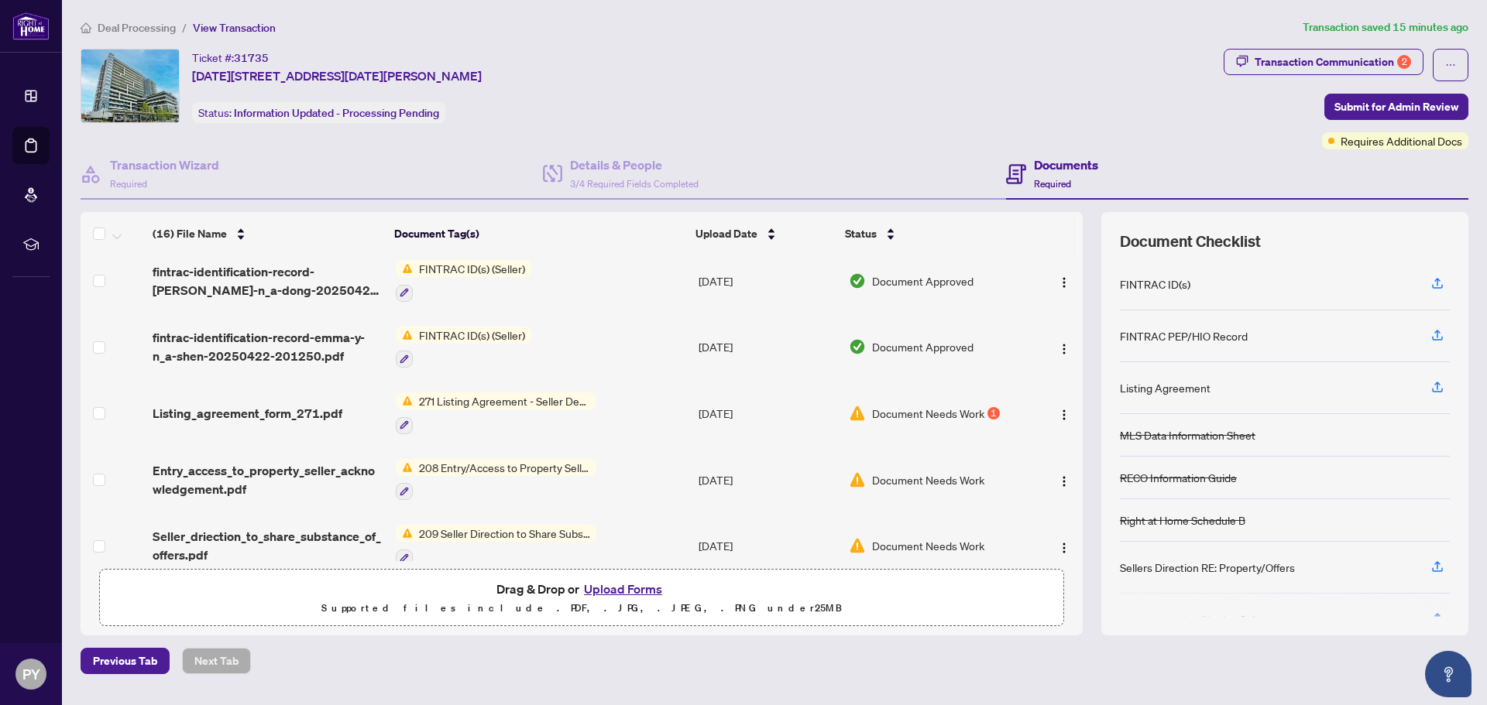
click at [921, 405] on span "Document Needs Work" at bounding box center [928, 413] width 112 height 17
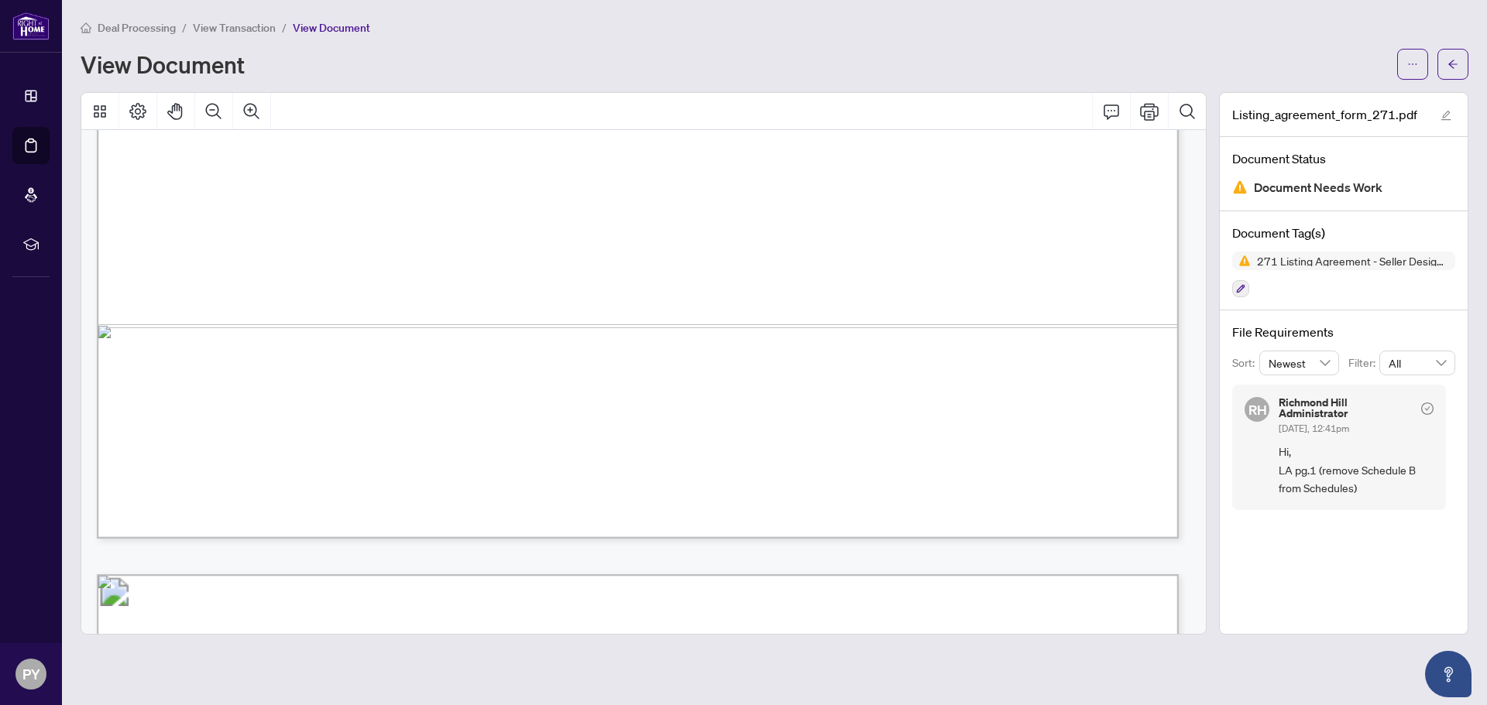
scroll to position [671, 0]
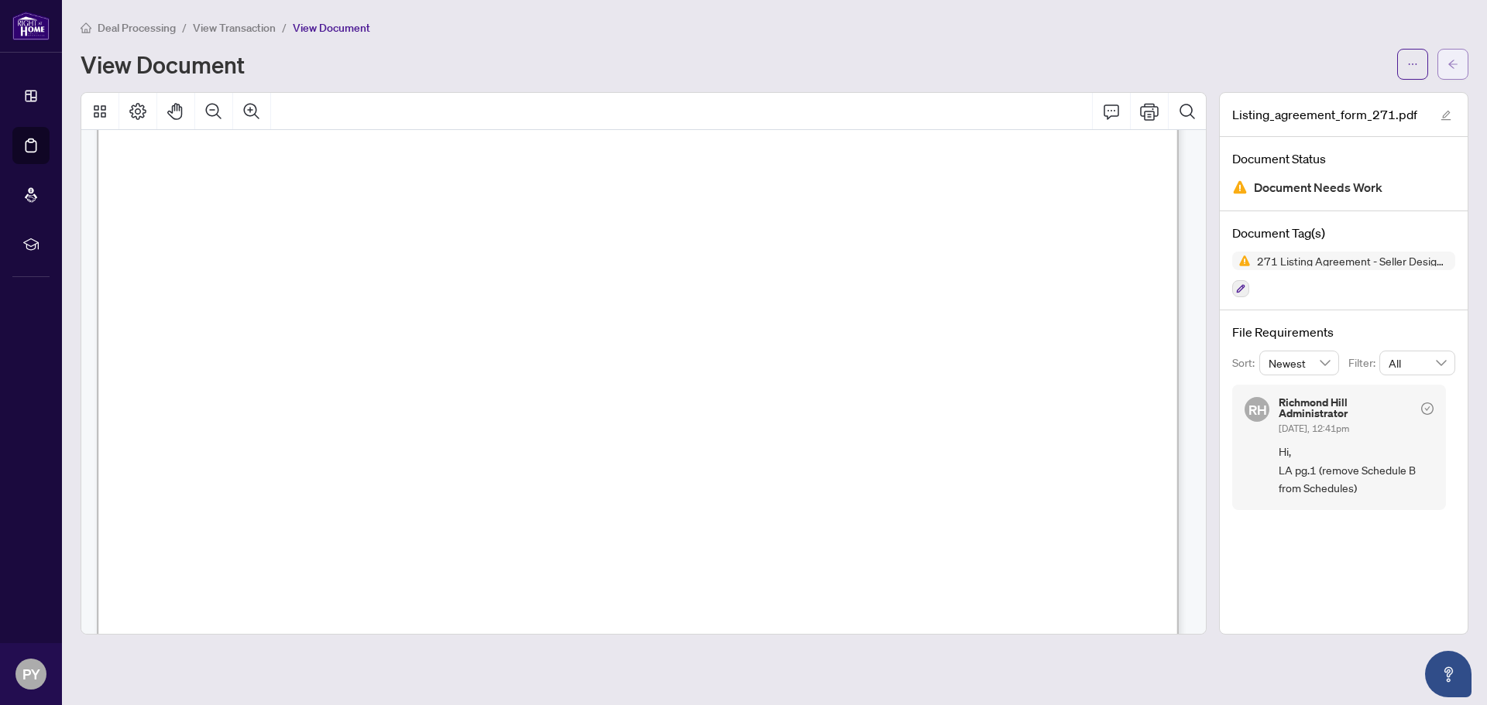
click at [1443, 61] on button "button" at bounding box center [1452, 64] width 31 height 31
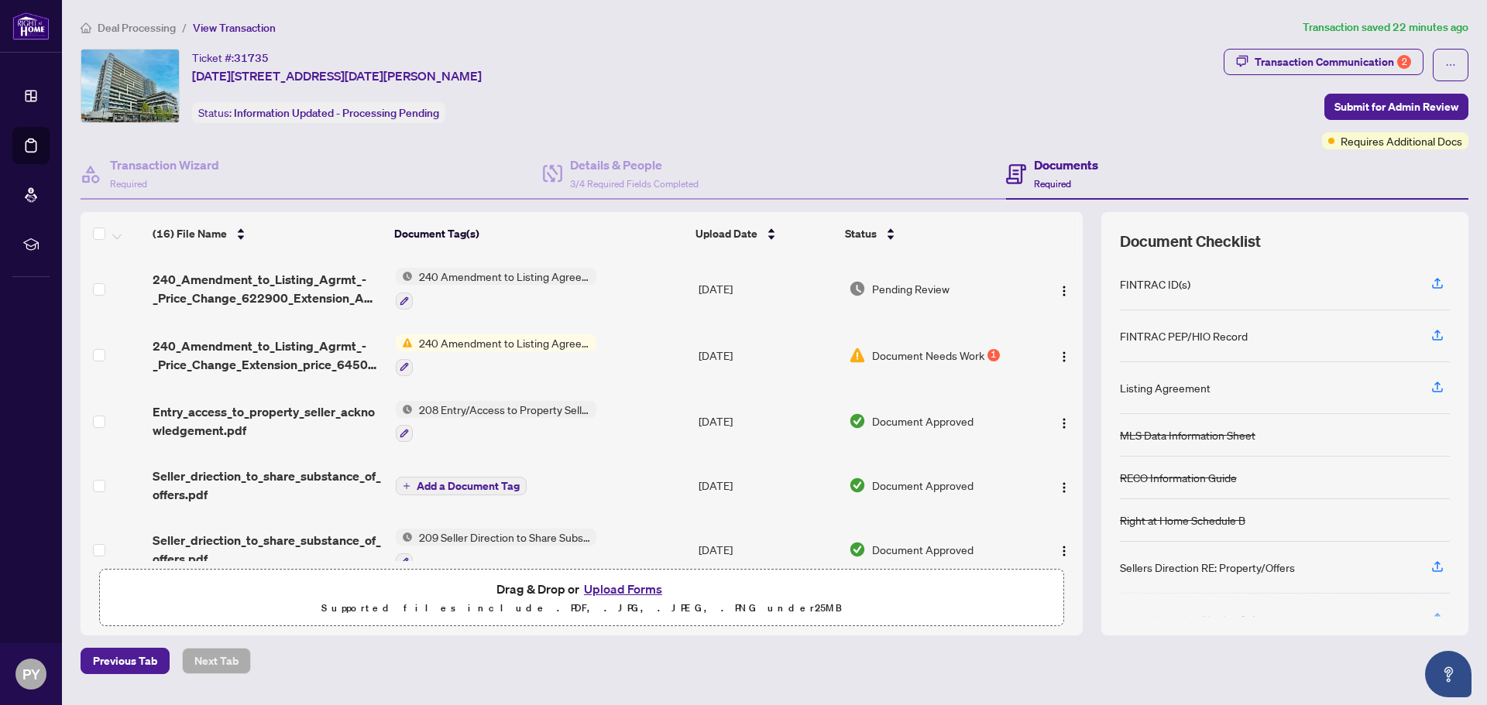
click at [627, 583] on button "Upload Forms" at bounding box center [622, 589] width 87 height 20
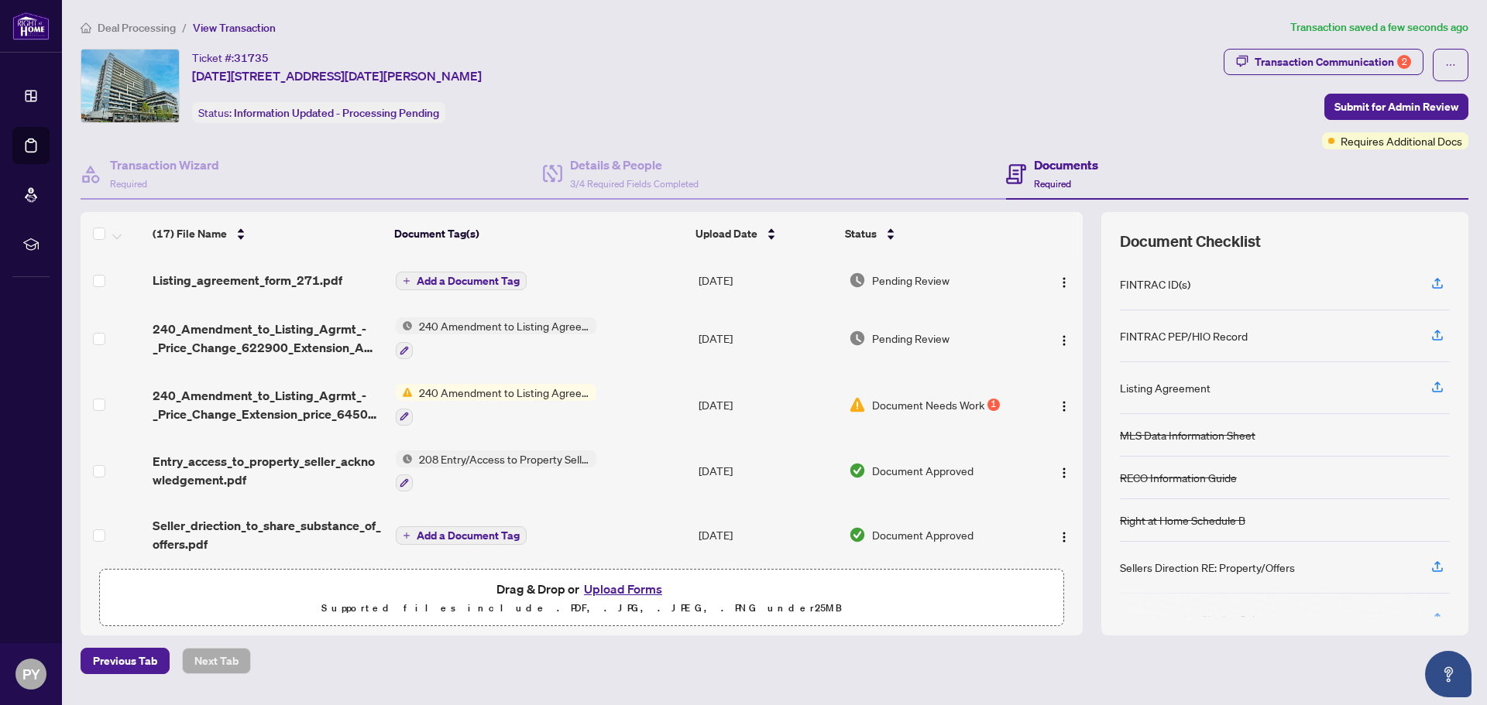
click at [503, 283] on span "Add a Document Tag" at bounding box center [468, 281] width 103 height 11
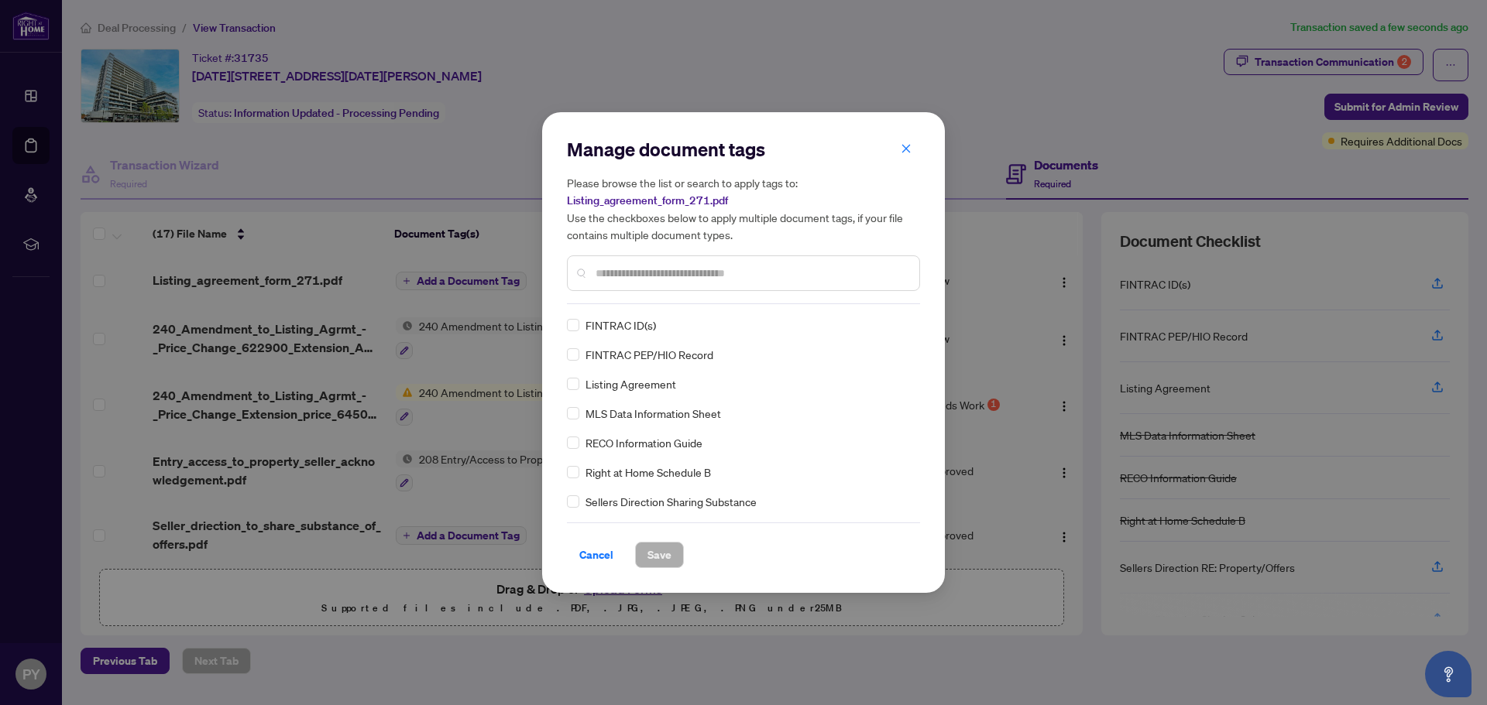
click at [663, 275] on input "text" at bounding box center [750, 273] width 311 height 17
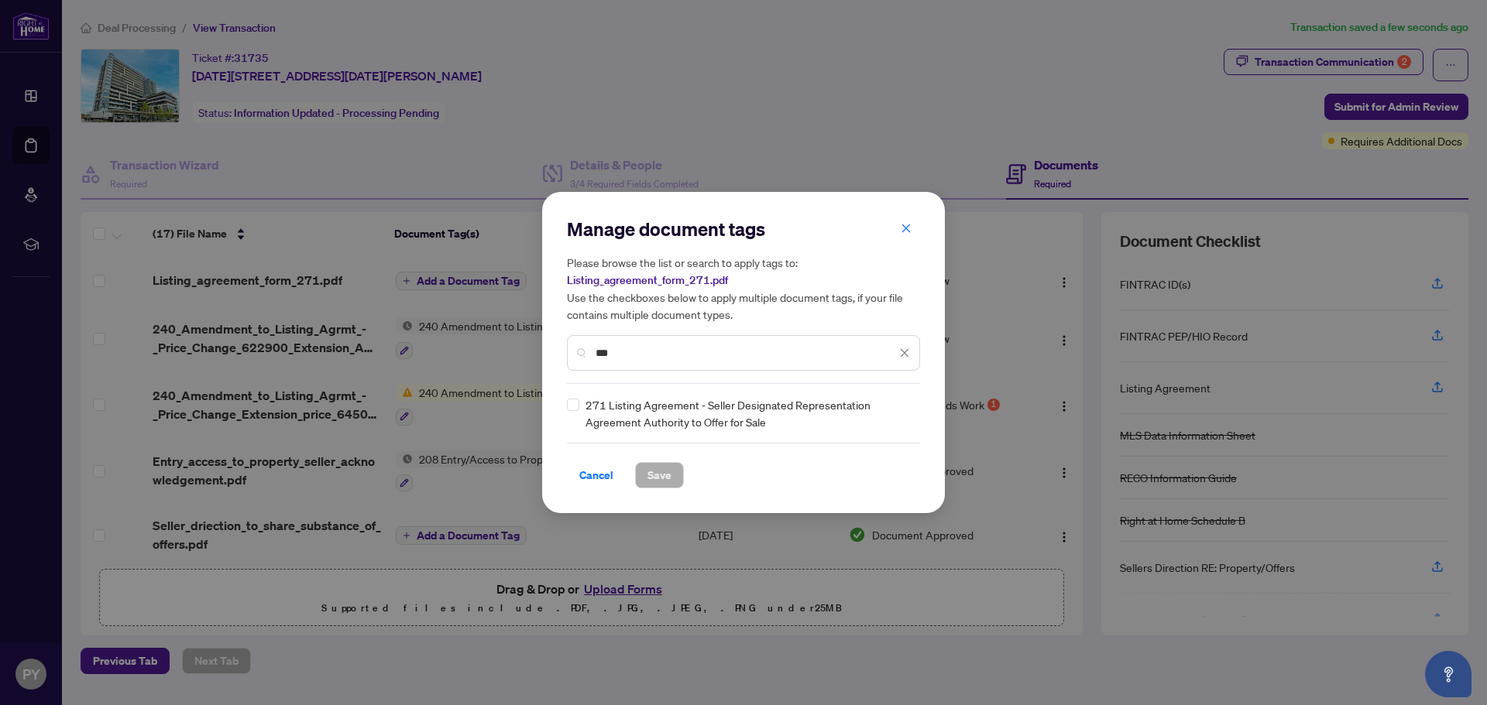
type input "***"
click at [668, 479] on span "Save" at bounding box center [659, 475] width 24 height 25
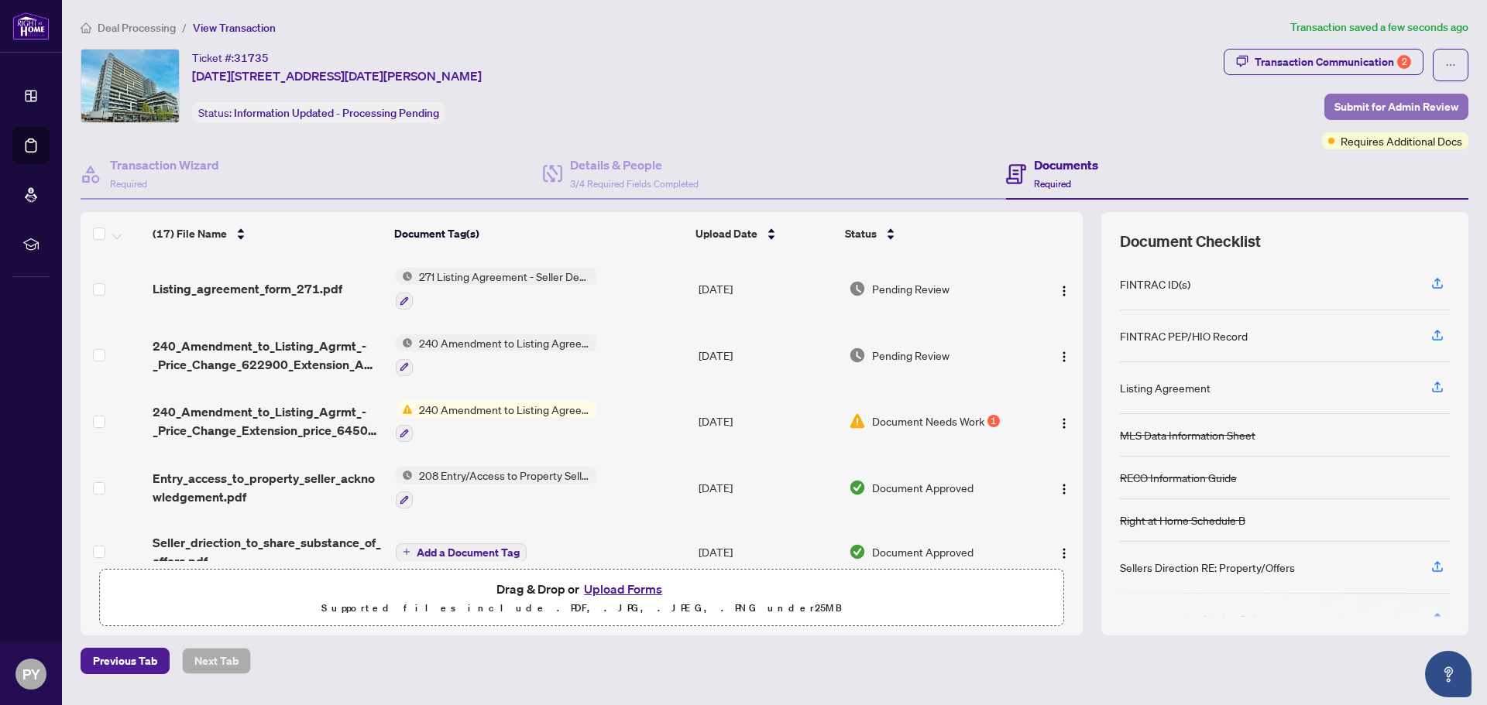
click at [1357, 98] on span "Submit for Admin Review" at bounding box center [1396, 106] width 124 height 25
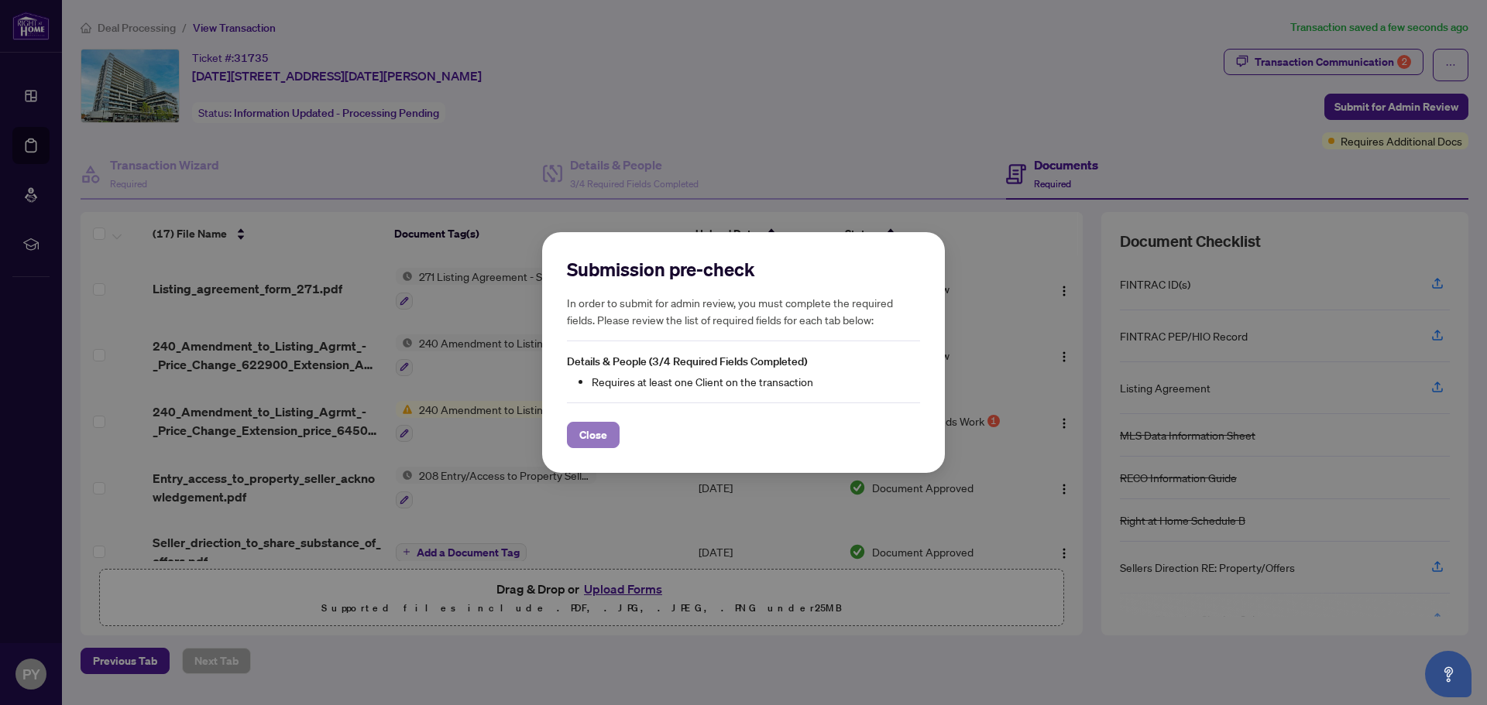
click at [606, 430] on span "Close" at bounding box center [593, 435] width 28 height 25
